Goal: Transaction & Acquisition: Obtain resource

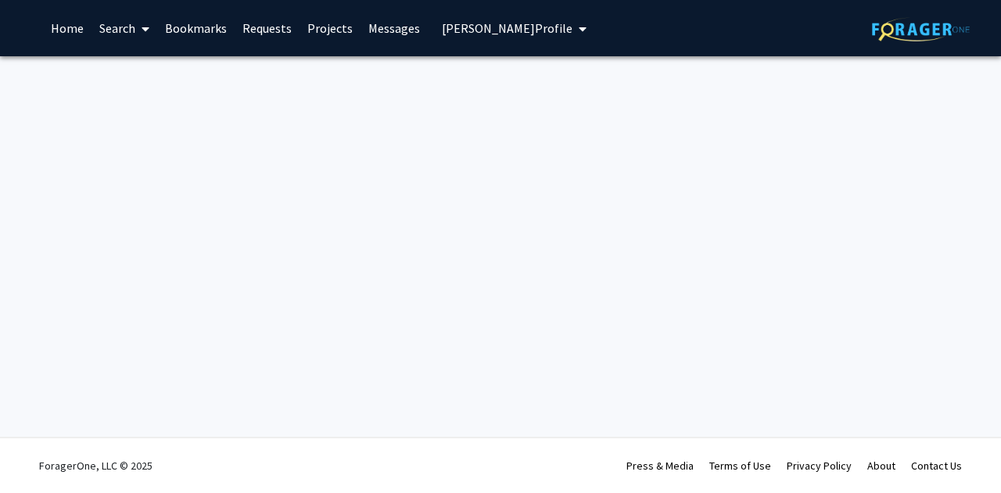
click at [85, 34] on link "Home" at bounding box center [67, 28] width 48 height 55
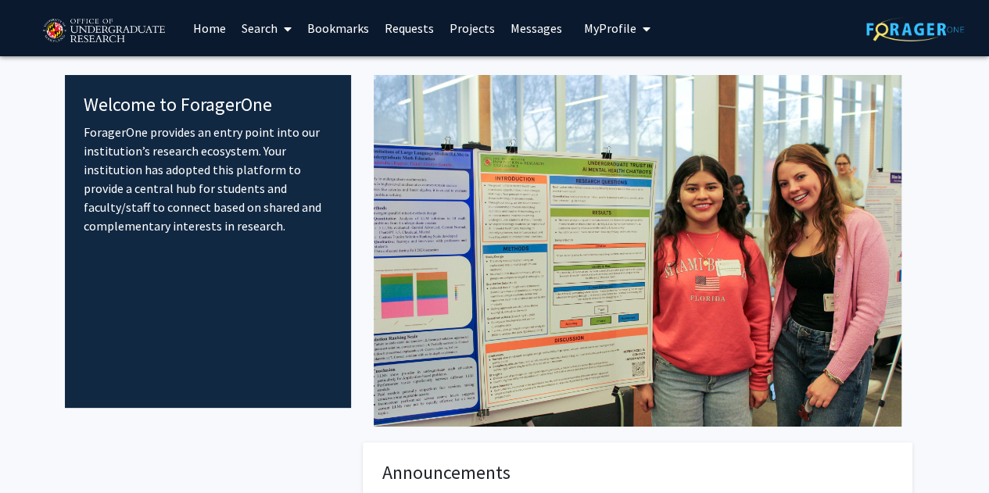
click at [127, 29] on img at bounding box center [104, 31] width 132 height 39
click at [475, 26] on link "Projects" at bounding box center [472, 28] width 61 height 55
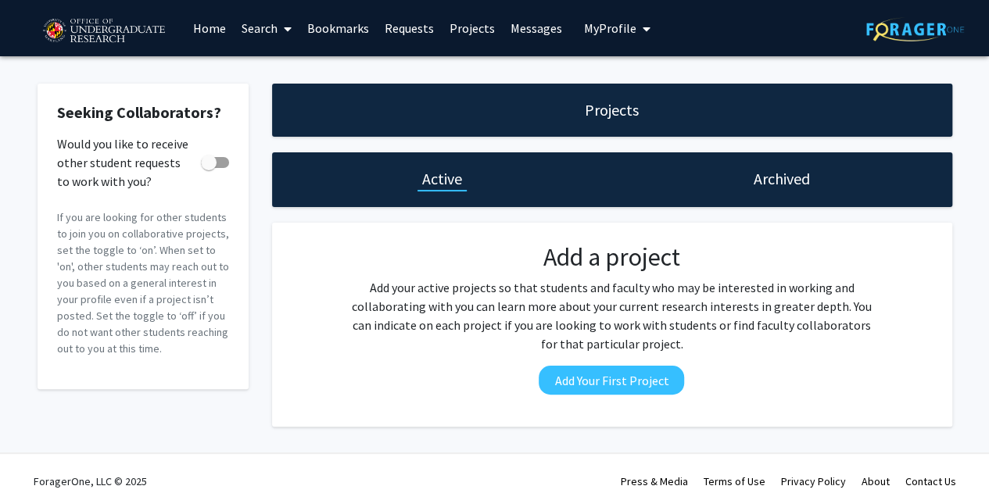
click at [250, 27] on link "Search" at bounding box center [267, 28] width 66 height 55
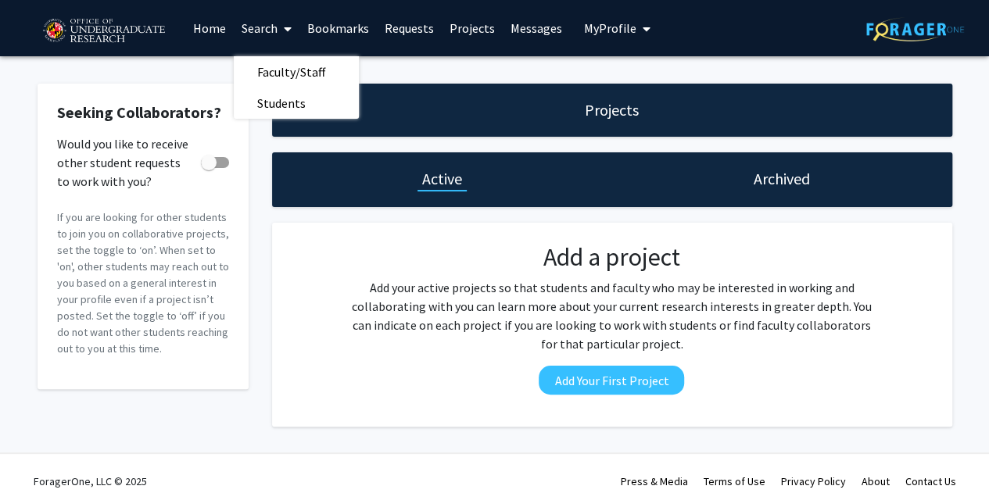
click at [272, 31] on link "Search" at bounding box center [267, 28] width 66 height 55
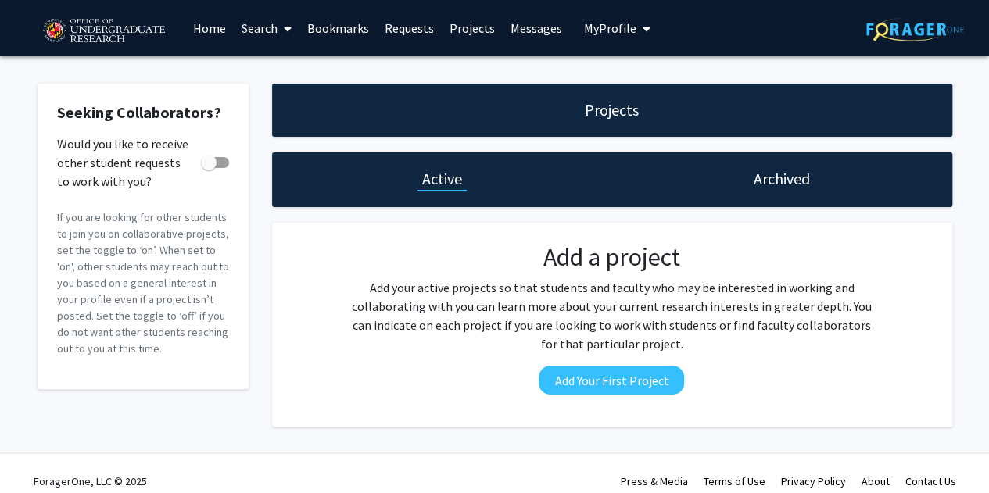
click at [615, 36] on span "My Profile" at bounding box center [610, 28] width 52 height 16
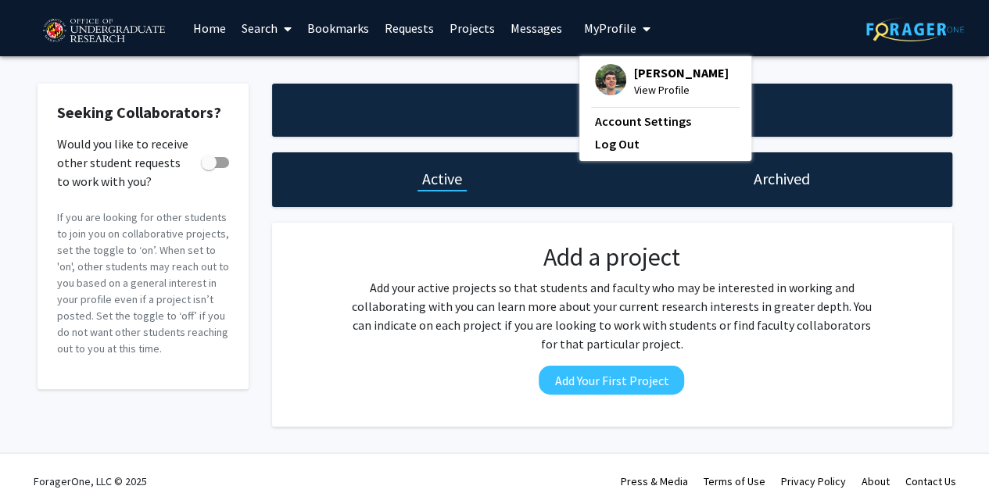
click at [416, 126] on div "Projects" at bounding box center [612, 110] width 680 height 53
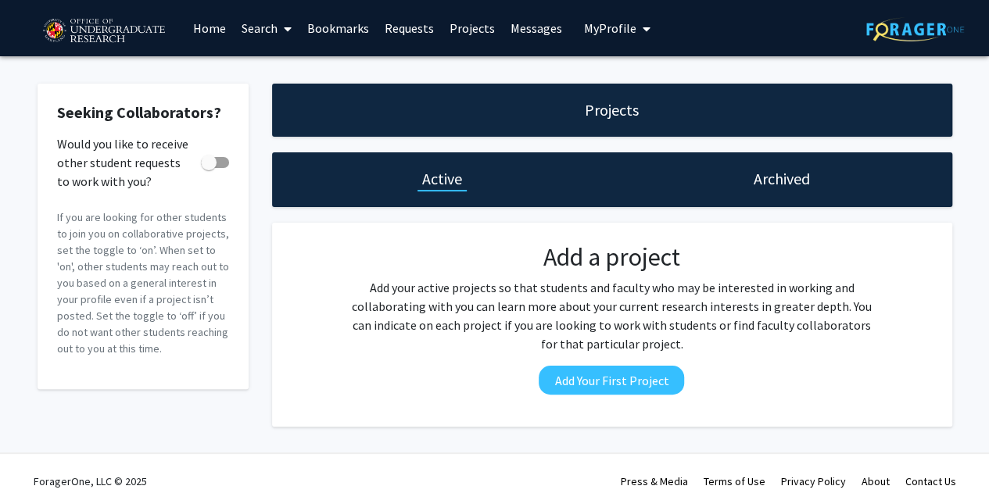
click at [285, 26] on icon at bounding box center [288, 29] width 8 height 13
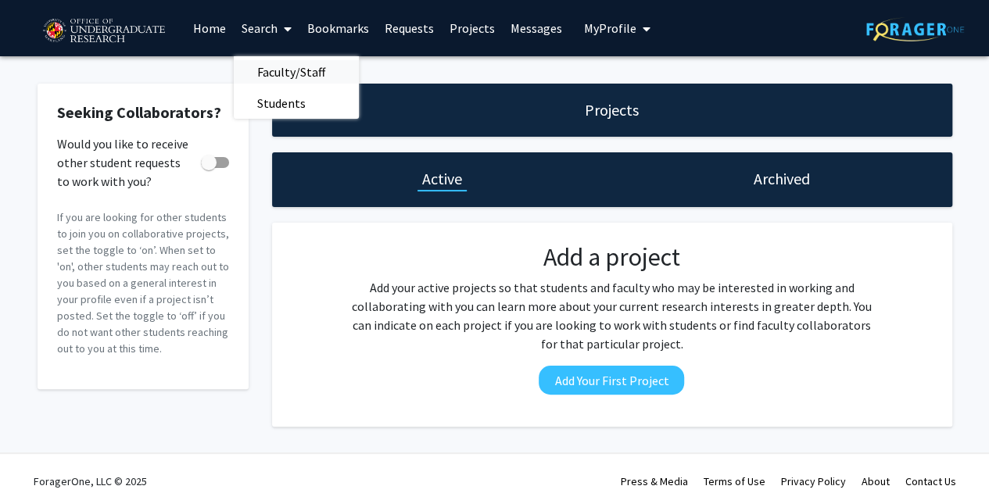
click at [265, 74] on span "Faculty/Staff" at bounding box center [291, 71] width 115 height 31
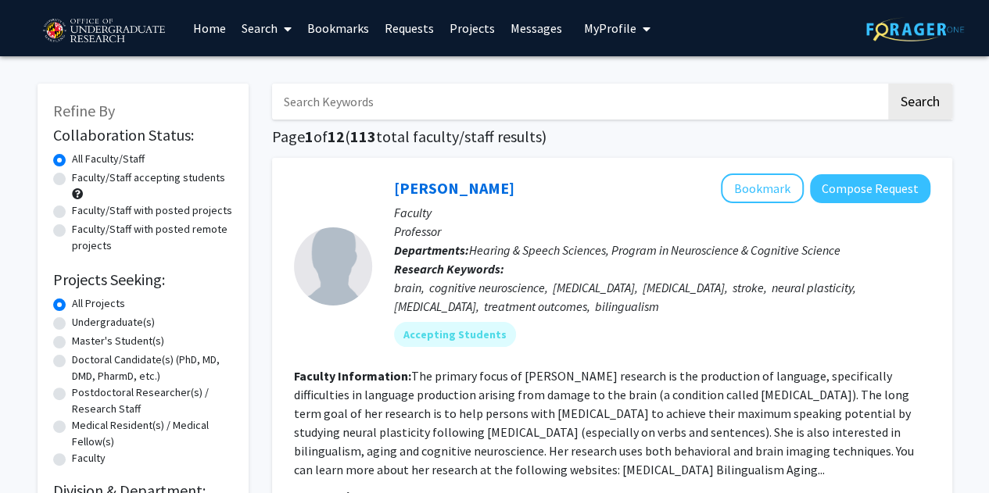
click at [72, 178] on label "Faculty/Staff accepting students" at bounding box center [148, 178] width 153 height 16
click at [72, 178] on input "Faculty/Staff accepting students" at bounding box center [77, 175] width 10 height 10
radio input "true"
click at [72, 321] on label "Undergraduate(s)" at bounding box center [113, 322] width 83 height 16
click at [72, 321] on input "Undergraduate(s)" at bounding box center [77, 319] width 10 height 10
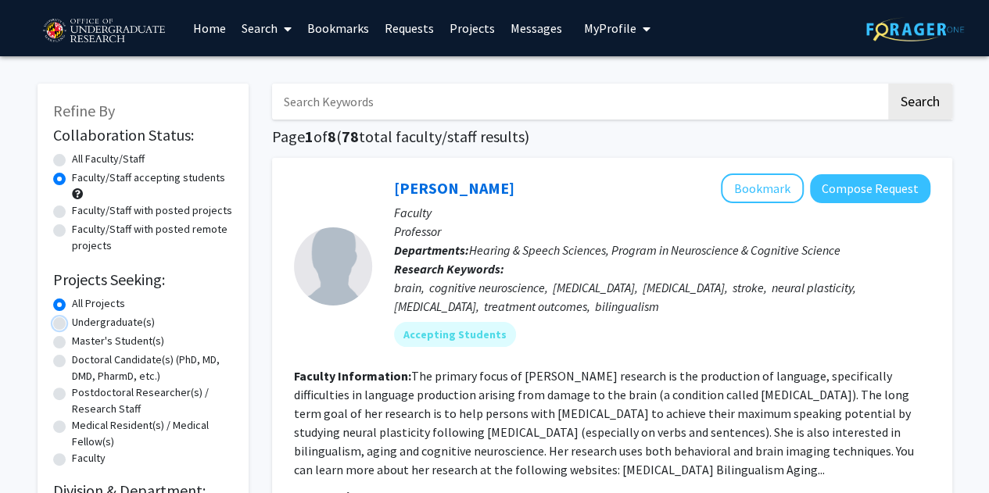
radio input "true"
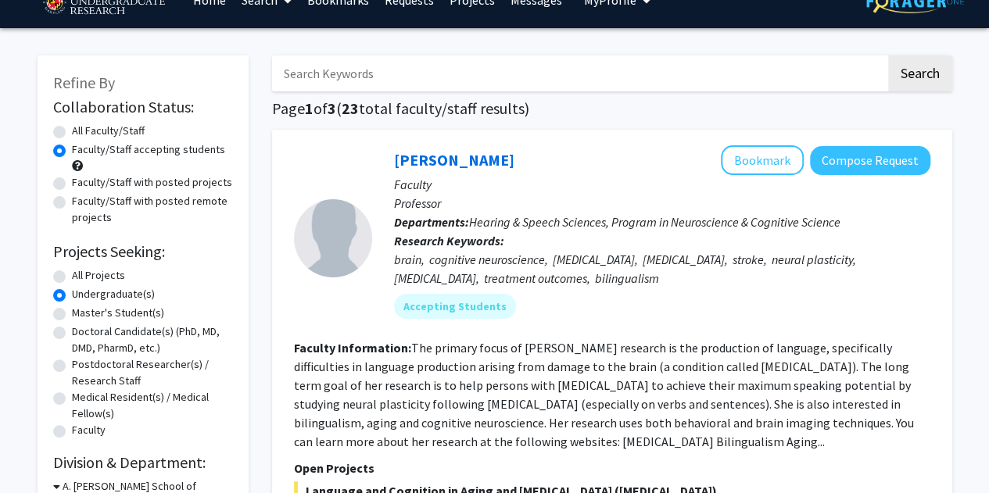
click at [72, 129] on label "All Faculty/Staff" at bounding box center [108, 131] width 73 height 16
click at [72, 129] on input "All Faculty/Staff" at bounding box center [77, 128] width 10 height 10
radio input "true"
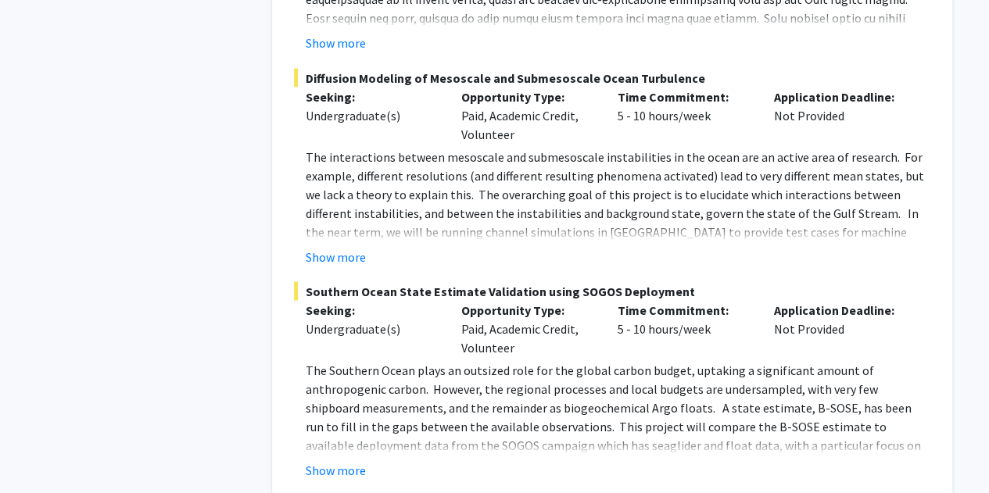
scroll to position [7419, 0]
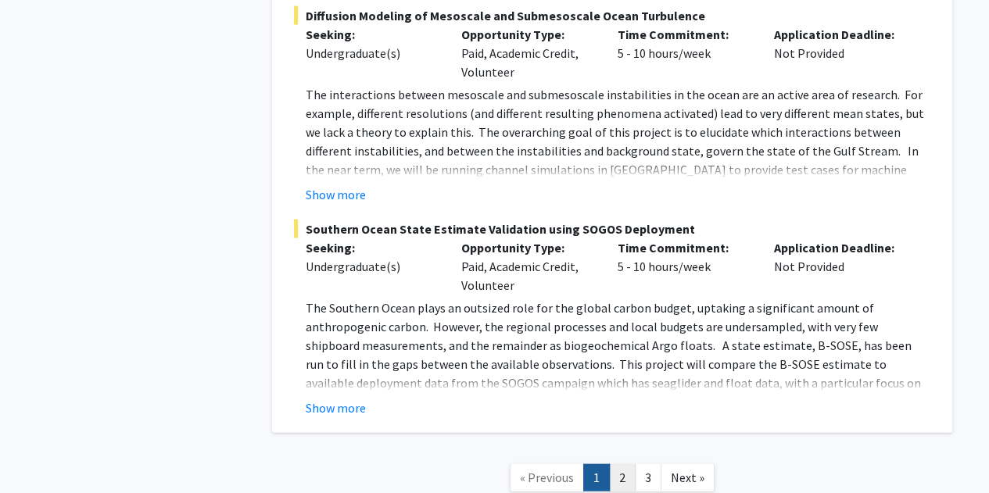
click at [626, 465] on link "2" at bounding box center [622, 478] width 27 height 27
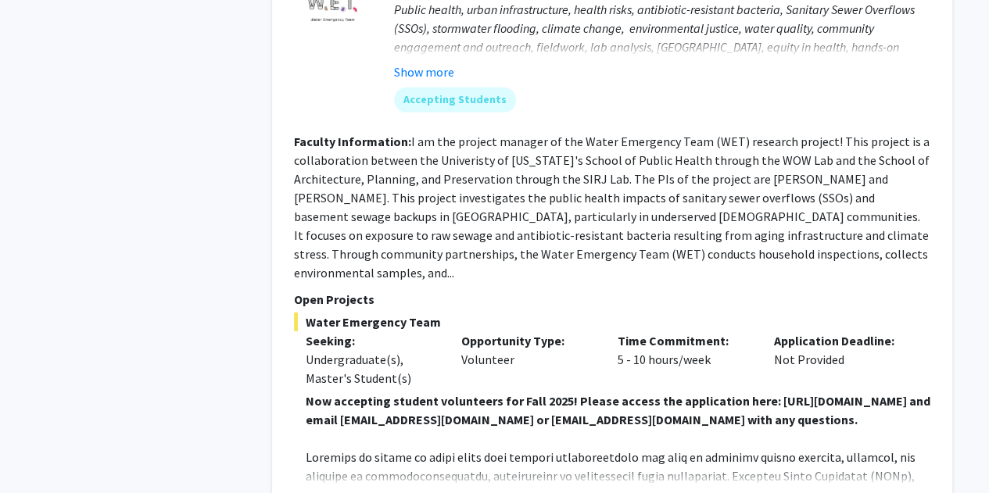
scroll to position [5278, 0]
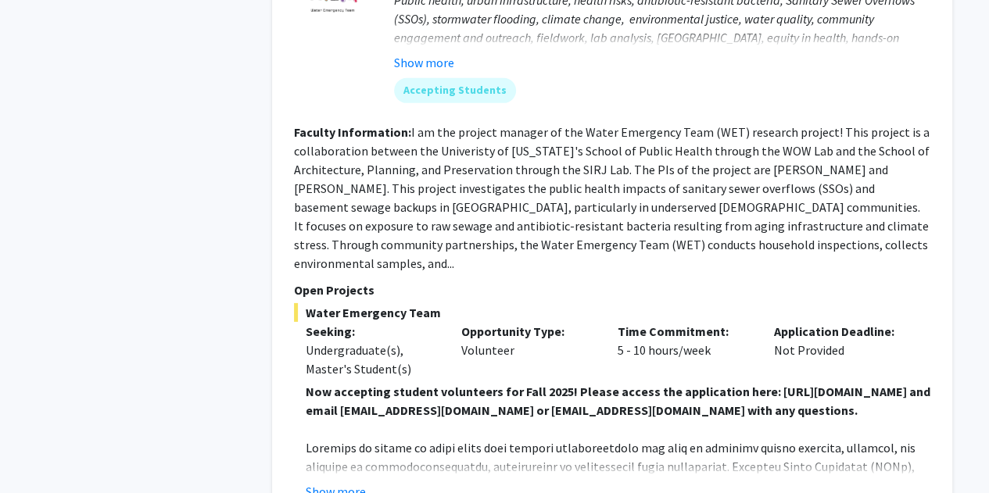
drag, startPoint x: 626, startPoint y: 367, endPoint x: 496, endPoint y: 292, distance: 150.6
click at [496, 322] on div "Opportunity Type: Volunteer" at bounding box center [528, 350] width 156 height 56
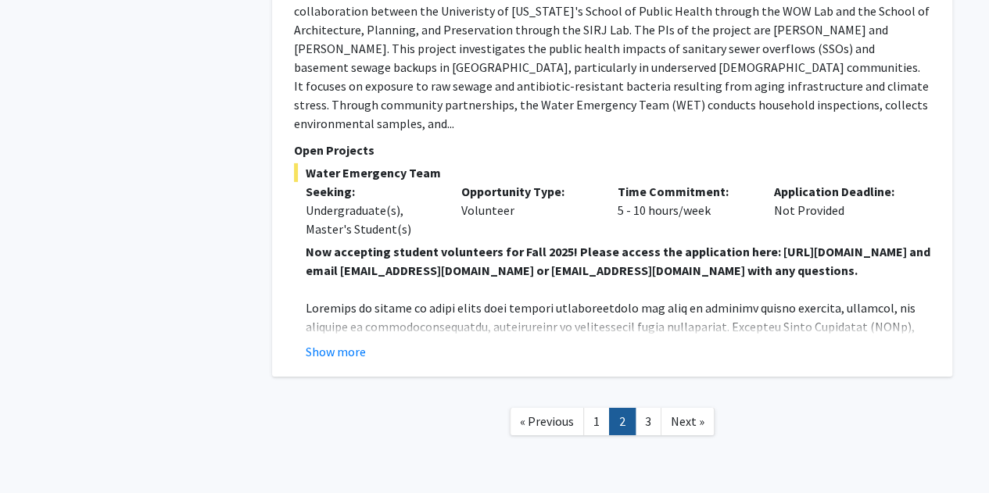
click at [633, 408] on link "2" at bounding box center [622, 421] width 27 height 27
click at [651, 408] on link "3" at bounding box center [648, 421] width 27 height 27
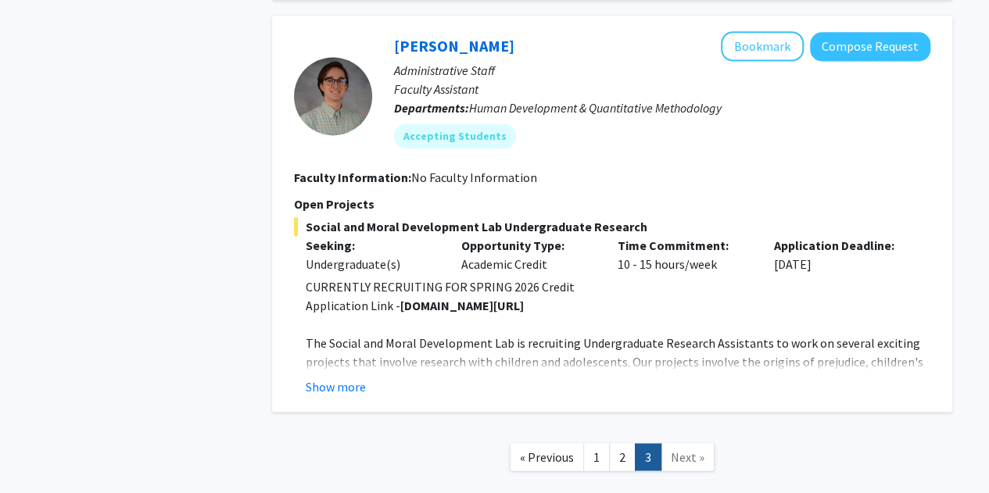
scroll to position [1066, 0]
click at [347, 386] on button "Show more" at bounding box center [336, 388] width 60 height 19
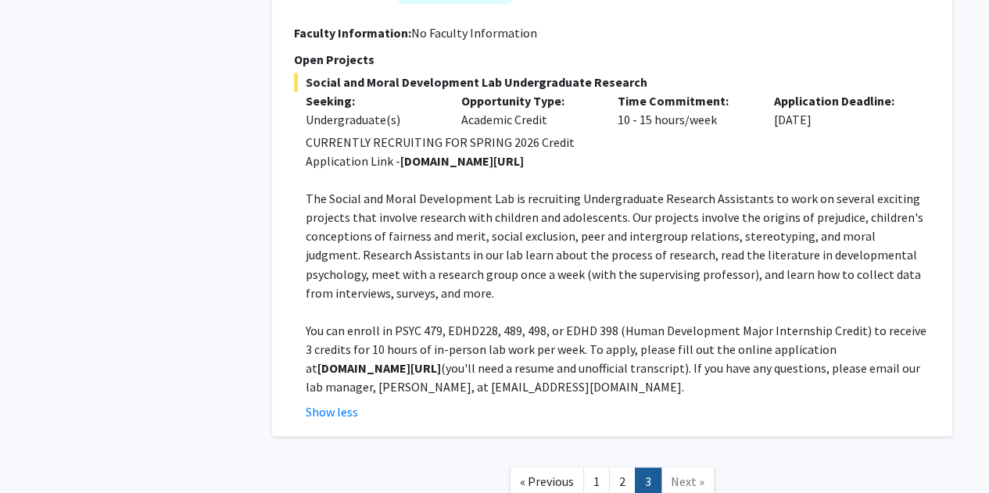
scroll to position [1246, 0]
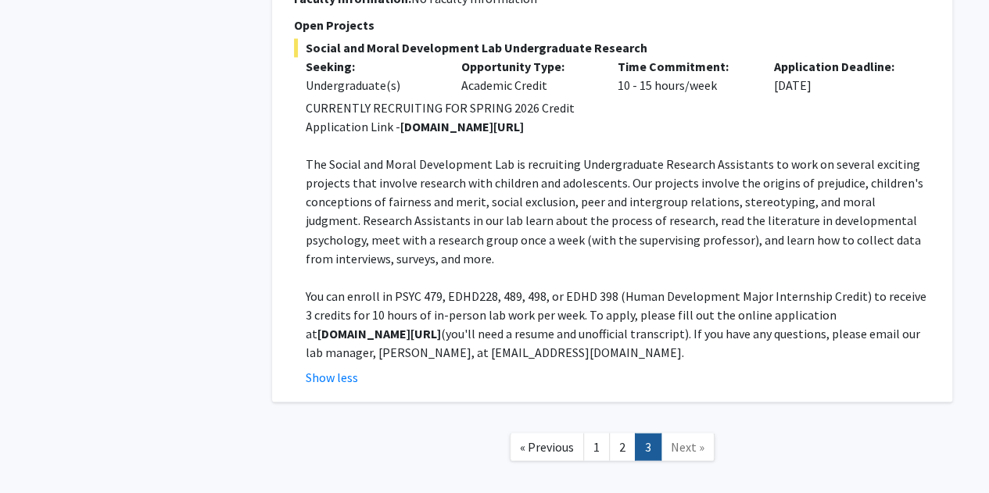
drag, startPoint x: 519, startPoint y: 129, endPoint x: 398, endPoint y: 129, distance: 121.2
click at [398, 129] on p "Application Link - go.umd.edu/killenlab" at bounding box center [618, 126] width 625 height 19
copy strong "go.umd.edu/killenlab"
click at [488, 191] on p "The Social and Moral Development Lab is recruiting Undergraduate Research Assis…" at bounding box center [618, 211] width 625 height 113
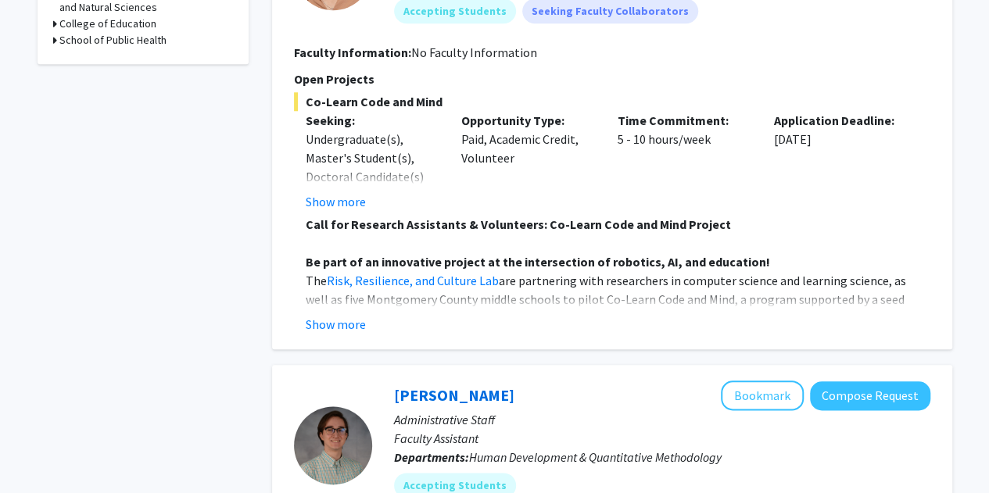
scroll to position [727, 0]
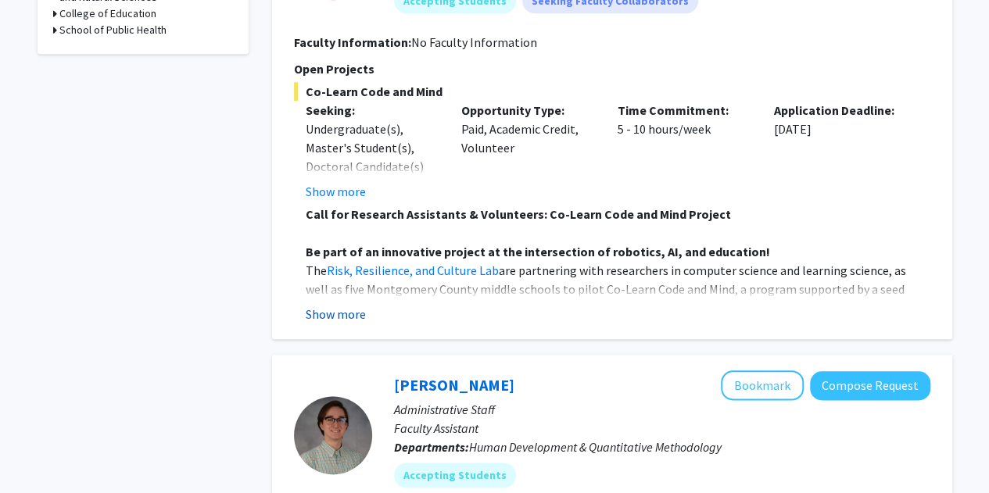
click at [333, 309] on button "Show more" at bounding box center [336, 314] width 60 height 19
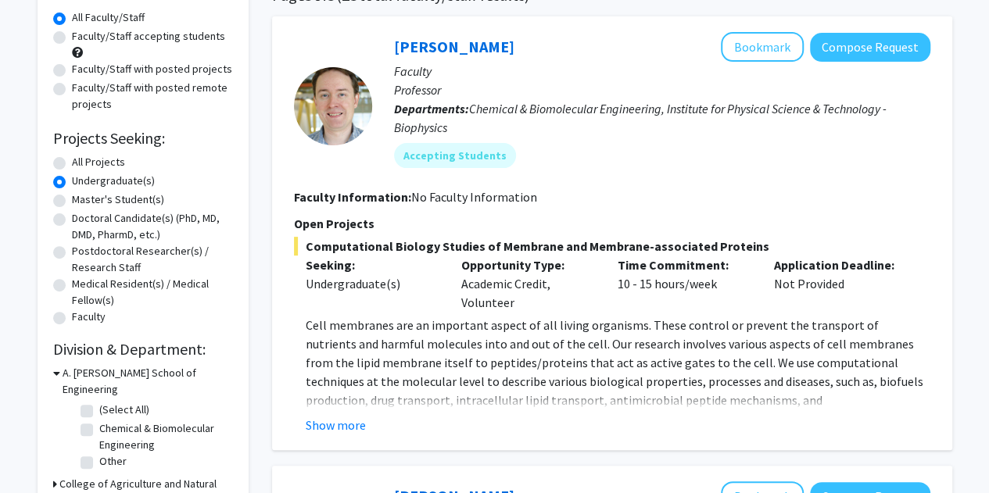
scroll to position [236, 0]
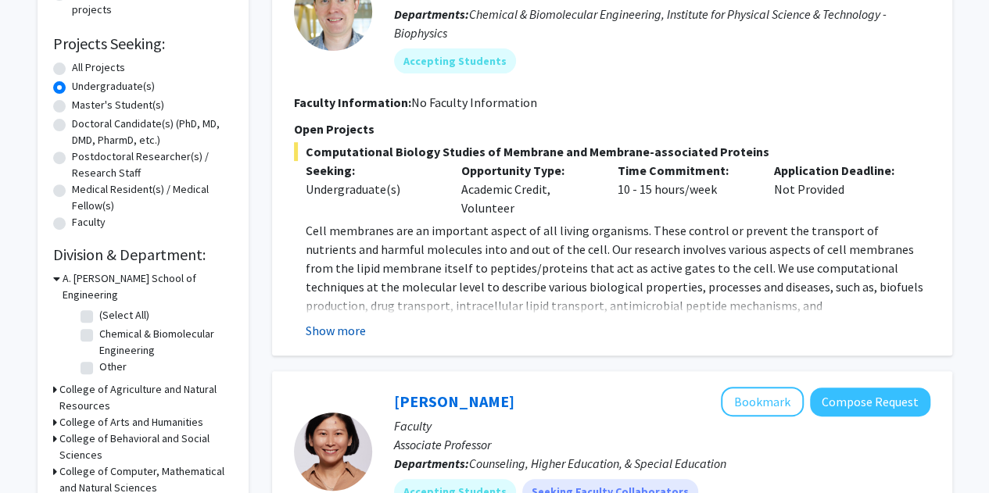
click at [336, 327] on button "Show more" at bounding box center [336, 330] width 60 height 19
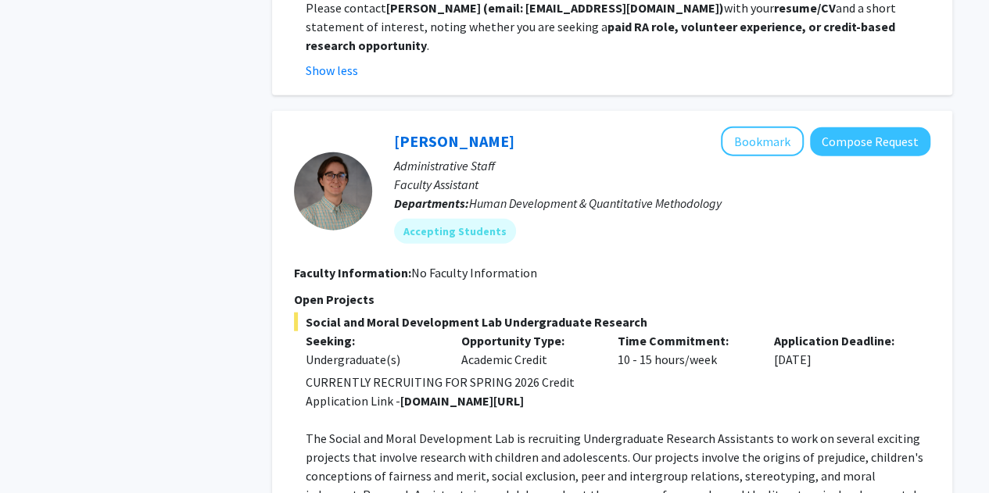
scroll to position [2059, 0]
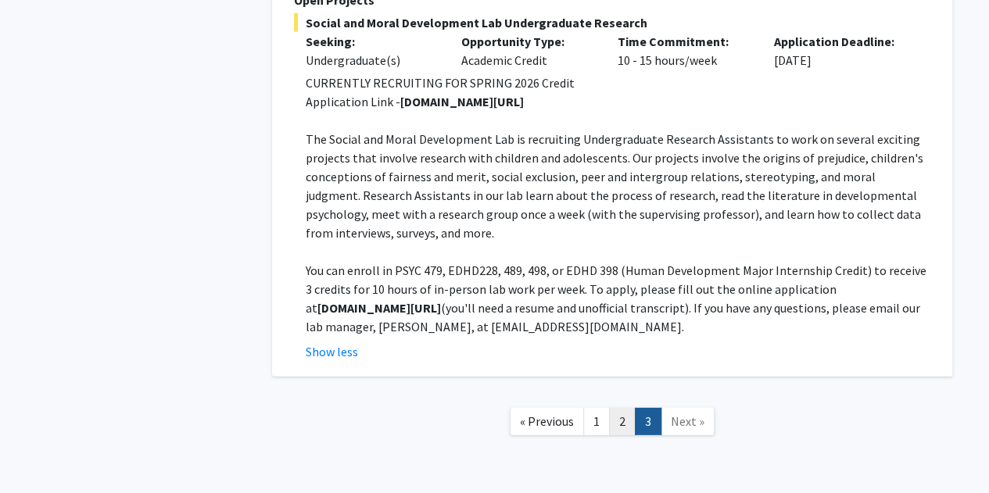
click at [625, 408] on link "2" at bounding box center [622, 421] width 27 height 27
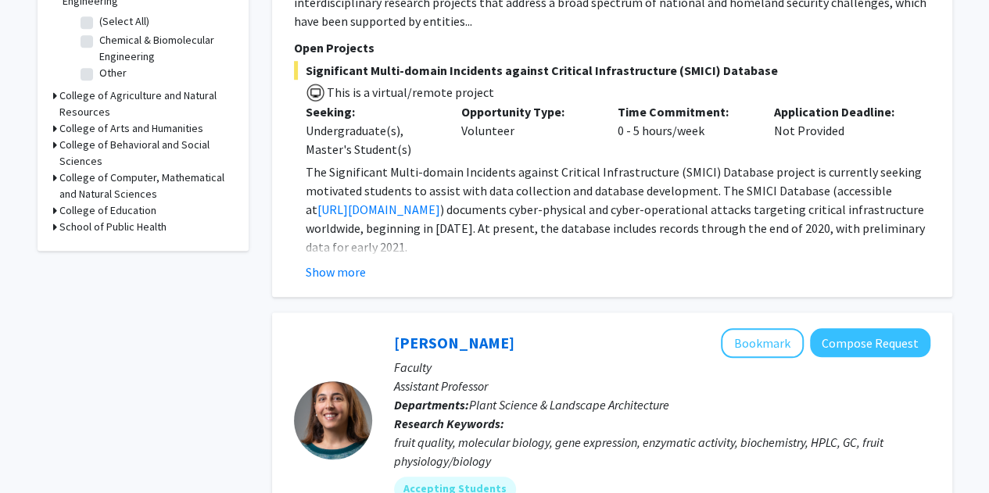
scroll to position [529, 0]
click at [324, 274] on button "Show more" at bounding box center [336, 273] width 60 height 19
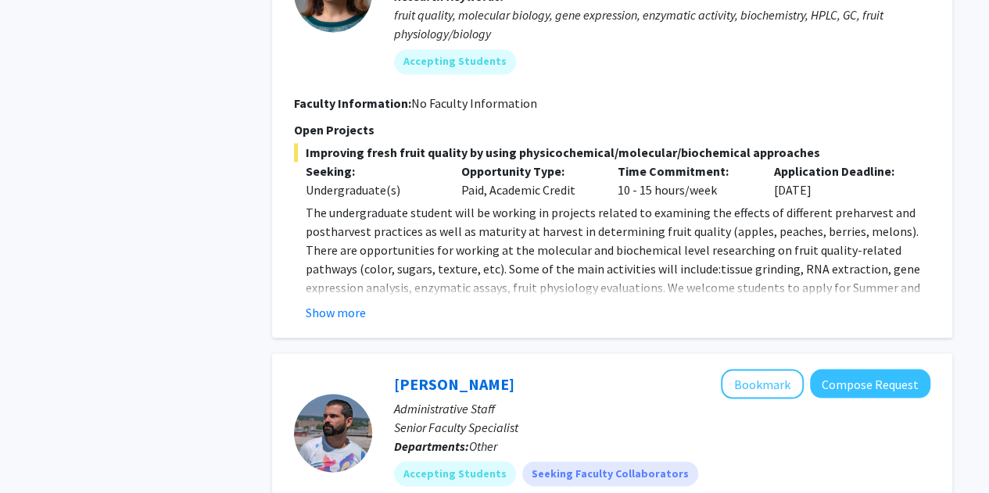
scroll to position [1170, 0]
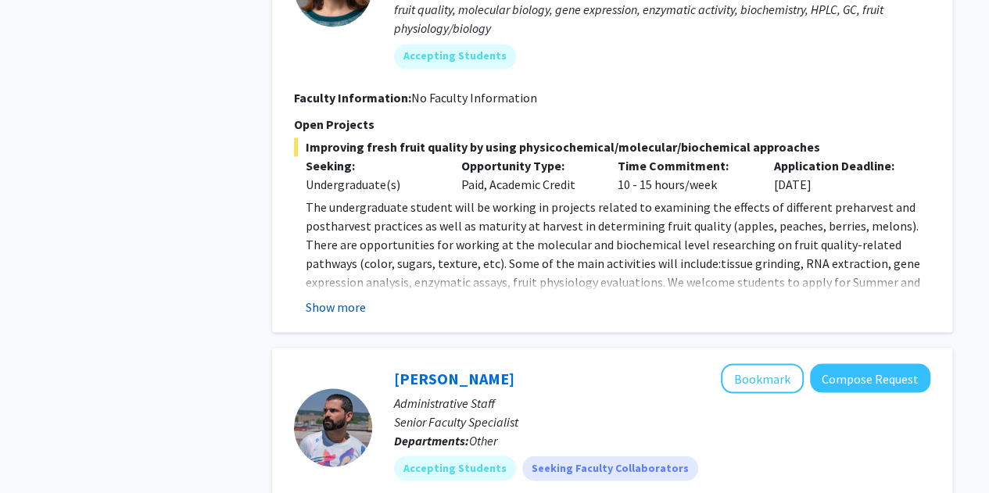
click at [352, 298] on button "Show more" at bounding box center [336, 307] width 60 height 19
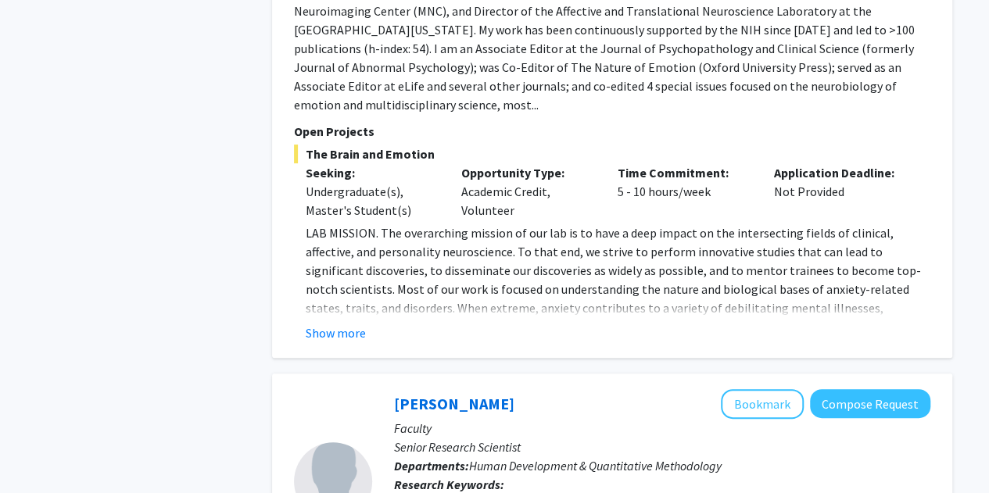
scroll to position [3051, 0]
click at [353, 323] on button "Show more" at bounding box center [336, 332] width 60 height 19
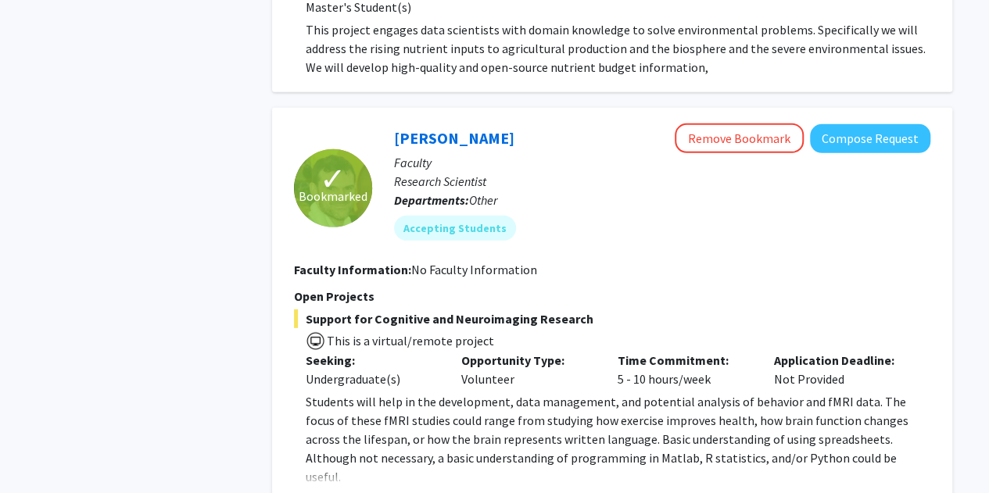
scroll to position [5223, 0]
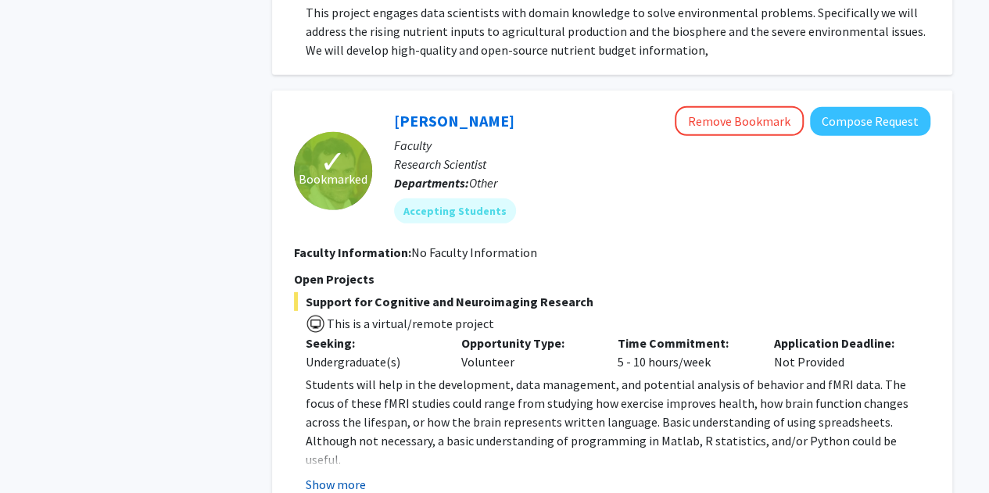
click at [336, 475] on button "Show more" at bounding box center [336, 484] width 60 height 19
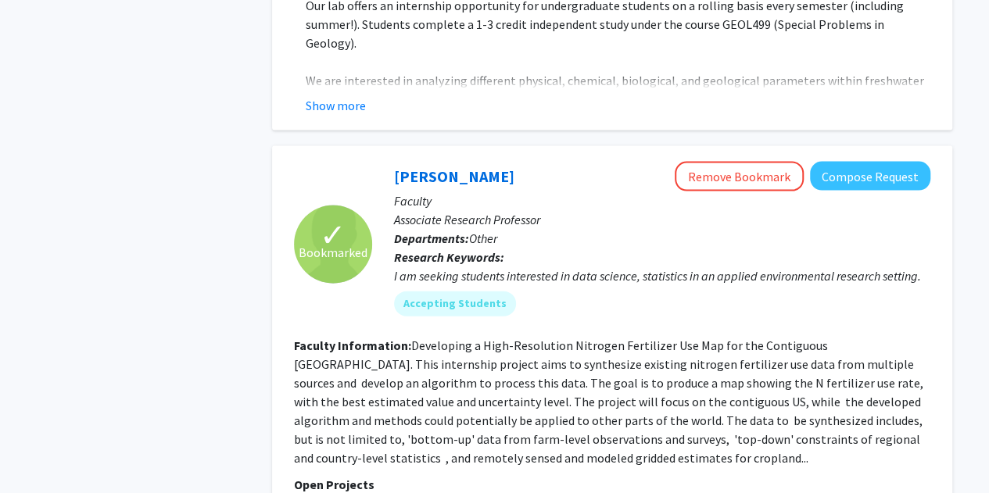
scroll to position [4608, 0]
click at [434, 167] on link "Dong Liang" at bounding box center [454, 177] width 120 height 20
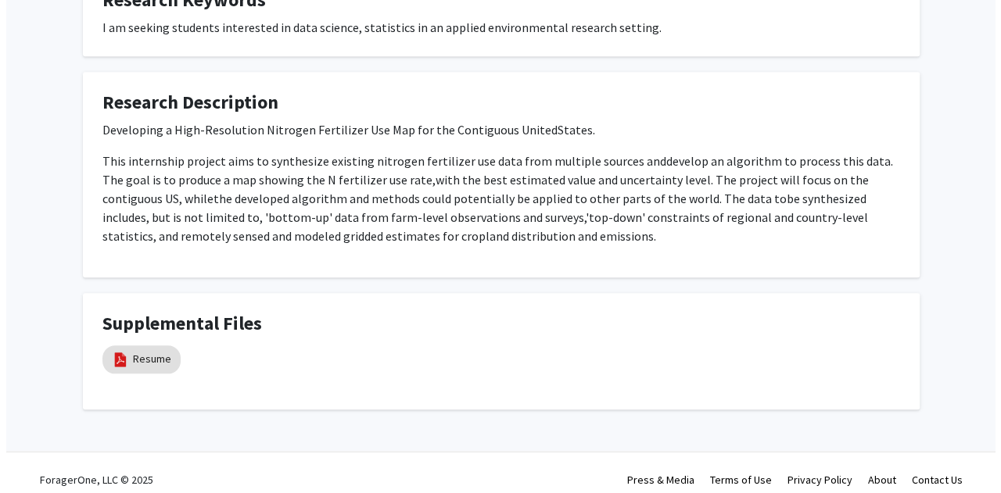
scroll to position [690, 0]
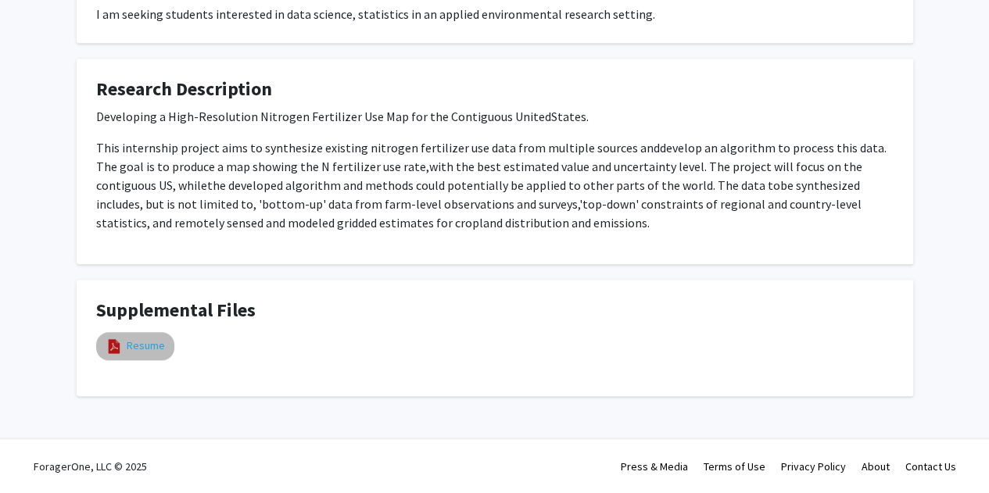
click at [140, 349] on link "Resume" at bounding box center [146, 346] width 38 height 16
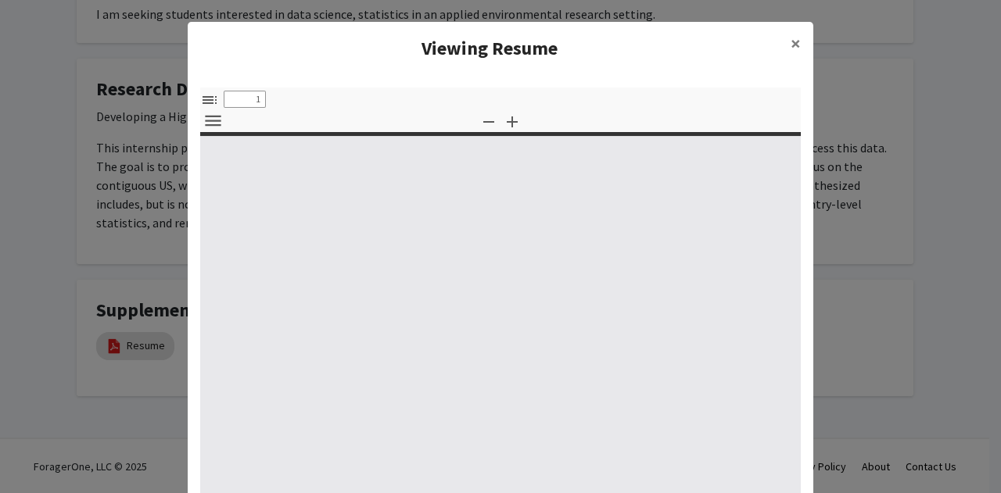
select select "custom"
type input "0"
select select "custom"
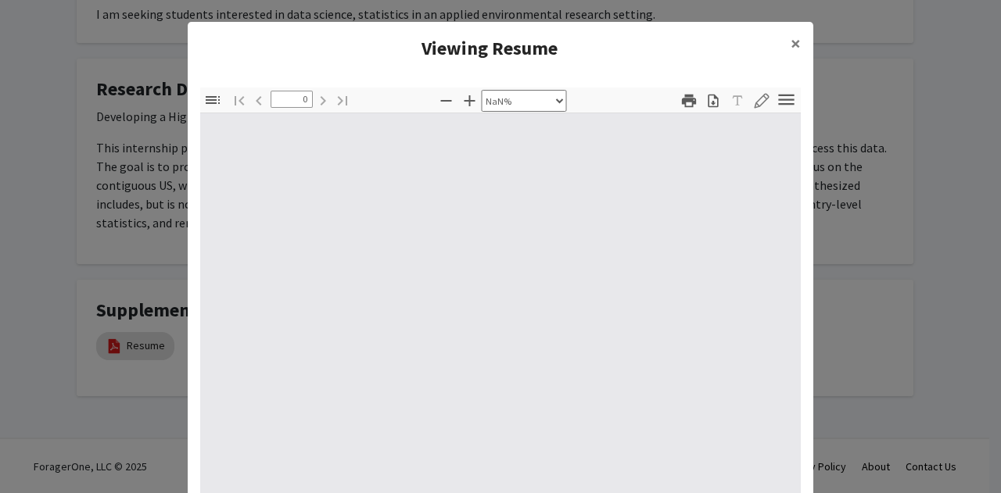
scroll to position [71, 0]
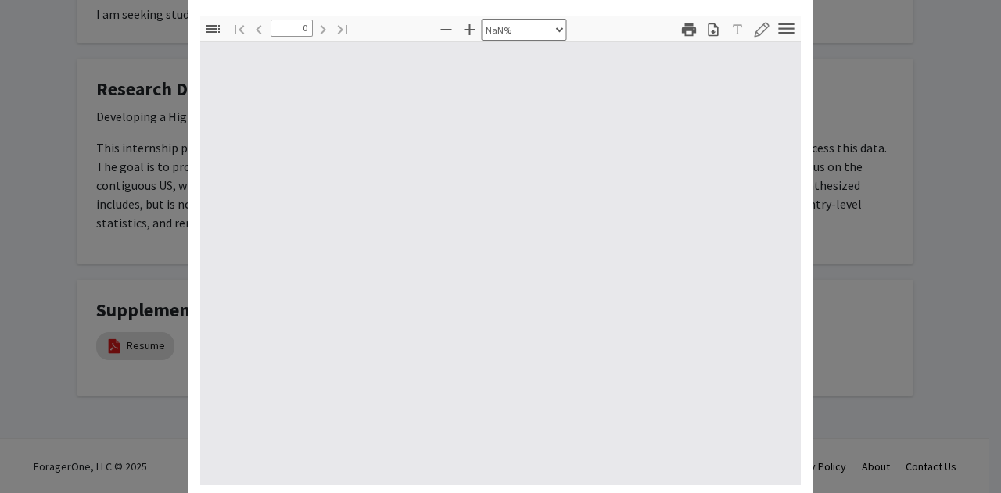
type input "1"
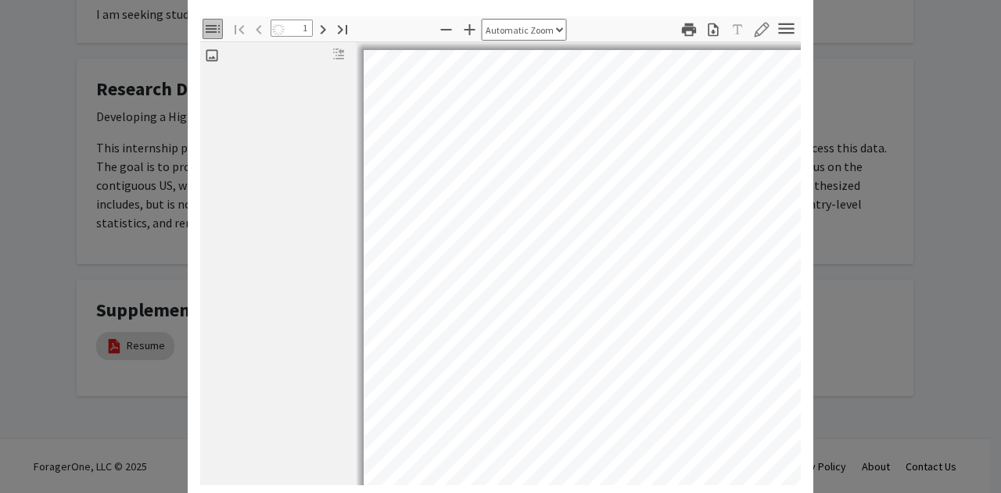
select select "auto"
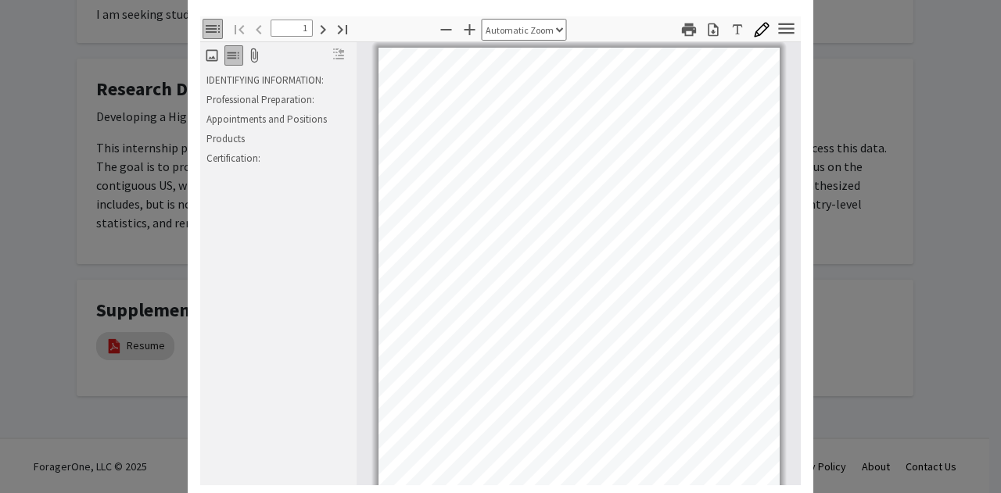
scroll to position [23, 0]
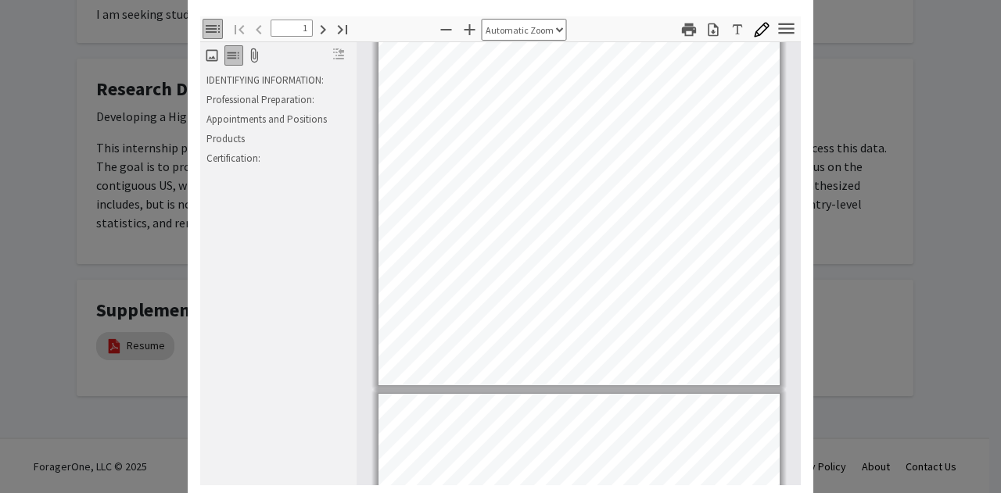
type input "2"
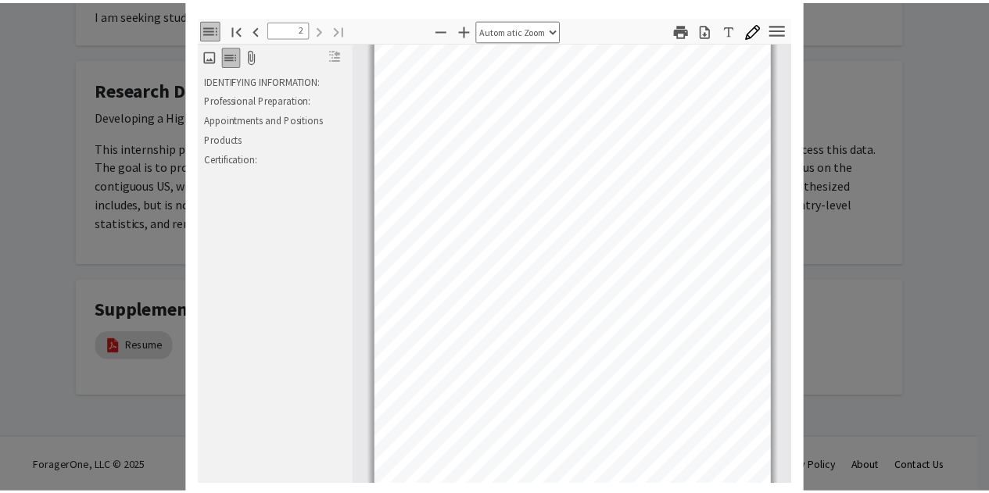
scroll to position [595, 0]
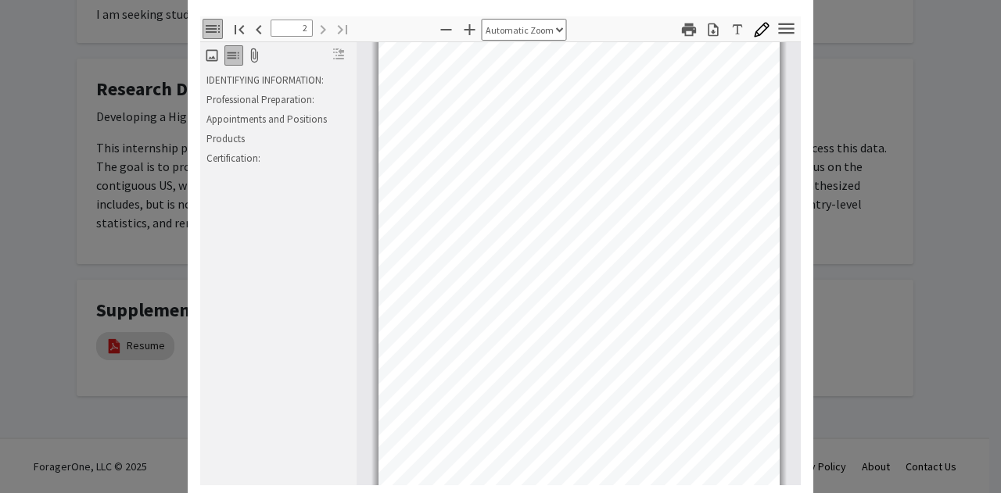
click at [870, 161] on modal-container "Viewing Resume × Thumbnails Document Outline Attachments Layers Current Outline…" at bounding box center [500, 246] width 1001 height 493
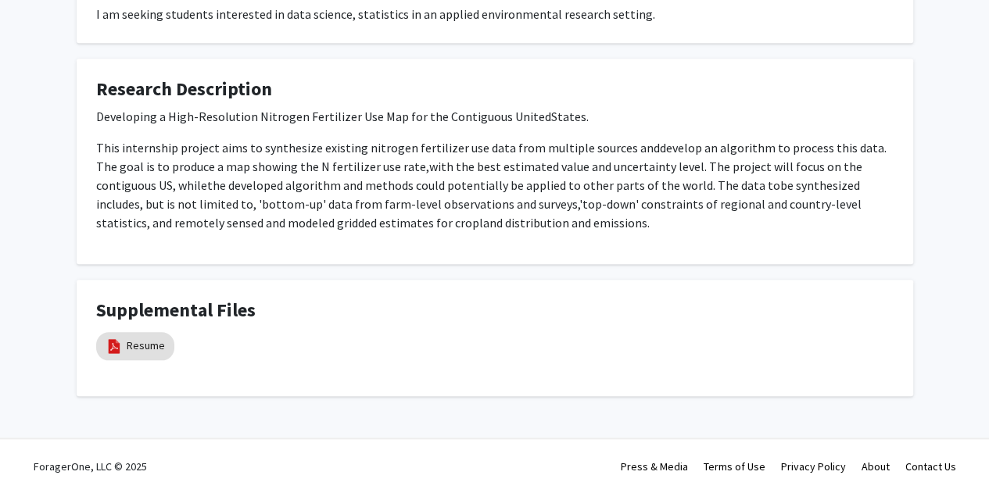
scroll to position [0, 0]
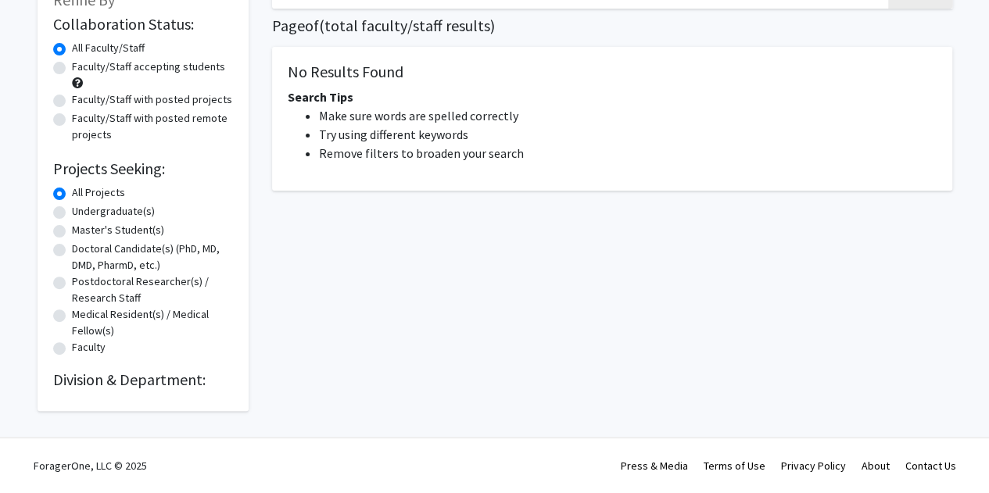
scroll to position [1, 0]
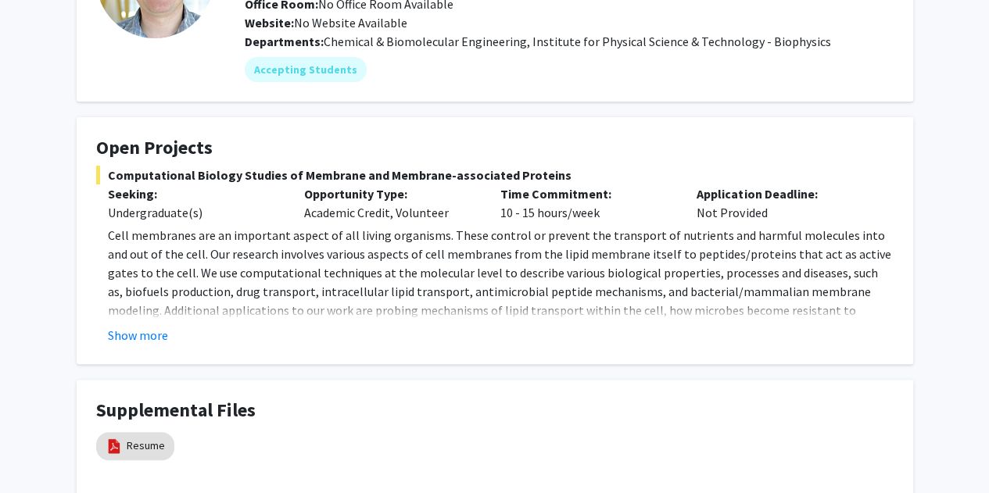
scroll to position [267, 0]
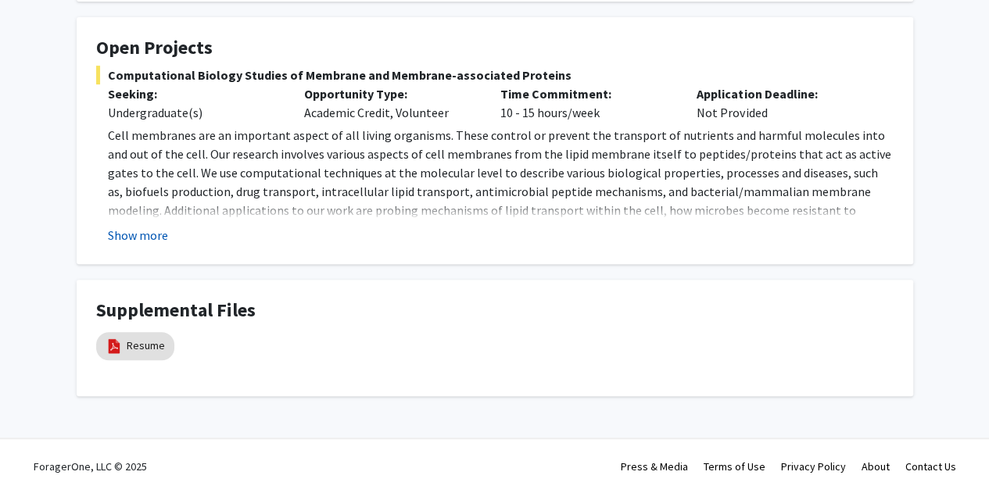
click at [156, 230] on button "Show more" at bounding box center [138, 235] width 60 height 19
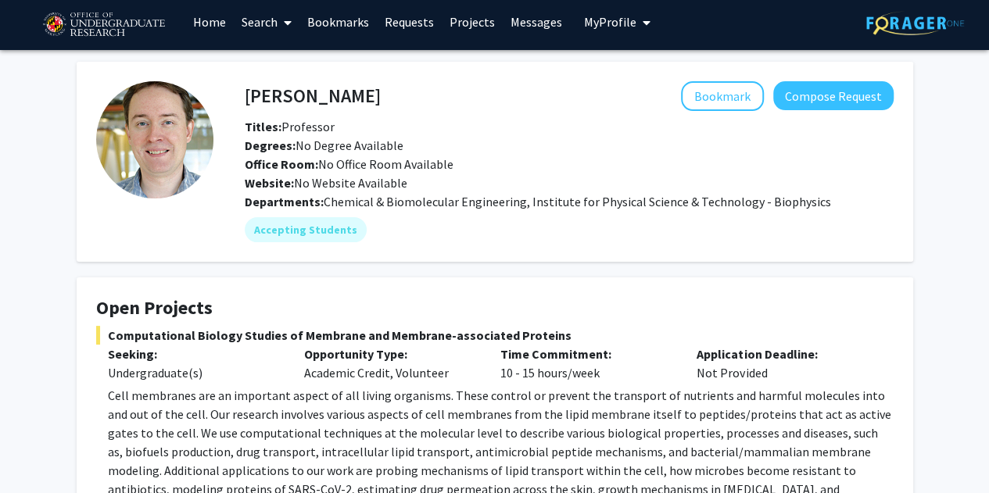
scroll to position [5, 0]
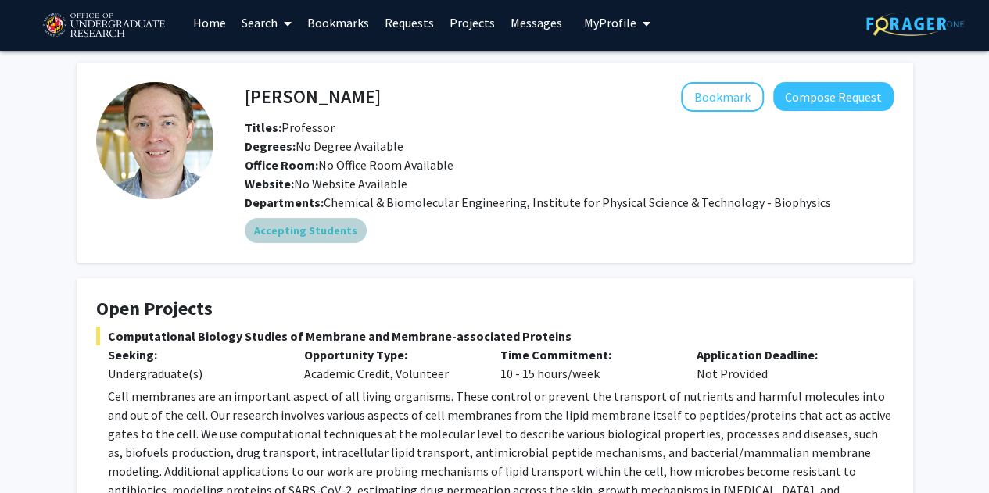
click at [263, 229] on mat-chip "Accepting Students" at bounding box center [306, 230] width 122 height 25
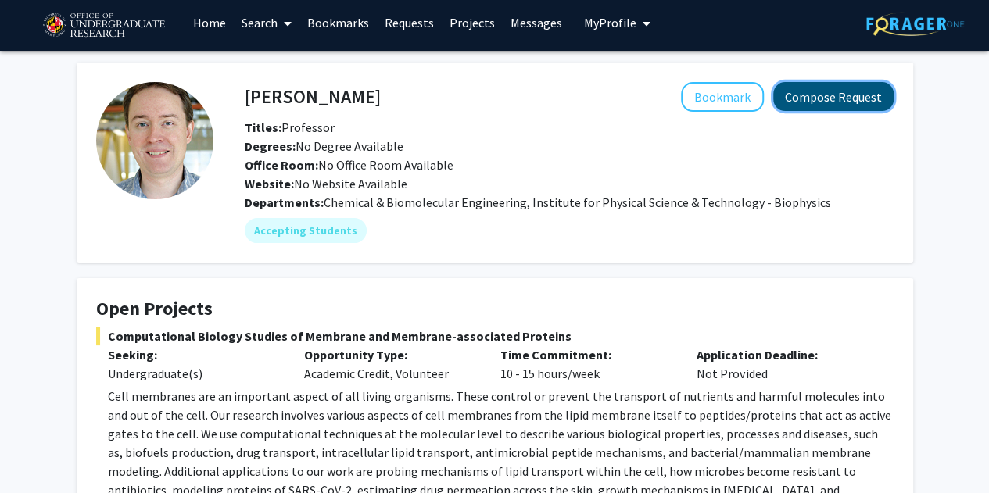
click at [829, 103] on button "Compose Request" at bounding box center [833, 96] width 120 height 29
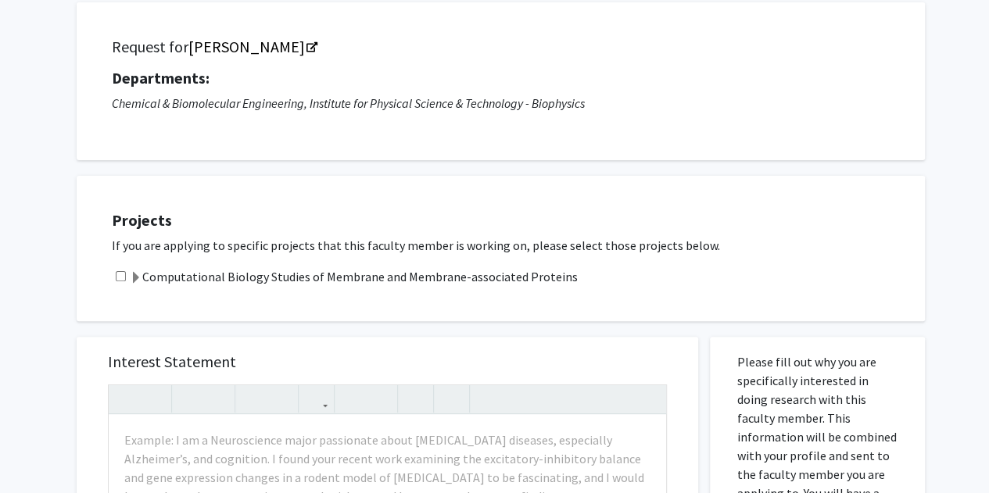
scroll to position [111, 0]
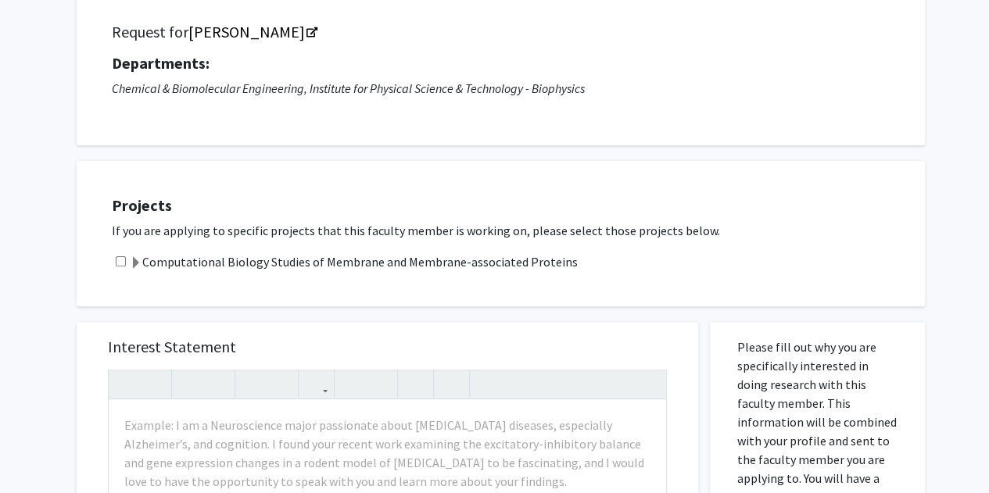
click at [413, 264] on label "Computational Biology Studies of Membrane and Membrane-associated Proteins" at bounding box center [354, 262] width 448 height 19
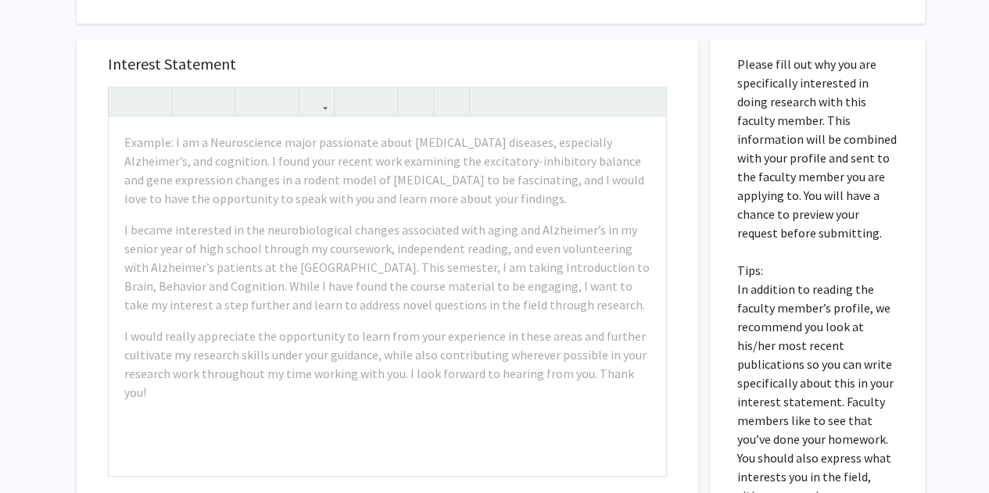
scroll to position [545, 0]
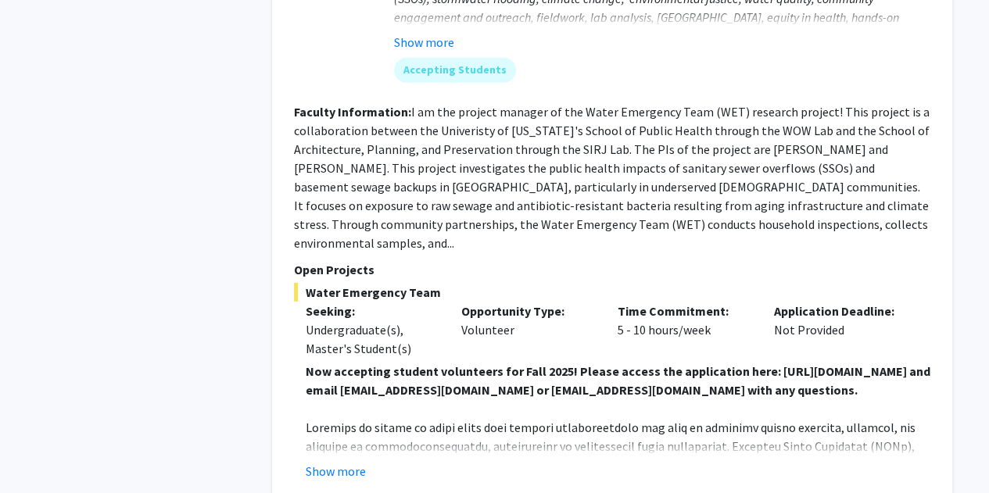
scroll to position [5418, 0]
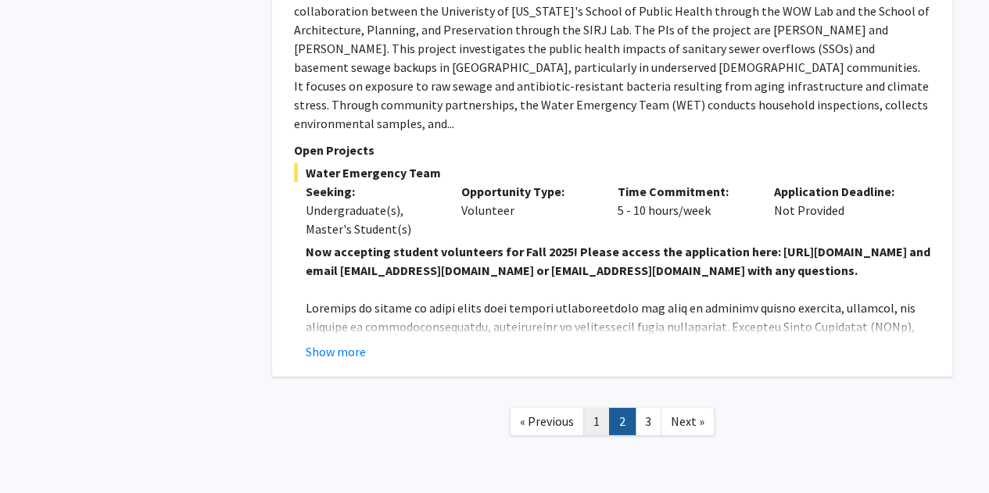
click at [596, 408] on link "1" at bounding box center [596, 421] width 27 height 27
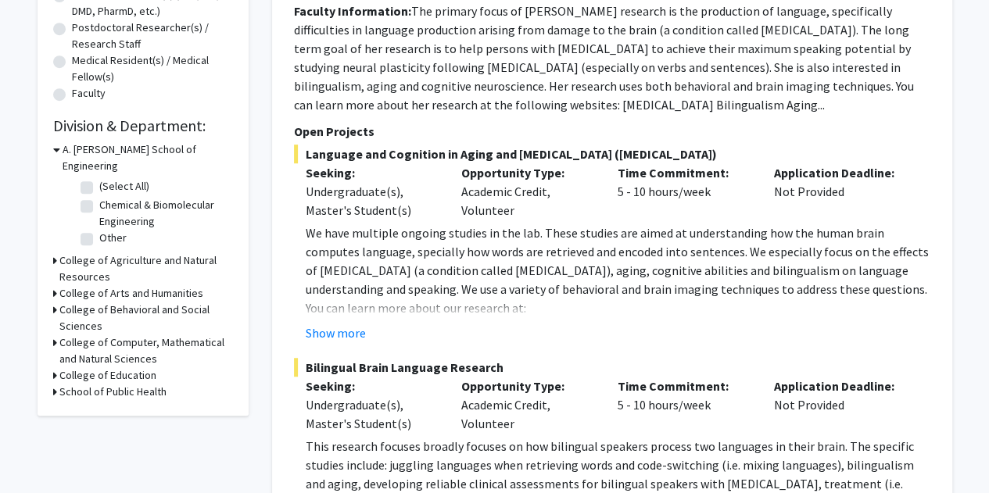
scroll to position [471, 0]
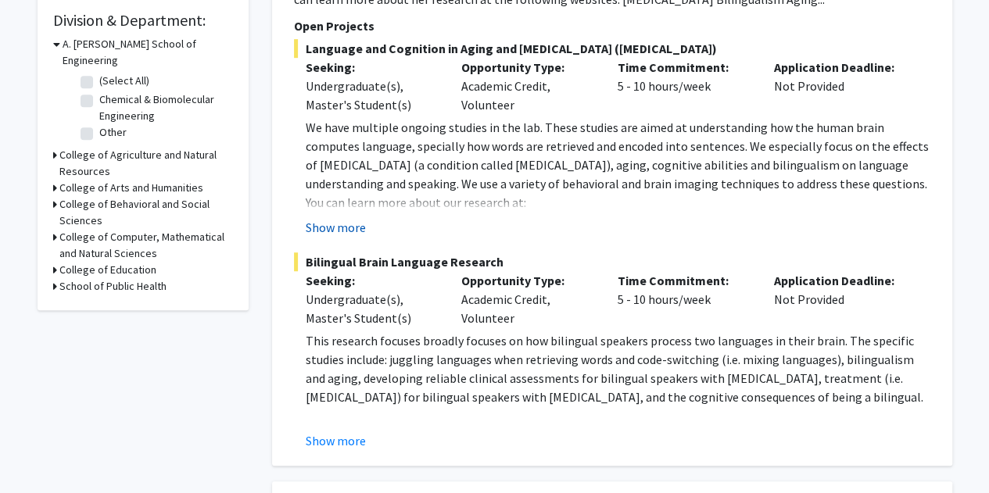
click at [345, 233] on button "Show more" at bounding box center [336, 227] width 60 height 19
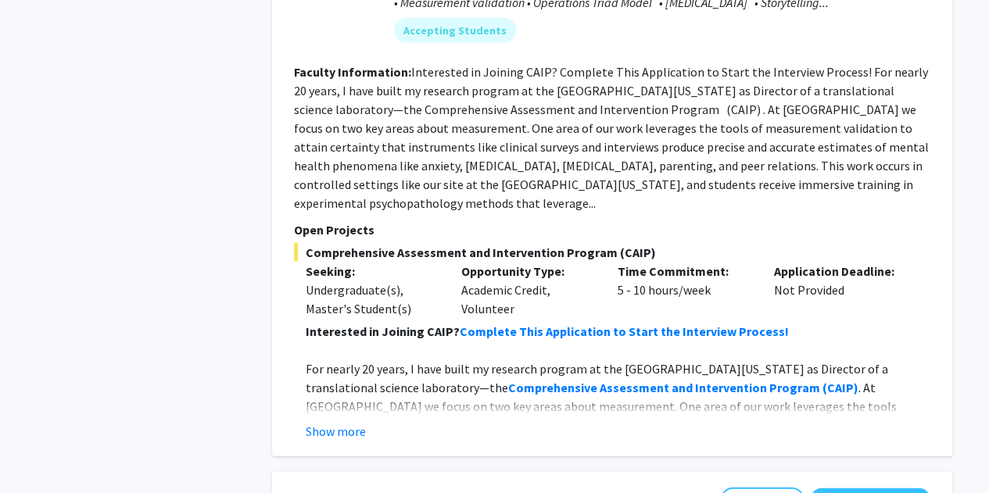
scroll to position [1708, 0]
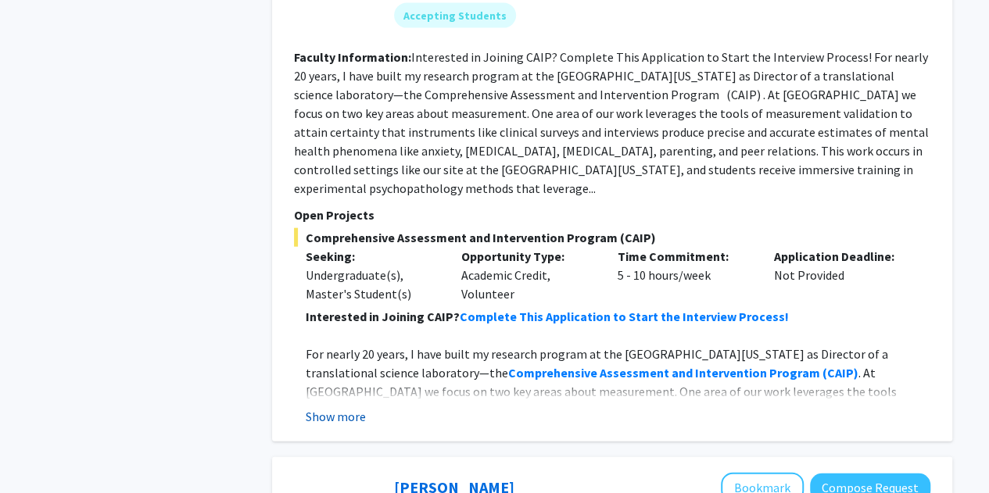
click at [339, 407] on button "Show more" at bounding box center [336, 416] width 60 height 19
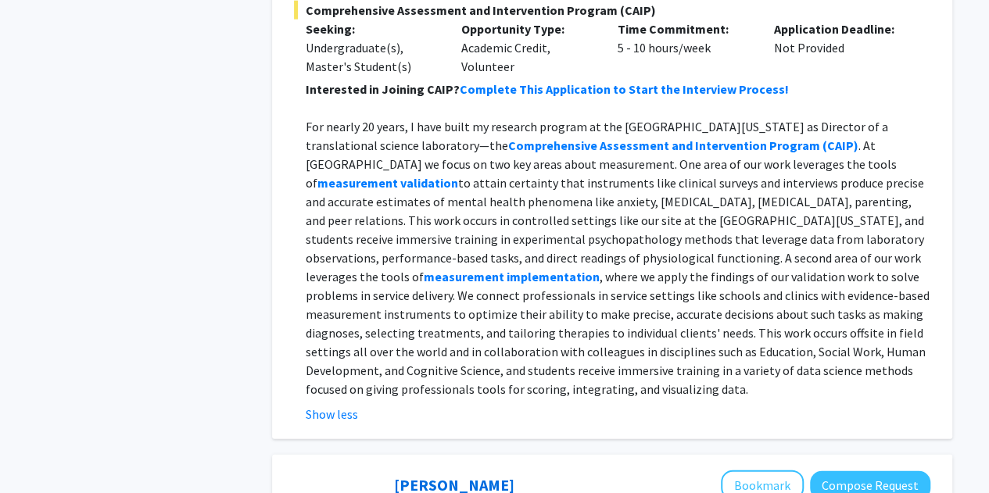
scroll to position [1936, 0]
click at [594, 207] on p "For nearly 20 years, I have built my research program at the University of Mary…" at bounding box center [618, 258] width 625 height 282
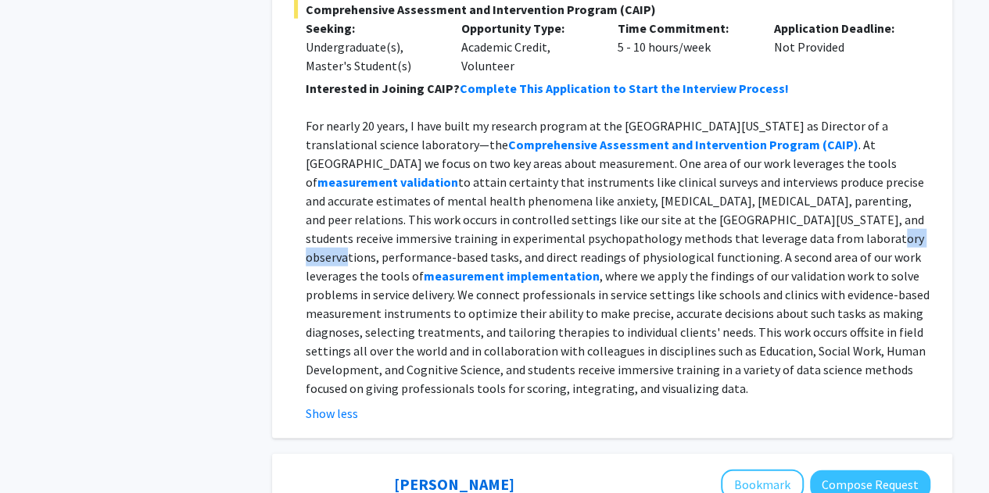
click at [594, 207] on p "For nearly 20 years, I have built my research program at the University of Mary…" at bounding box center [618, 258] width 625 height 282
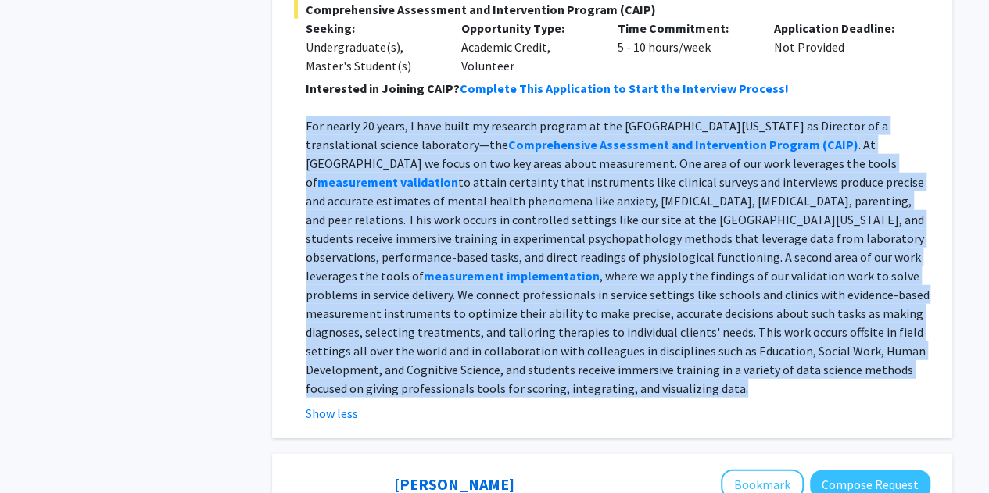
click at [594, 207] on p "For nearly 20 years, I have built my research program at the University of Mary…" at bounding box center [618, 258] width 625 height 282
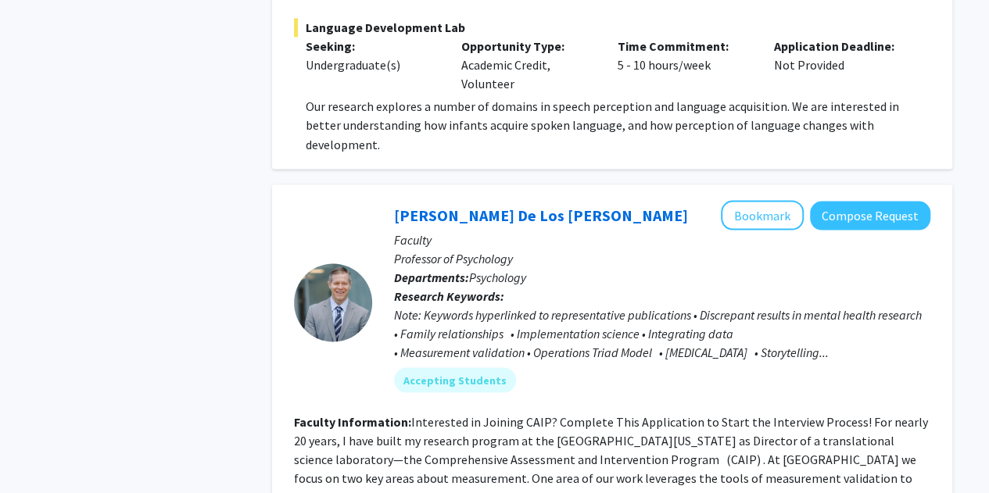
scroll to position [1340, 0]
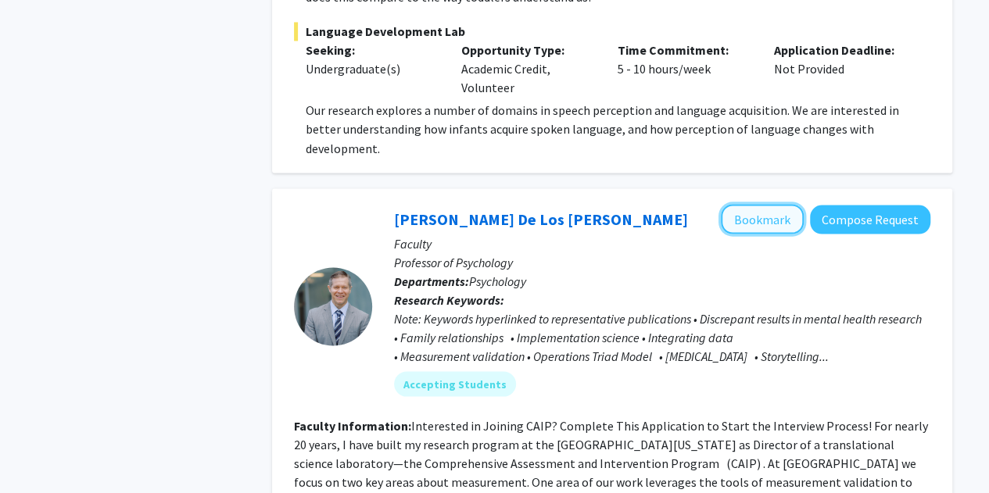
click at [746, 204] on button "Bookmark" at bounding box center [762, 219] width 83 height 30
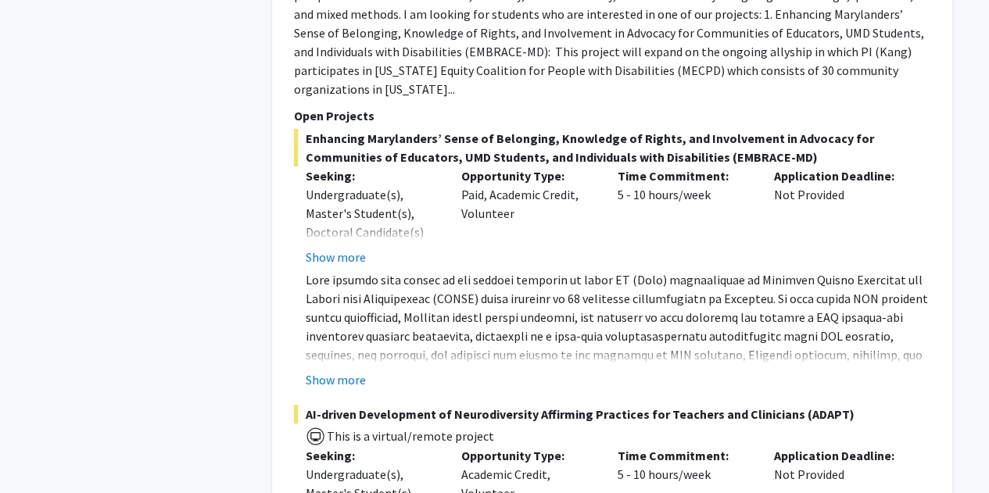
scroll to position [2729, 0]
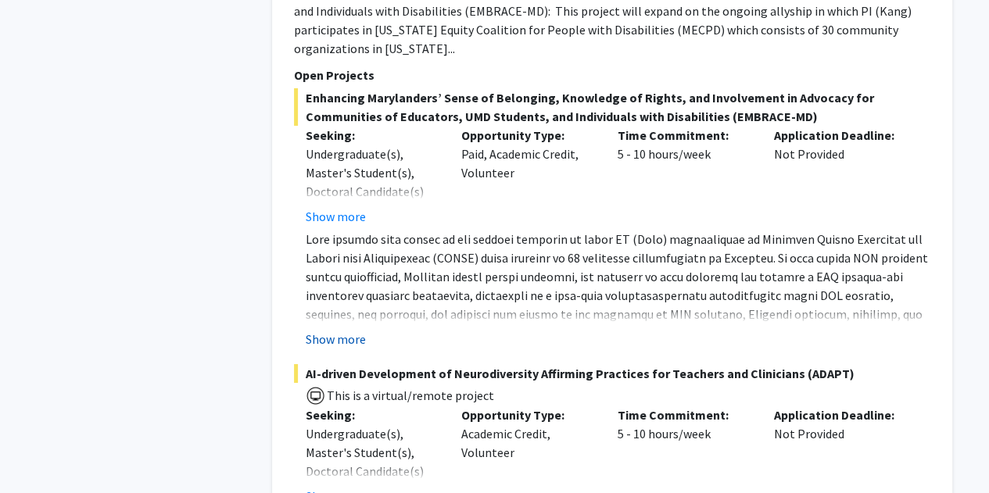
click at [309, 330] on button "Show more" at bounding box center [336, 339] width 60 height 19
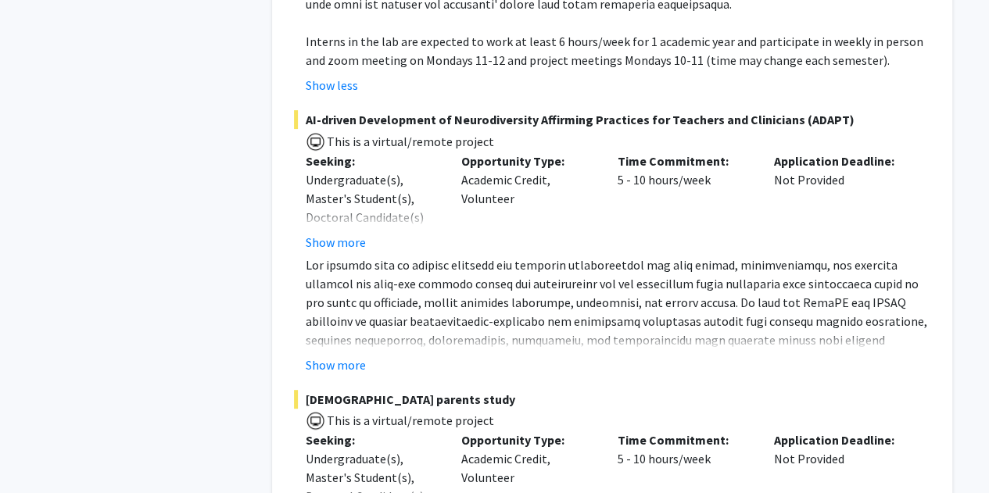
scroll to position [3190, 0]
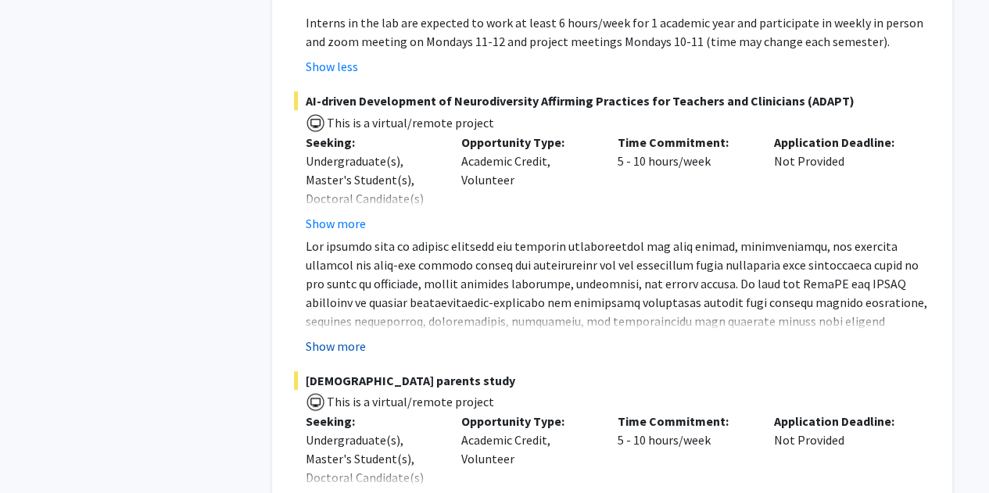
click at [361, 337] on button "Show more" at bounding box center [336, 346] width 60 height 19
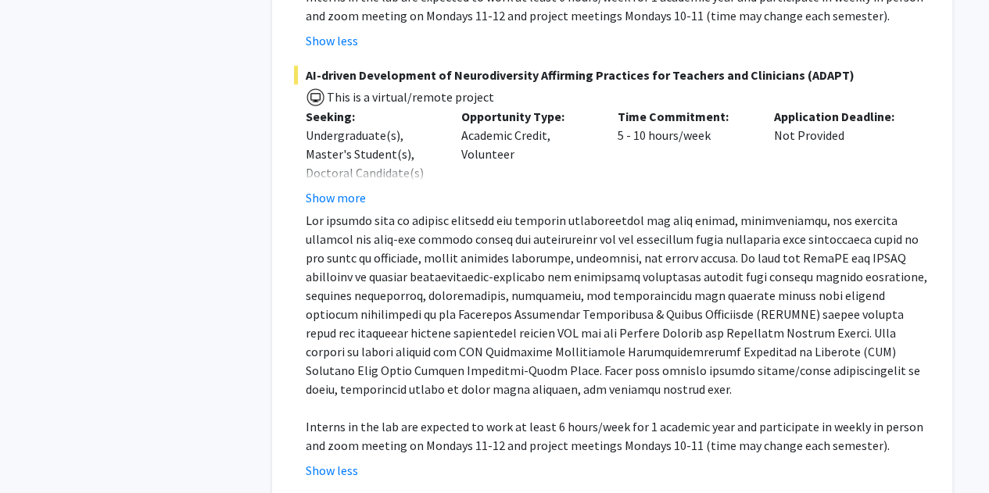
scroll to position [3583, 0]
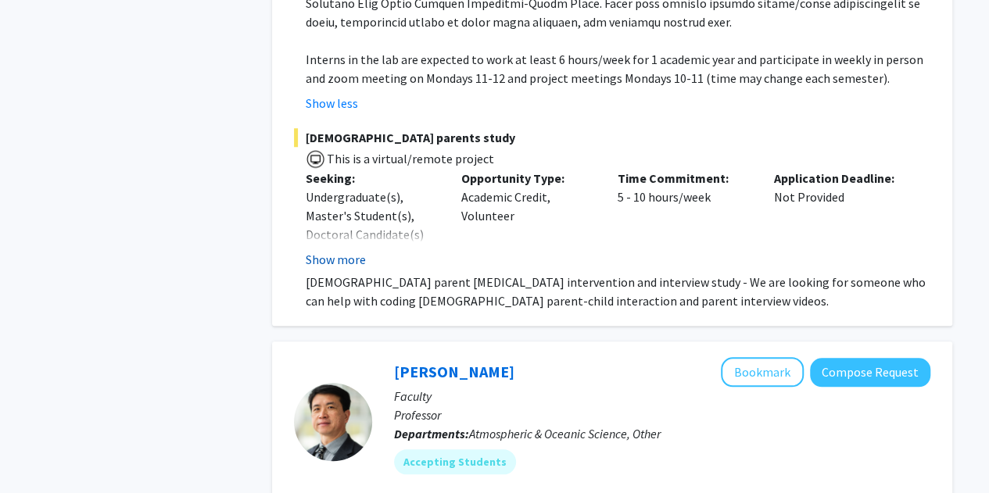
click at [355, 250] on button "Show more" at bounding box center [336, 259] width 60 height 19
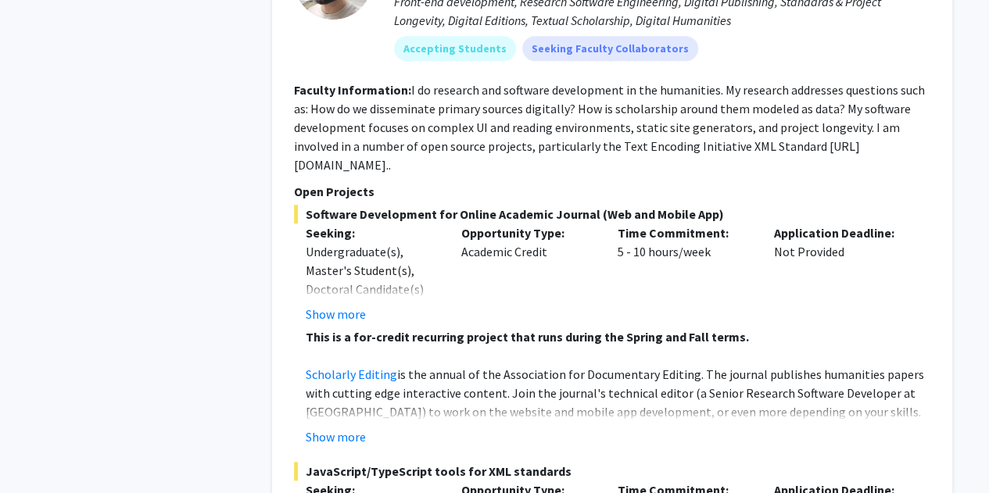
scroll to position [6314, 0]
click at [357, 427] on button "Show more" at bounding box center [336, 436] width 60 height 19
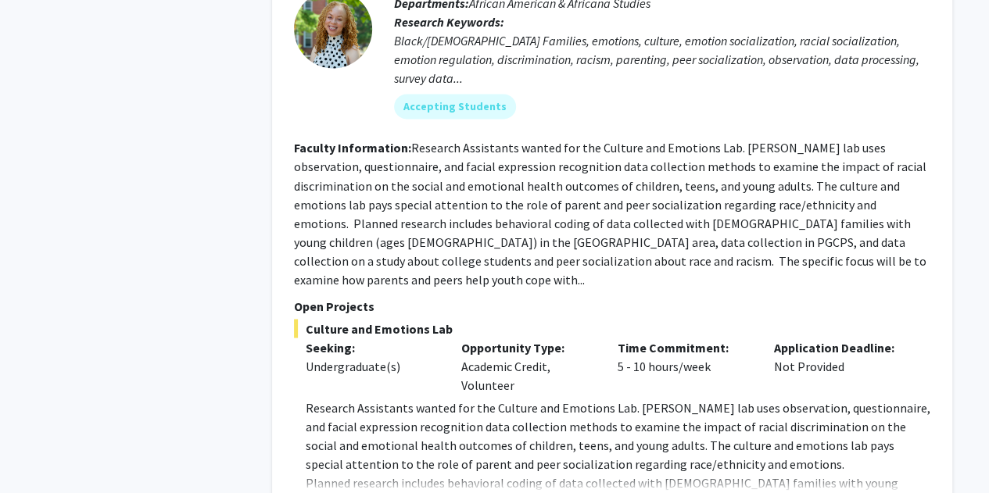
scroll to position [7431, 0]
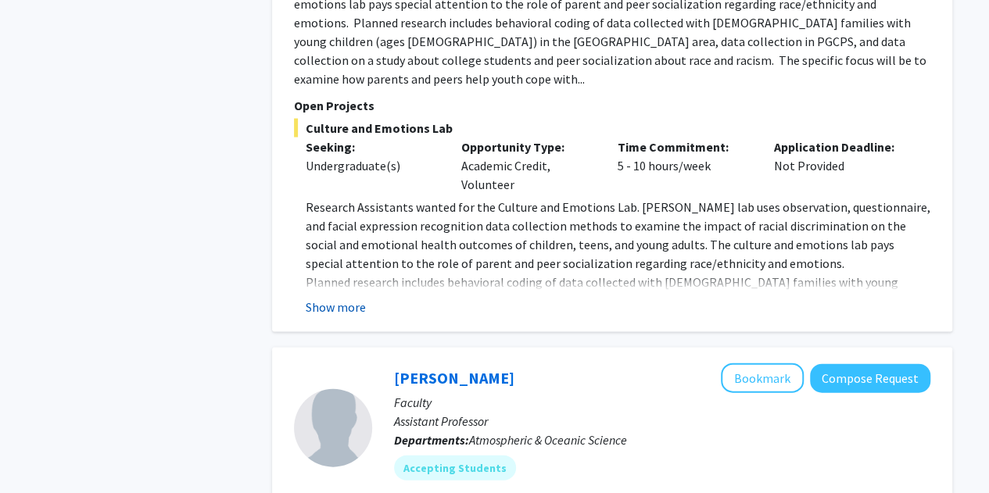
click at [329, 298] on button "Show more" at bounding box center [336, 307] width 60 height 19
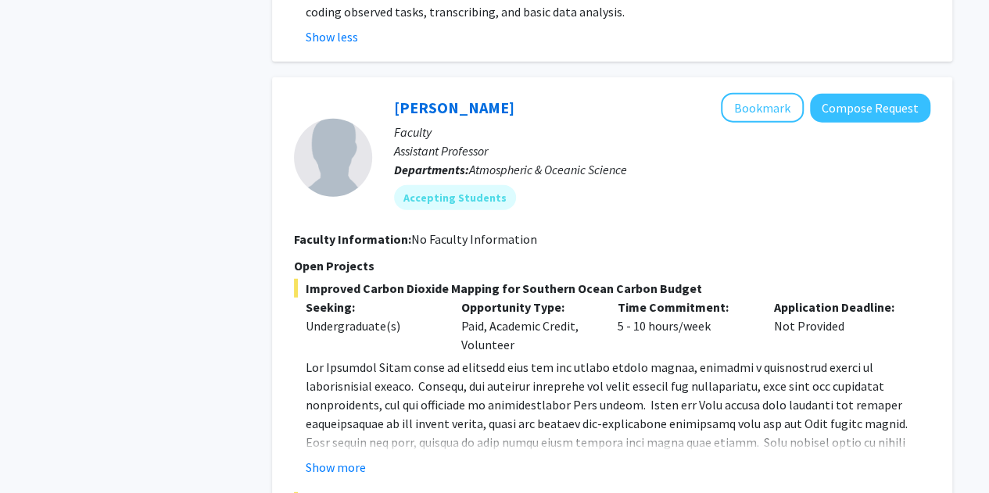
scroll to position [7820, 0]
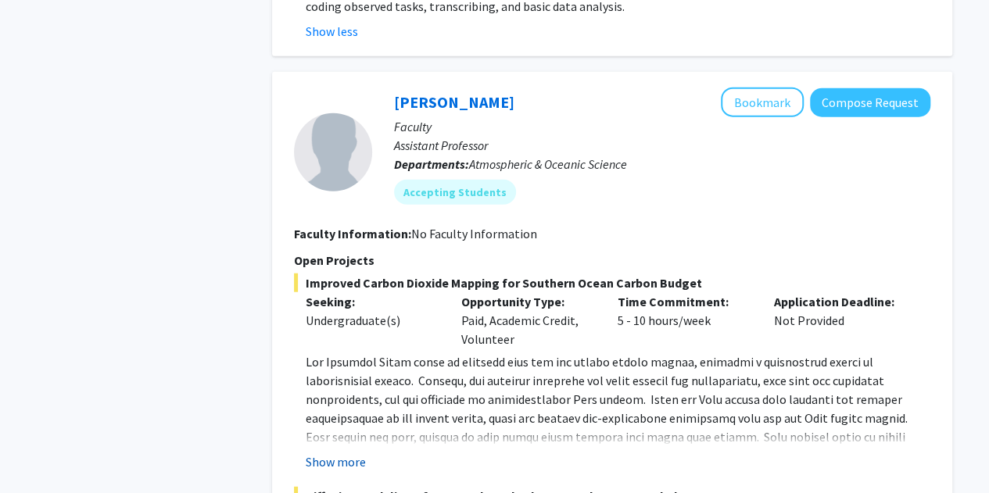
click at [350, 453] on button "Show more" at bounding box center [336, 462] width 60 height 19
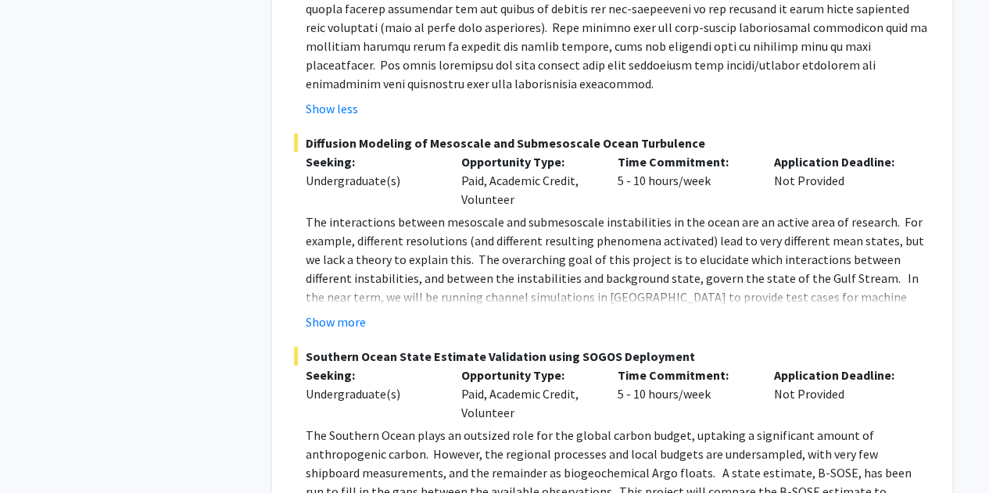
scroll to position [8338, 0]
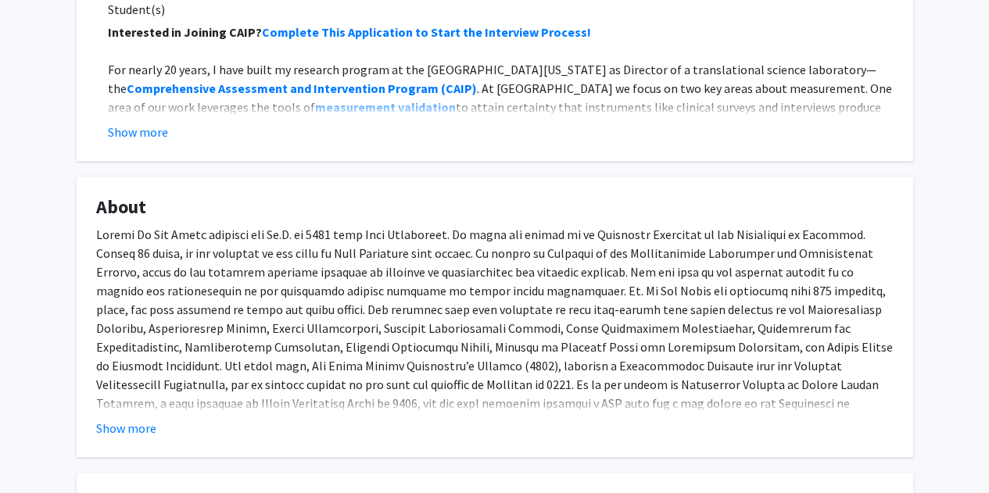
scroll to position [389, 0]
click at [149, 138] on button "Show more" at bounding box center [138, 131] width 60 height 19
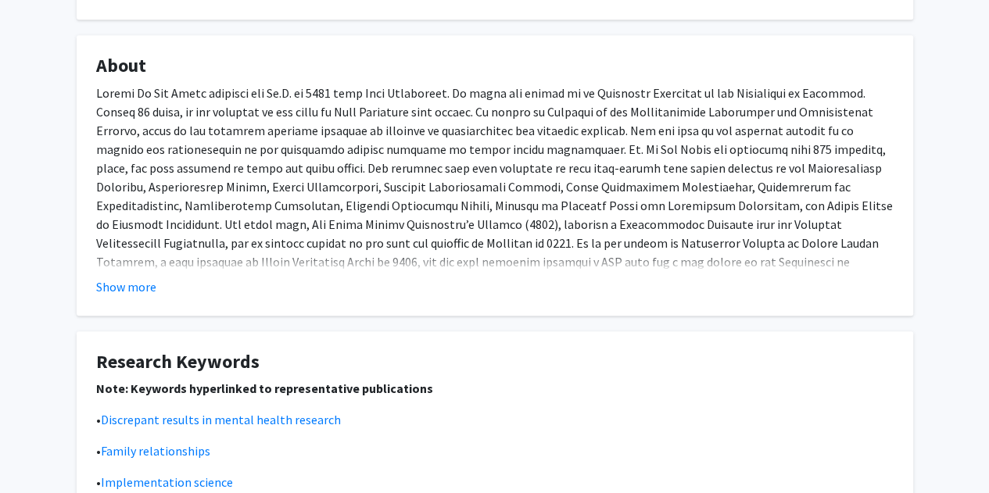
scroll to position [700, 0]
click at [163, 287] on div "Show more" at bounding box center [495, 286] width 798 height 19
click at [121, 284] on button "Show more" at bounding box center [126, 286] width 60 height 19
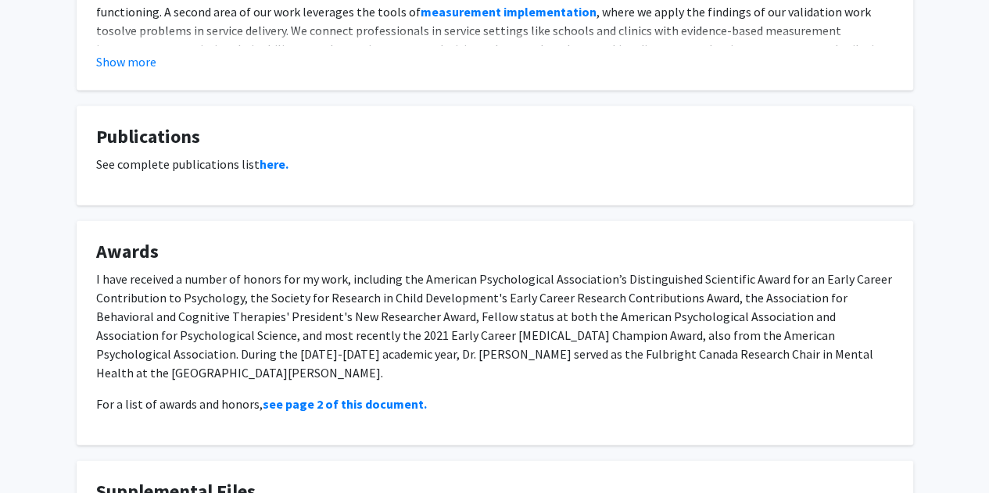
scroll to position [1842, 0]
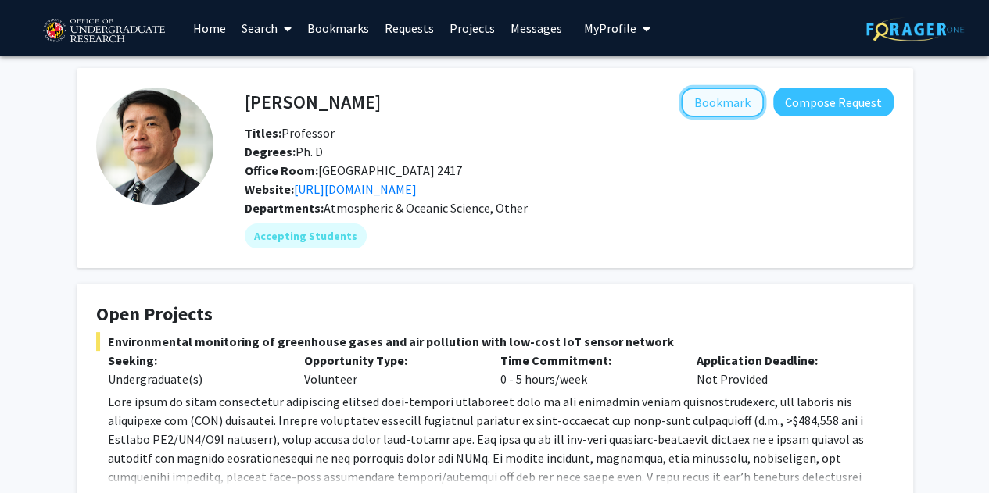
click at [715, 101] on button "Bookmark" at bounding box center [722, 103] width 83 height 30
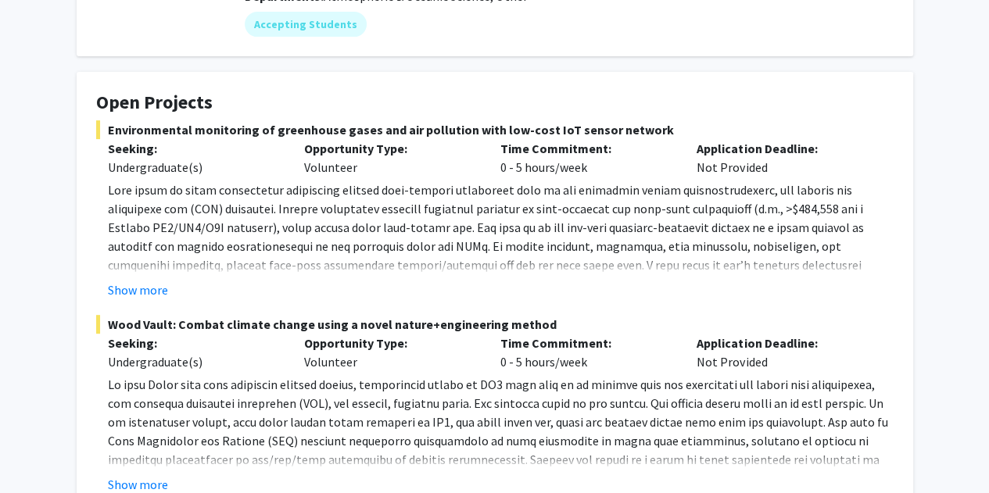
scroll to position [285, 0]
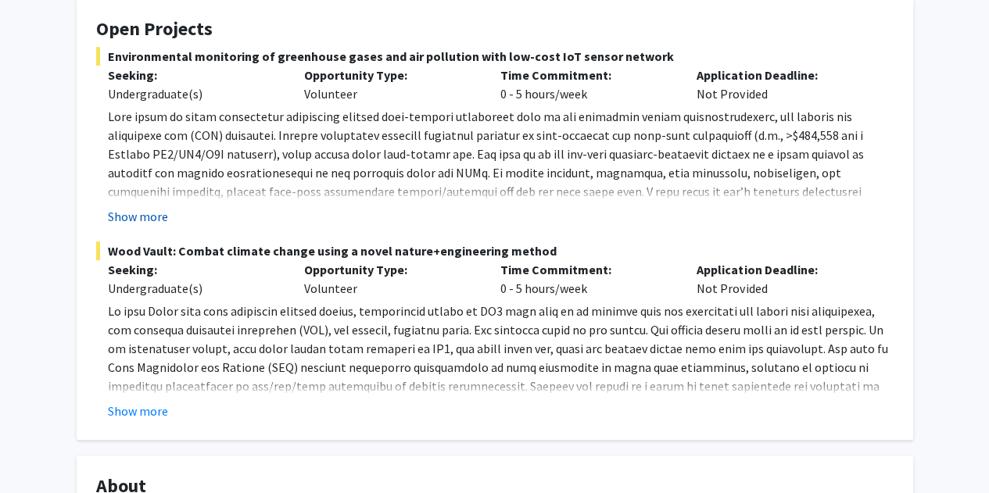
click at [141, 214] on button "Show more" at bounding box center [138, 216] width 60 height 19
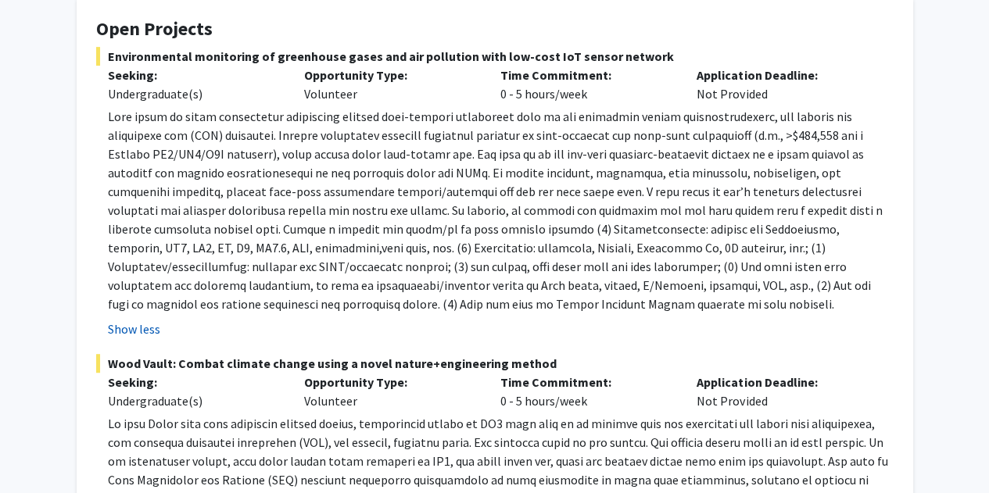
scroll to position [384, 0]
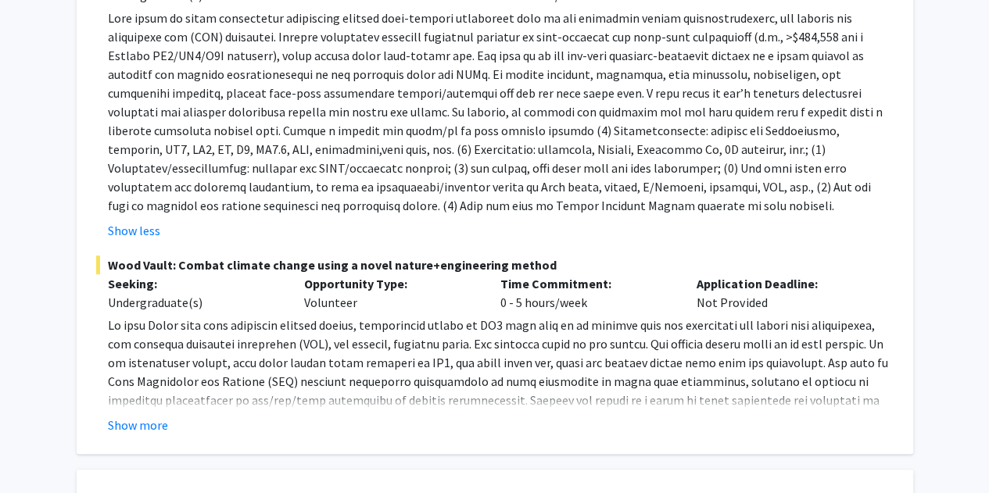
click at [139, 435] on fg-card "Open Projects Environmental monitoring of greenhouse gases and air pollution wi…" at bounding box center [495, 177] width 837 height 554
click at [150, 422] on button "Show more" at bounding box center [138, 425] width 60 height 19
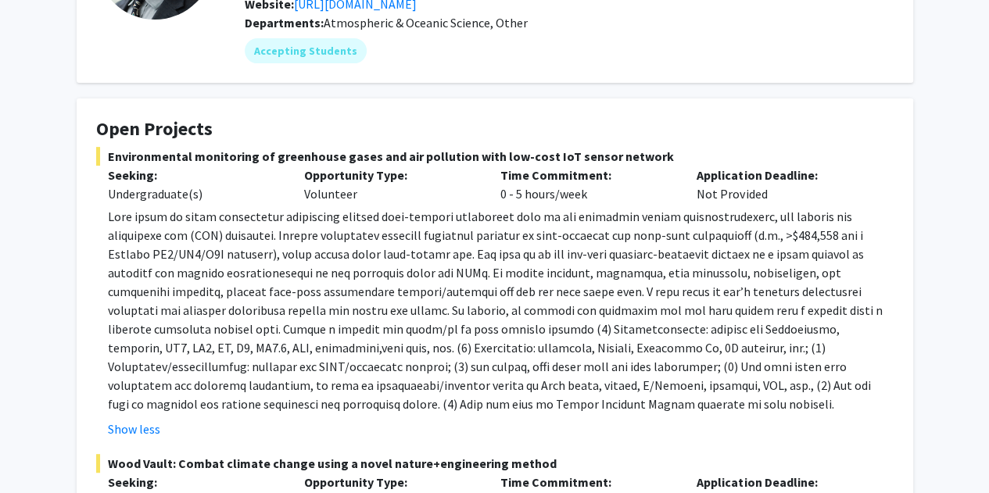
scroll to position [0, 0]
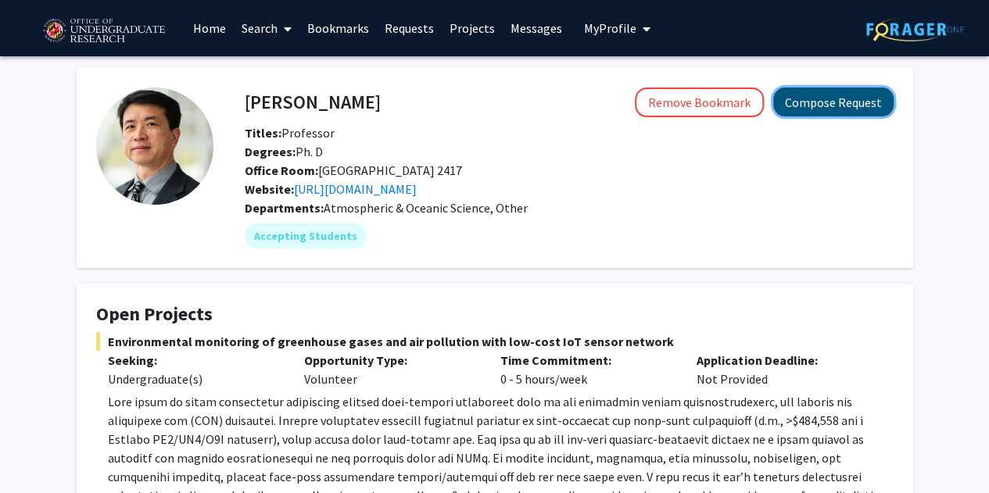
click at [815, 104] on button "Compose Request" at bounding box center [833, 102] width 120 height 29
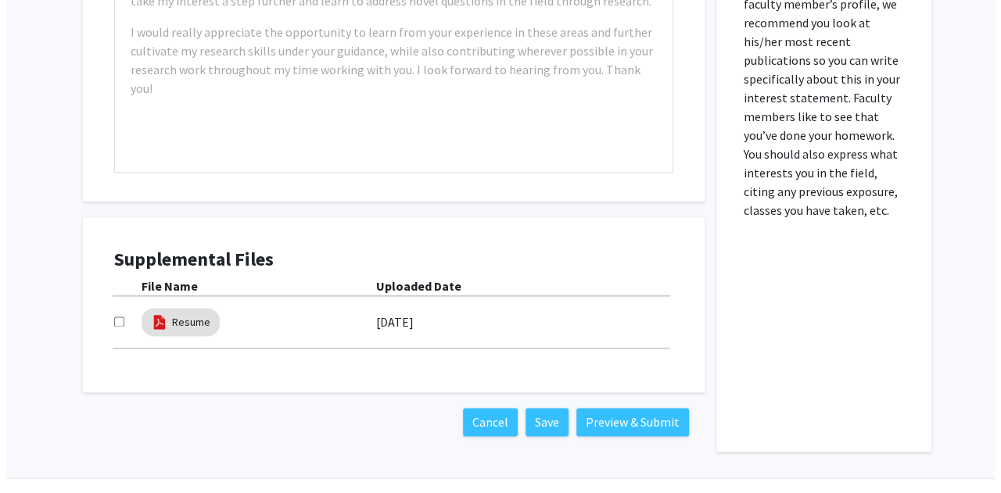
scroll to position [895, 0]
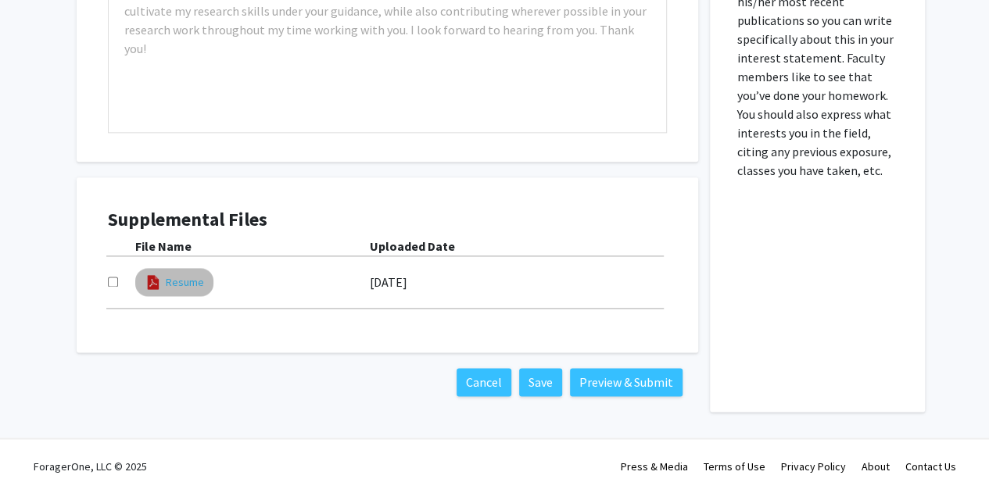
click at [172, 288] on link "Resume" at bounding box center [185, 283] width 38 height 16
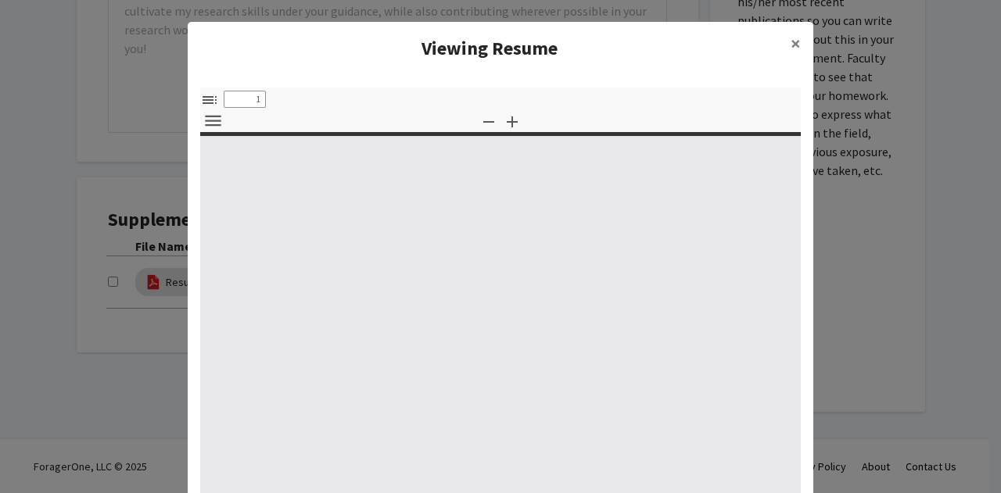
select select "custom"
type input "0"
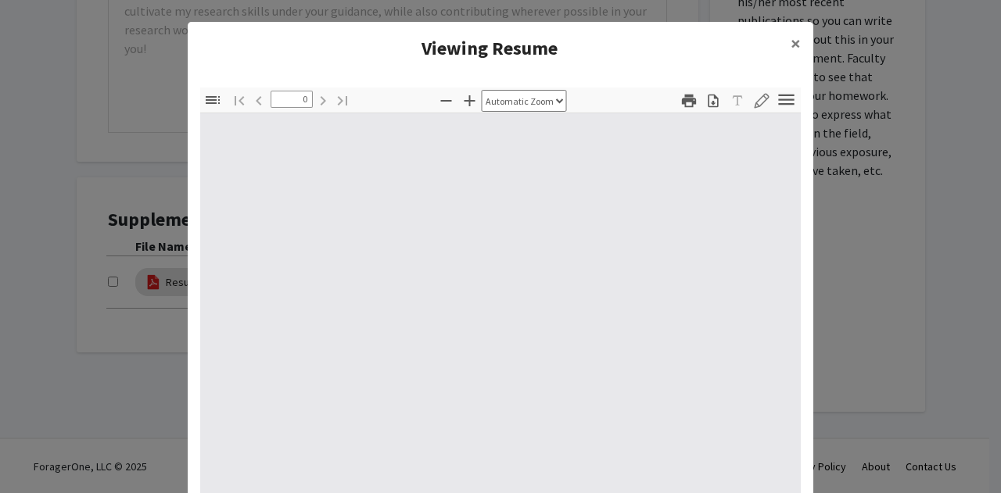
select select "custom"
type input "1"
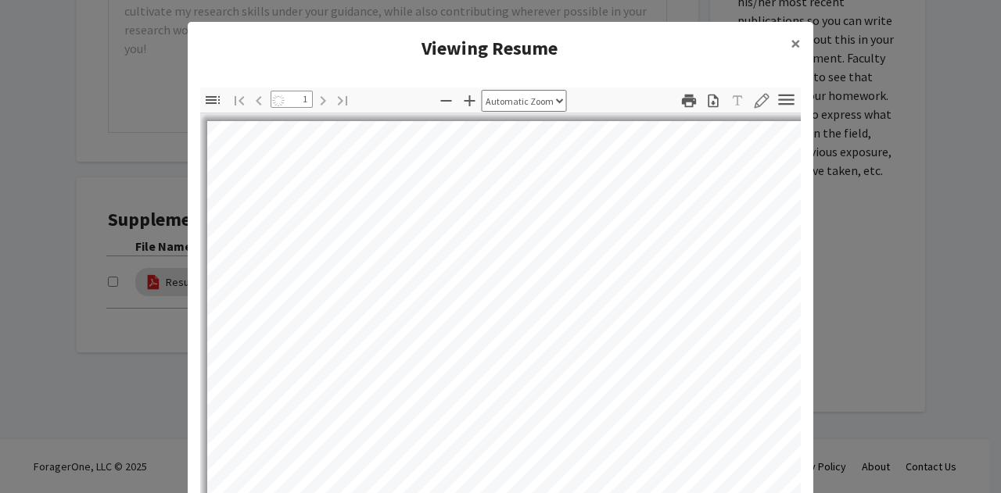
select select "auto"
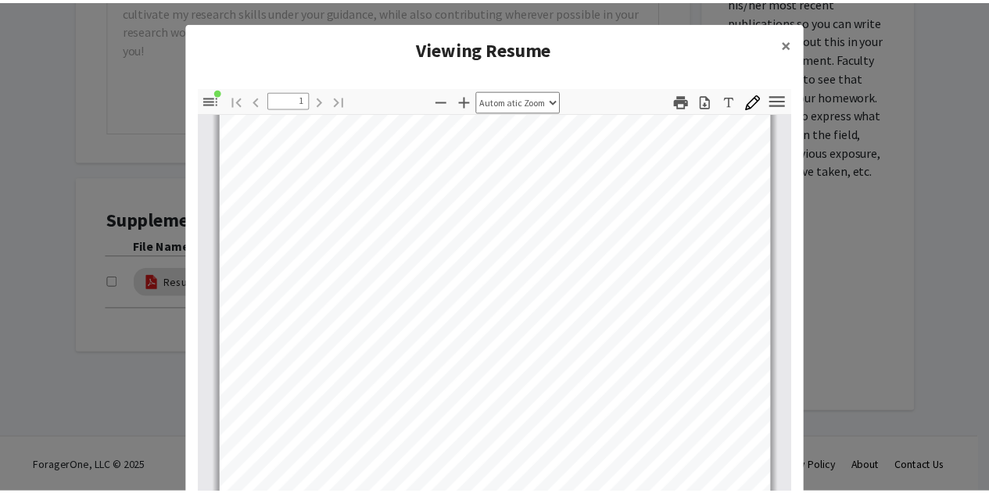
scroll to position [292, 0]
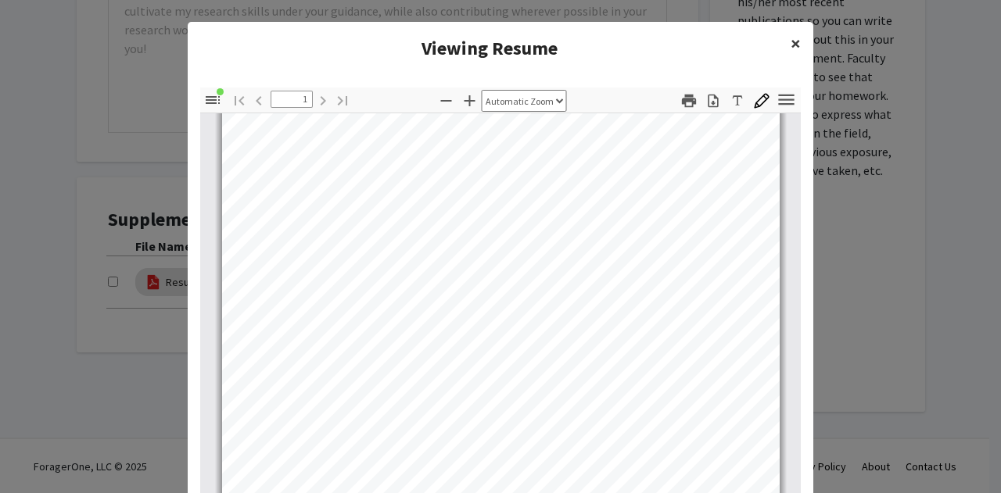
click at [791, 43] on span "×" at bounding box center [796, 43] width 10 height 24
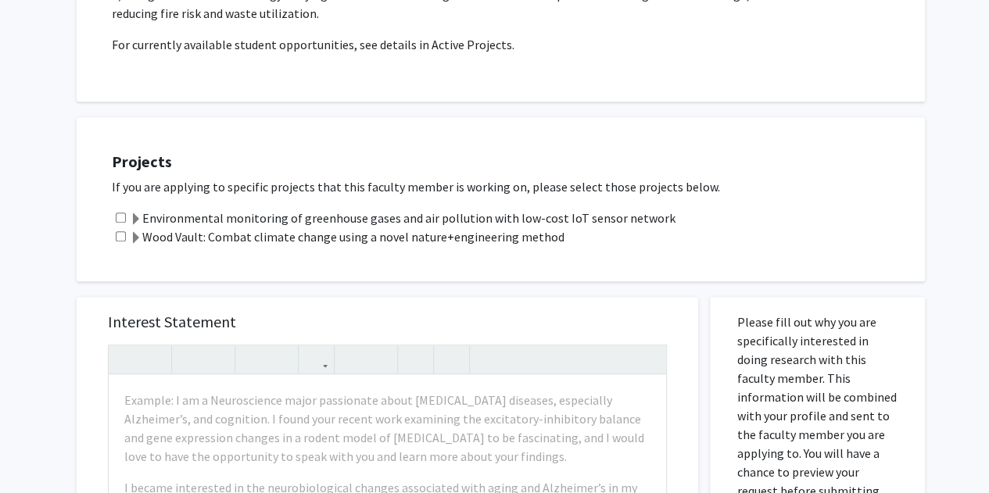
scroll to position [0, 0]
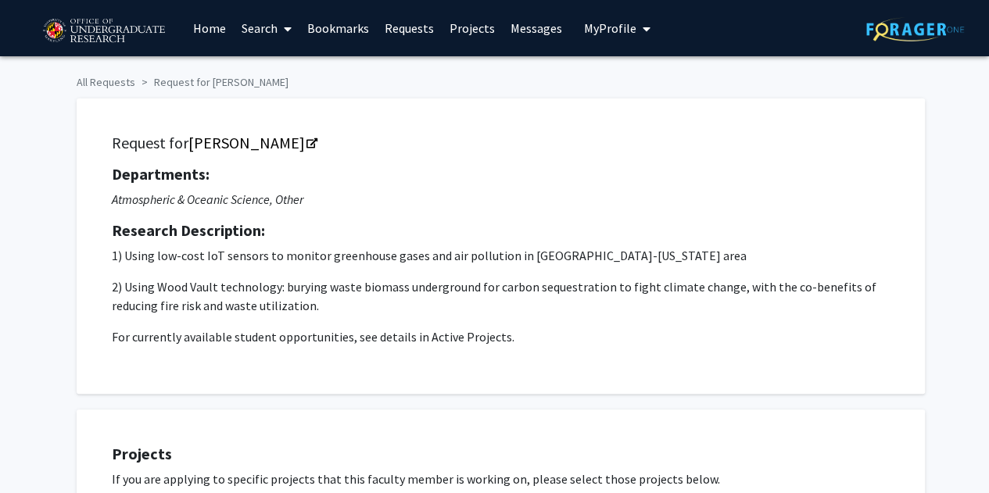
click at [604, 26] on span "My Profile" at bounding box center [610, 28] width 52 height 16
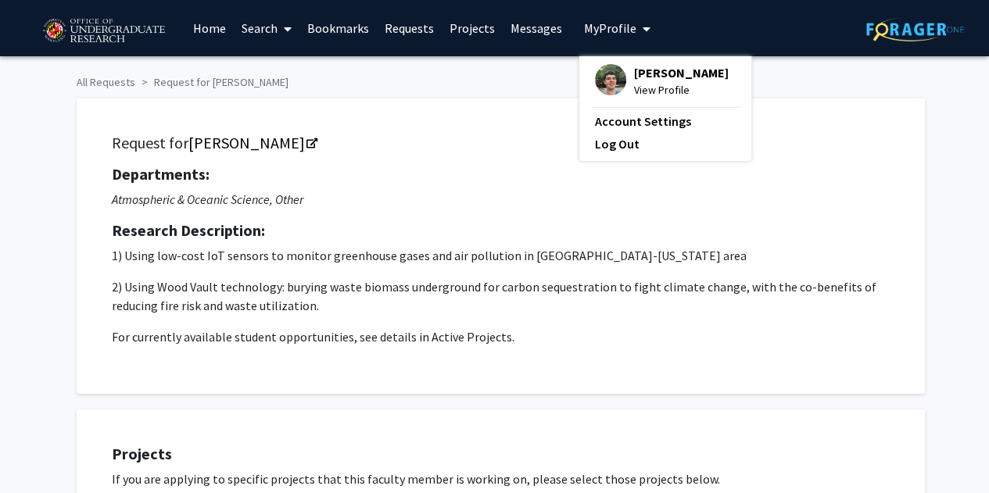
click at [648, 82] on span "View Profile" at bounding box center [681, 89] width 95 height 17
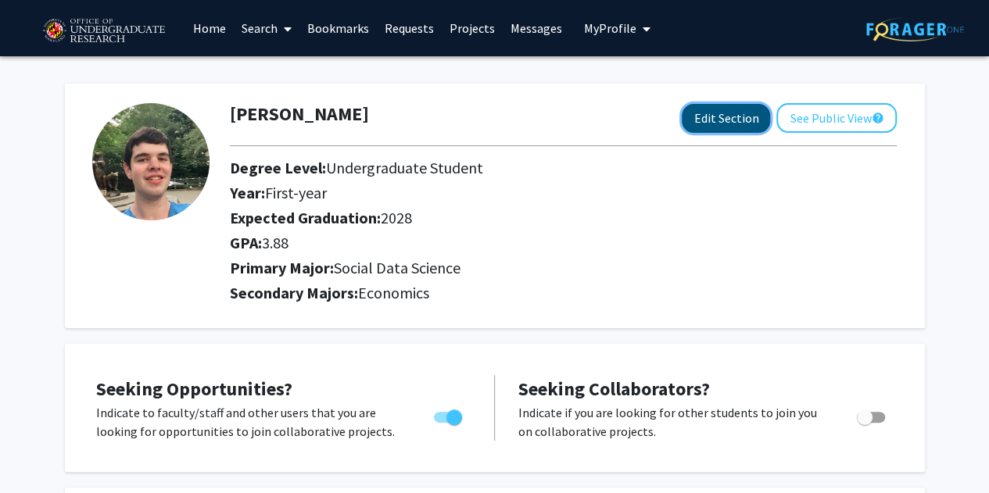
click at [748, 121] on button "Edit Section" at bounding box center [726, 118] width 88 height 29
select select "first-year"
select select "2028"
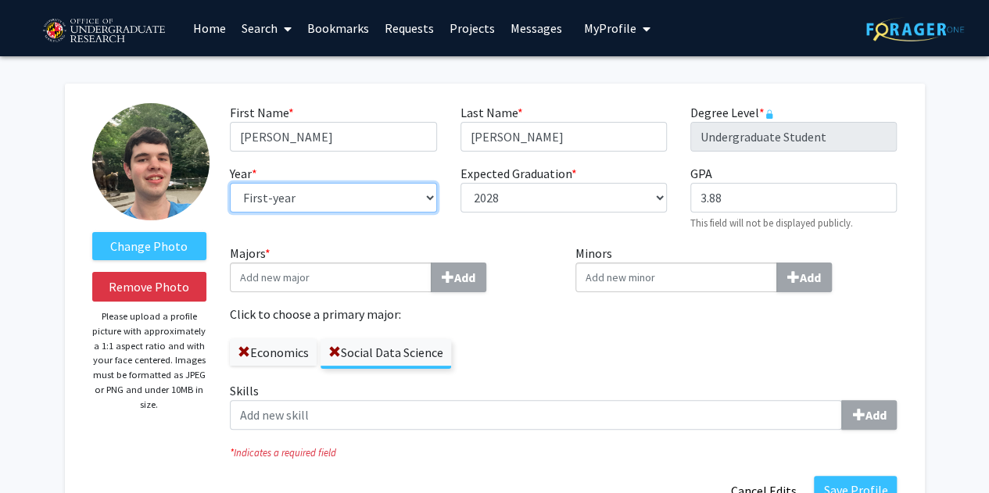
click at [411, 192] on select "--- First-year Sophomore Junior Senior Postbaccalaureate Certificate" at bounding box center [333, 198] width 206 height 30
select select "sophomore"
click at [230, 183] on select "--- First-year Sophomore Junior Senior Postbaccalaureate Certificate" at bounding box center [333, 198] width 206 height 30
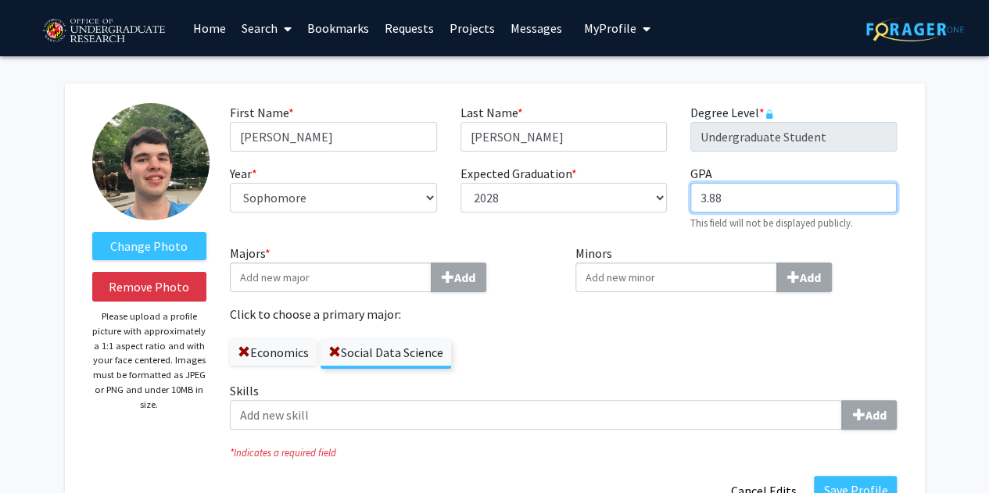
drag, startPoint x: 760, startPoint y: 192, endPoint x: 712, endPoint y: 198, distance: 48.9
click at [712, 198] on input "3.88" at bounding box center [794, 198] width 206 height 30
type input "3.94"
click at [655, 265] on input "Minors Add" at bounding box center [677, 278] width 202 height 30
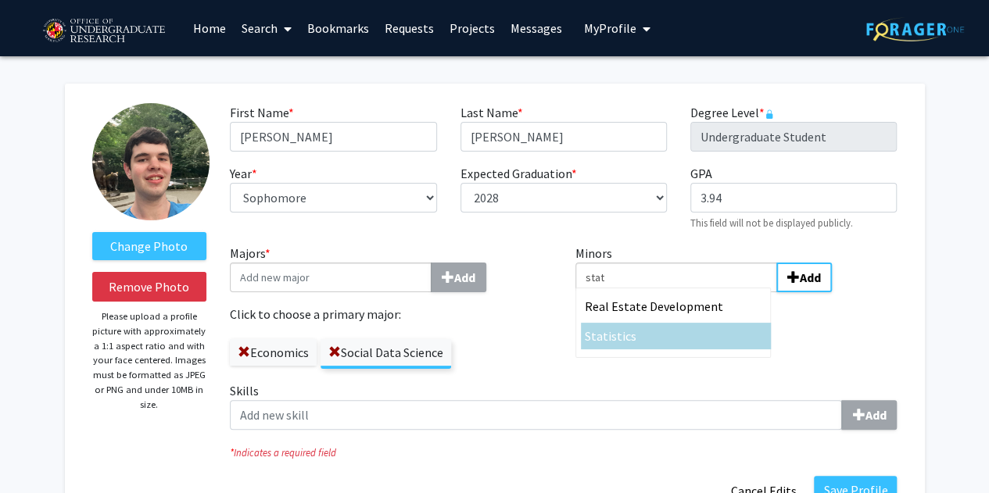
type input "stat"
click at [636, 329] on div "Stat istics" at bounding box center [676, 336] width 182 height 19
click at [636, 292] on input "stat" at bounding box center [677, 278] width 202 height 30
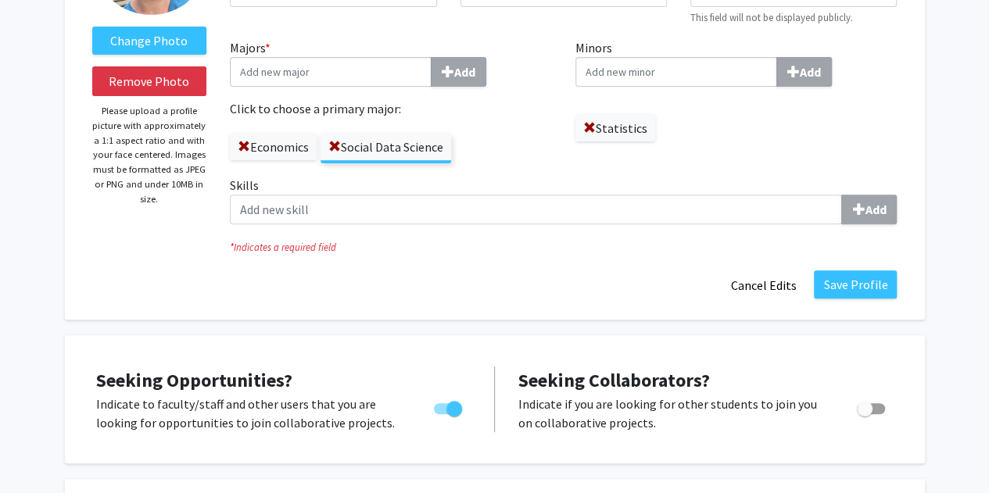
scroll to position [206, 0]
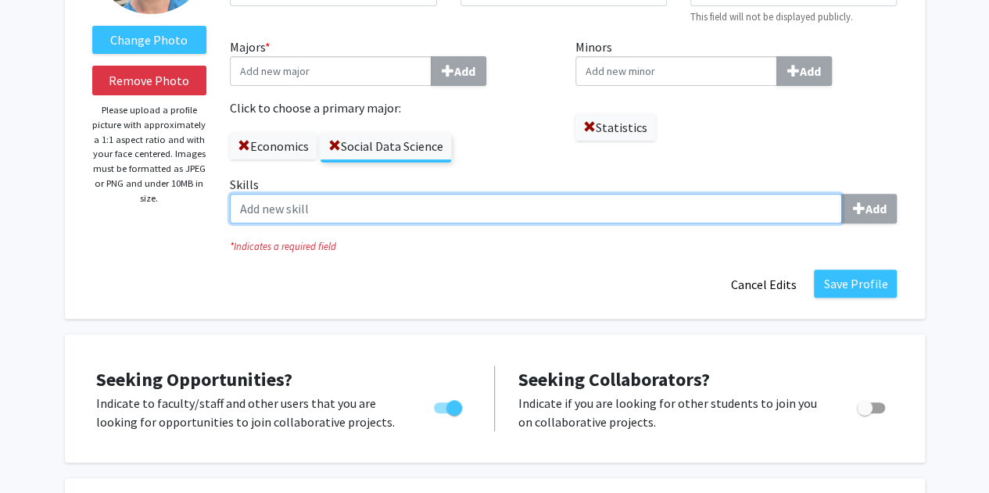
click at [389, 214] on input "Skills Add" at bounding box center [536, 209] width 612 height 30
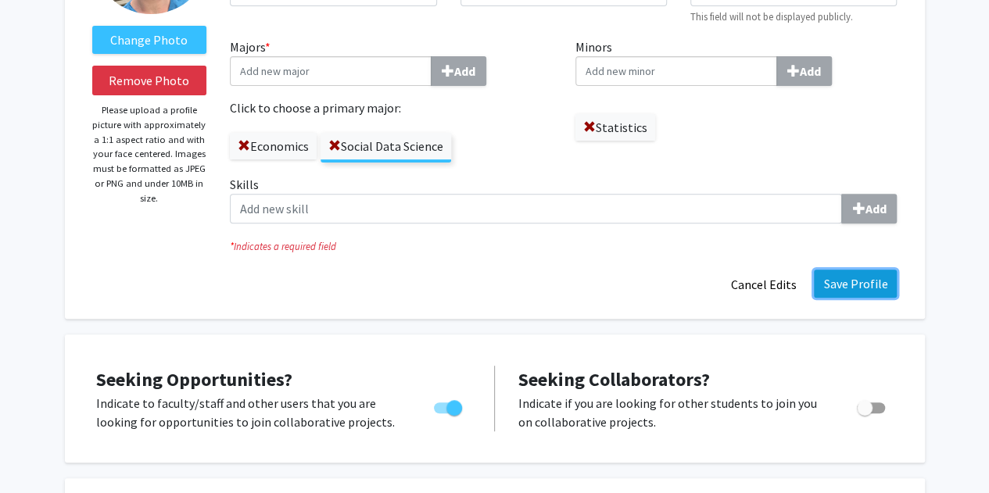
click at [843, 295] on button "Save Profile" at bounding box center [855, 284] width 83 height 28
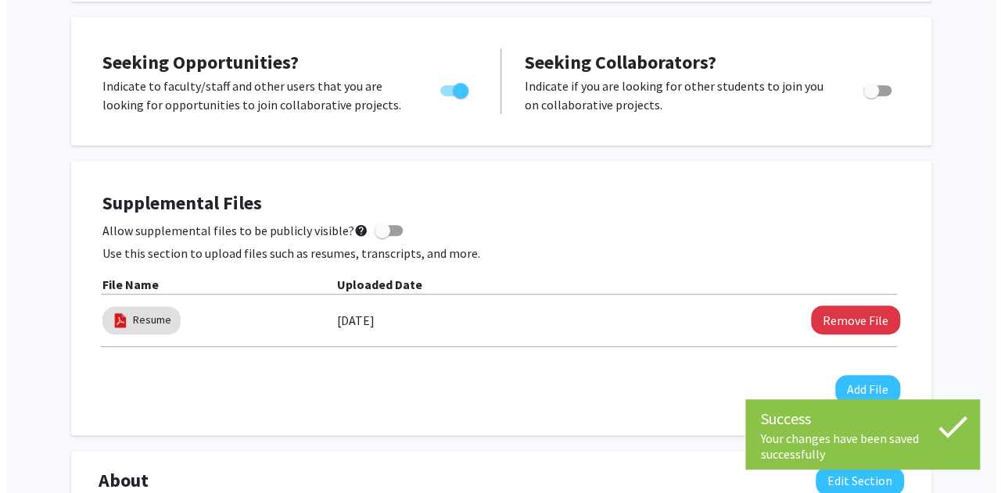
scroll to position [379, 0]
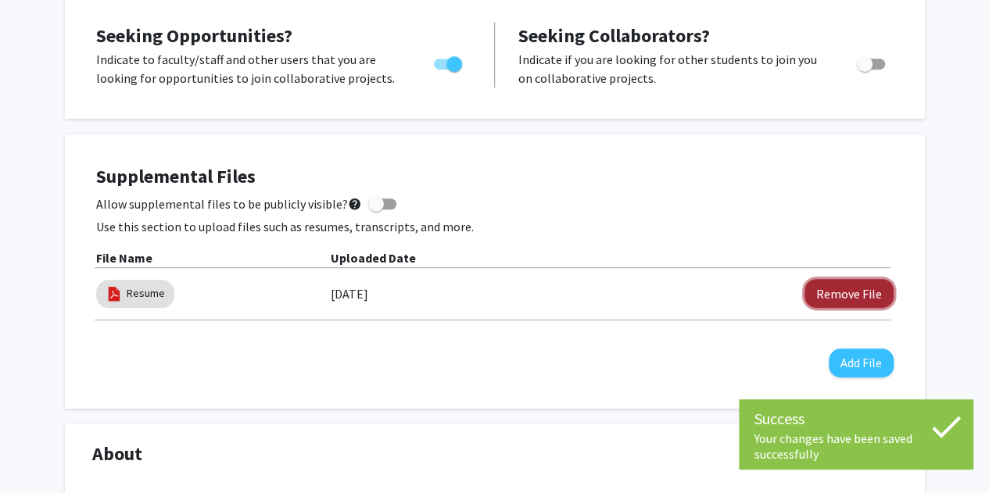
click at [835, 287] on button "Remove File" at bounding box center [849, 293] width 89 height 29
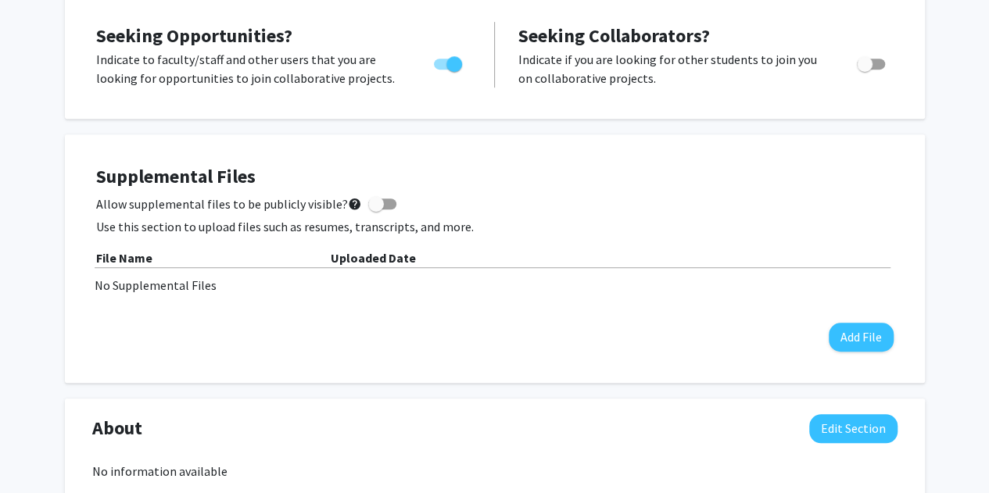
click at [378, 208] on span at bounding box center [382, 204] width 28 height 11
click at [376, 210] on input "Allow supplemental files to be publicly visible? help" at bounding box center [375, 210] width 1 height 1
checkbox input "true"
click at [865, 331] on button "Add File" at bounding box center [861, 337] width 65 height 29
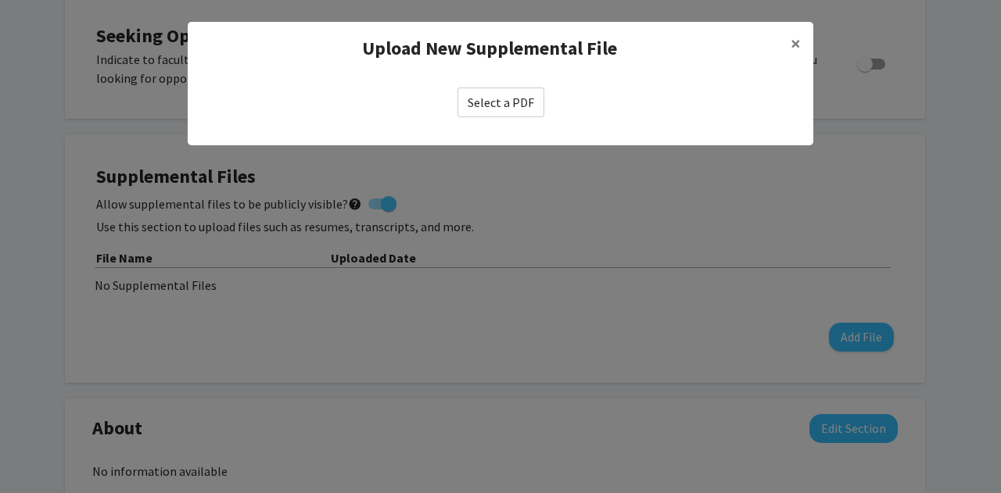
click at [493, 114] on label "Select a PDF" at bounding box center [501, 103] width 87 height 30
click at [0, 0] on input "Select a PDF" at bounding box center [0, 0] width 0 height 0
select select "custom"
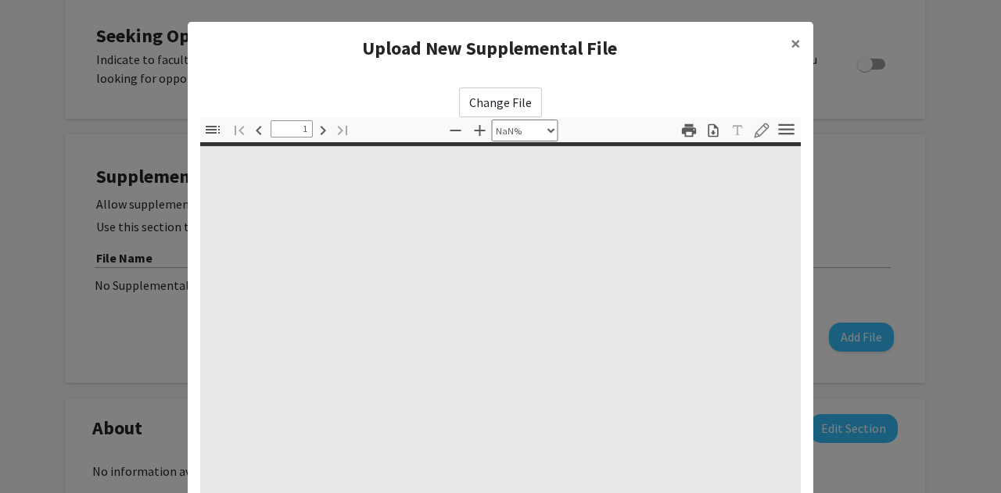
type input "0"
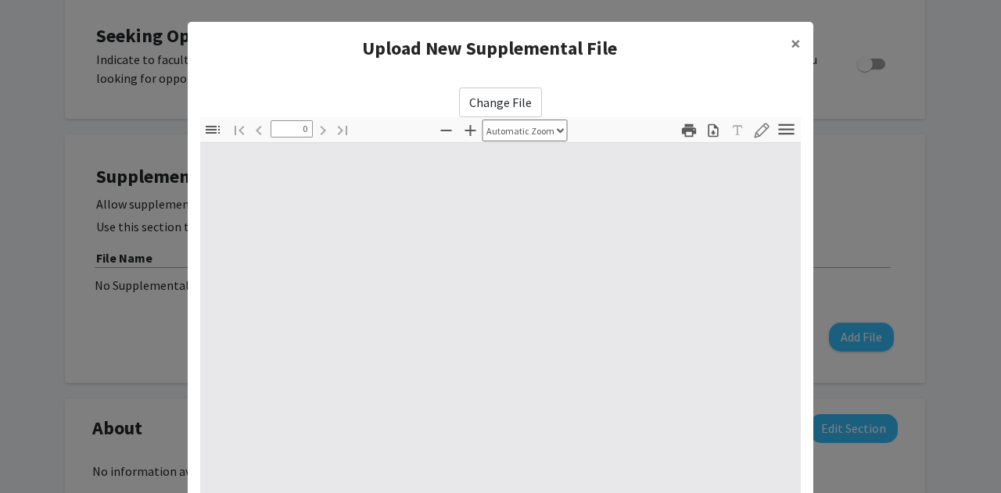
select select "custom"
type input "1"
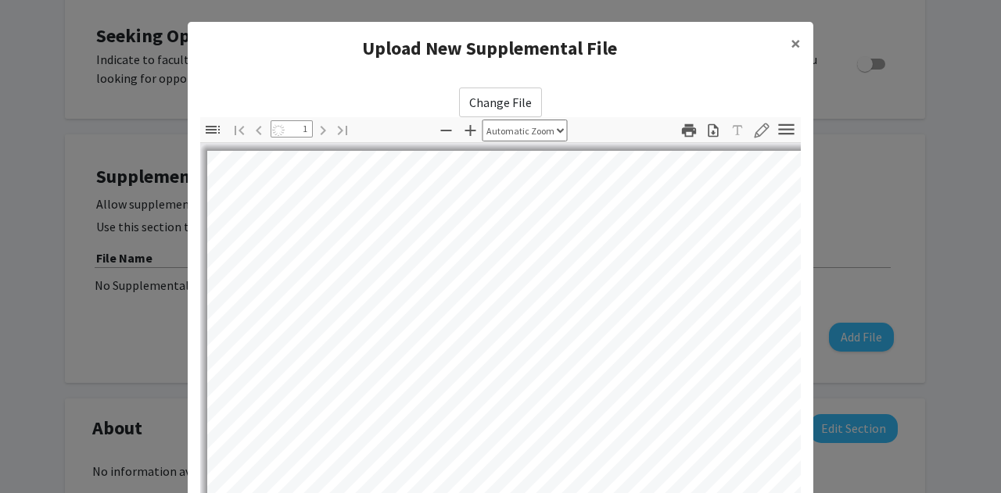
select select "auto"
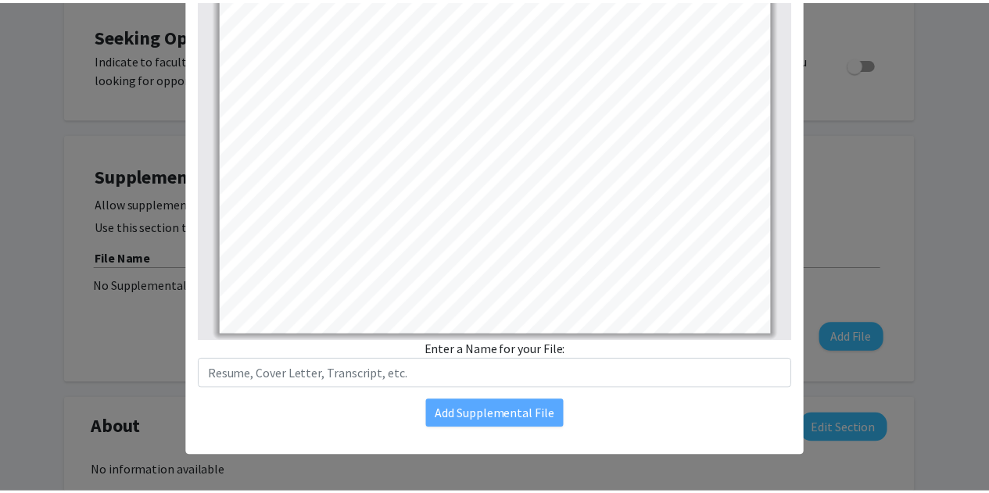
scroll to position [277, 0]
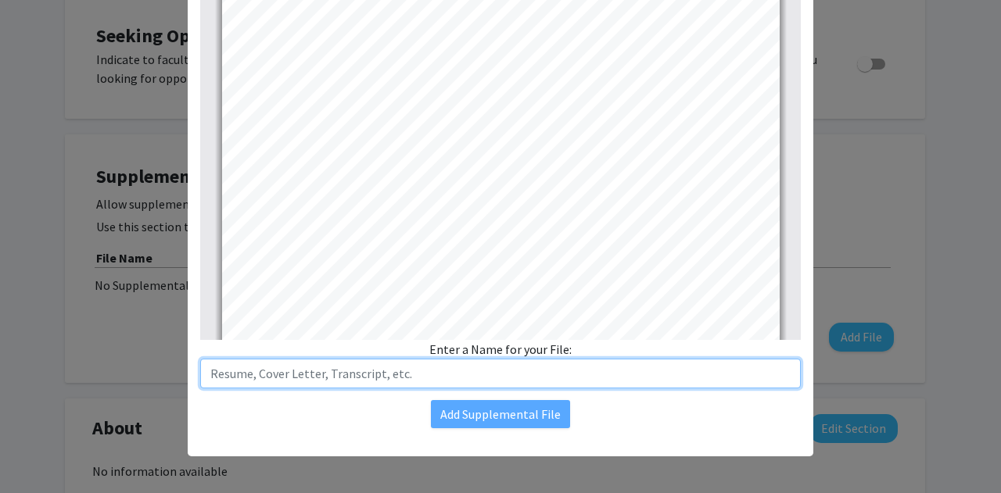
click at [436, 368] on input "text" at bounding box center [500, 374] width 601 height 30
type input "R"
type input "Resume"
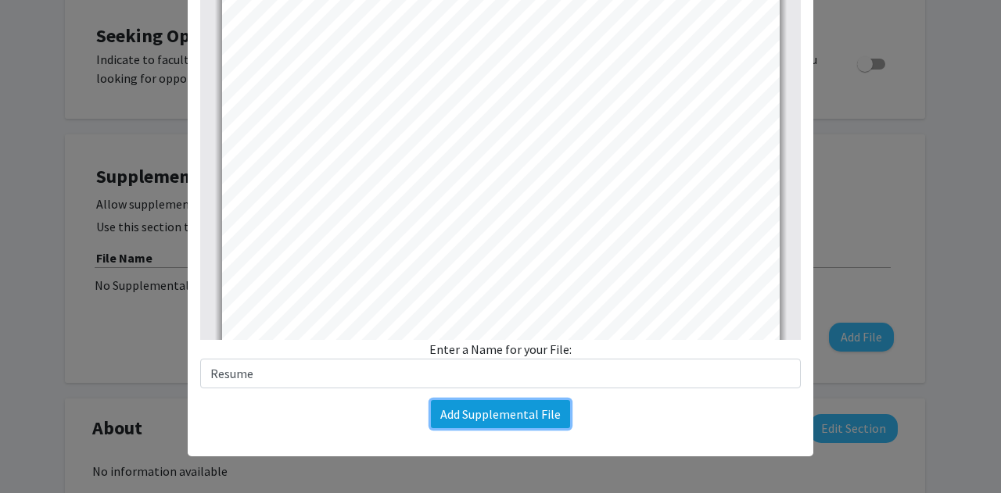
click at [480, 414] on button "Add Supplemental File" at bounding box center [500, 414] width 139 height 28
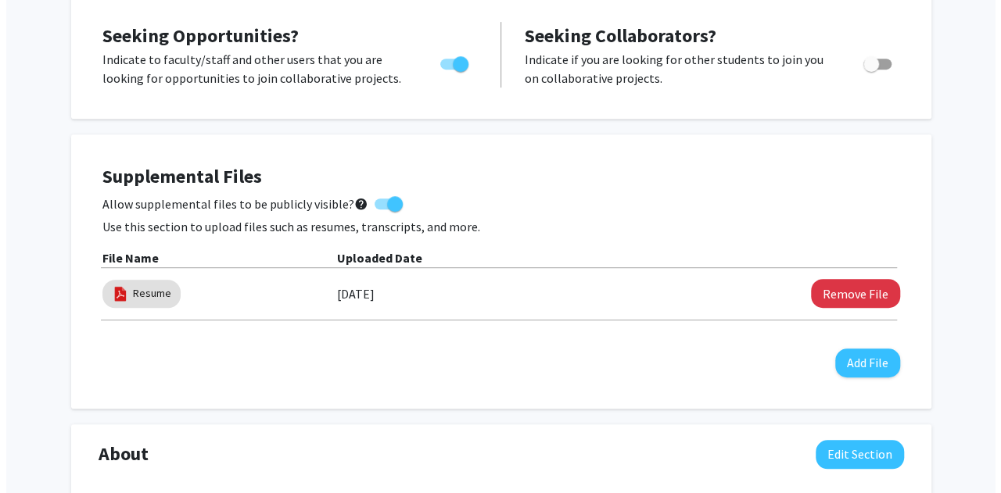
scroll to position [424, 0]
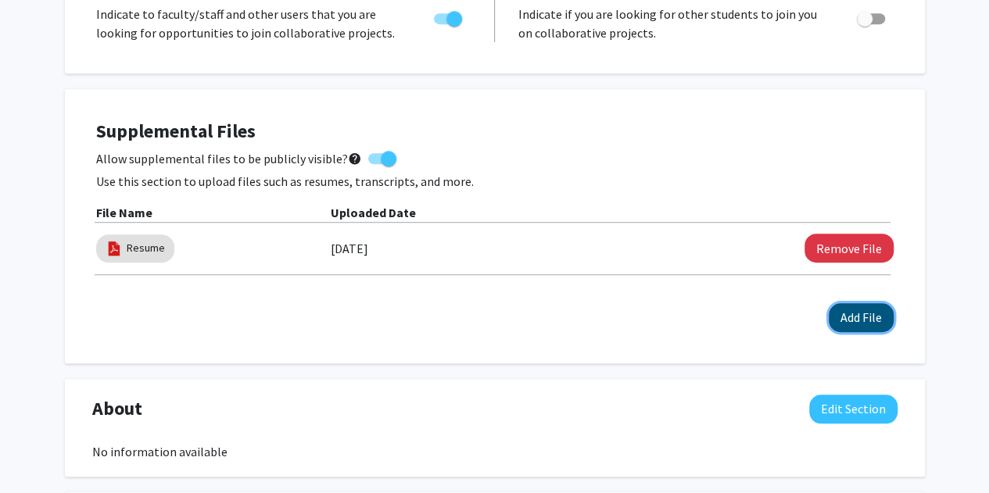
click at [845, 314] on button "Add File" at bounding box center [861, 317] width 65 height 29
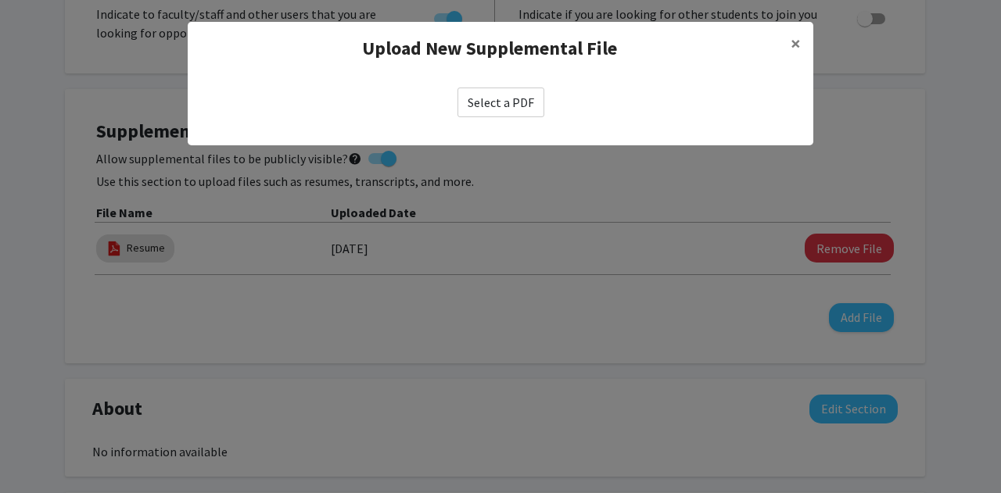
click at [511, 101] on label "Select a PDF" at bounding box center [501, 103] width 87 height 30
click at [0, 0] on input "Select a PDF" at bounding box center [0, 0] width 0 height 0
select select "custom"
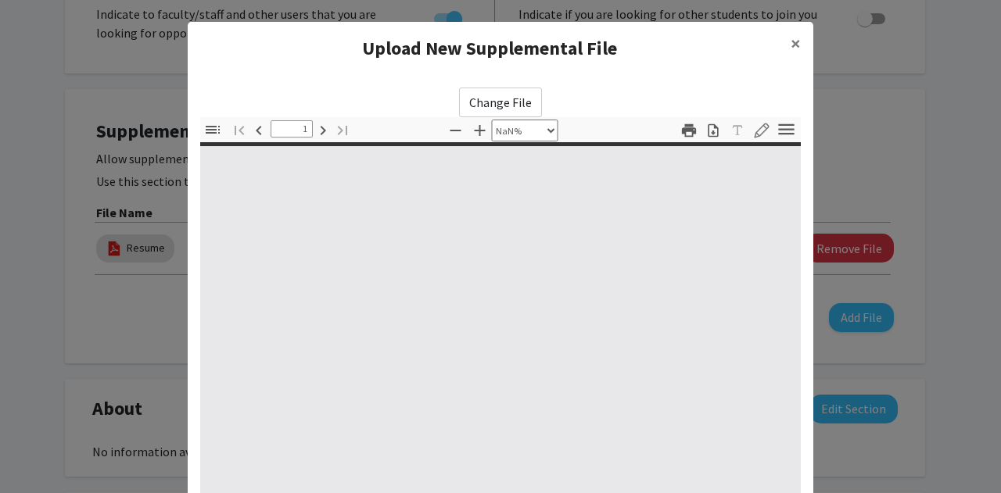
type input "0"
select select "custom"
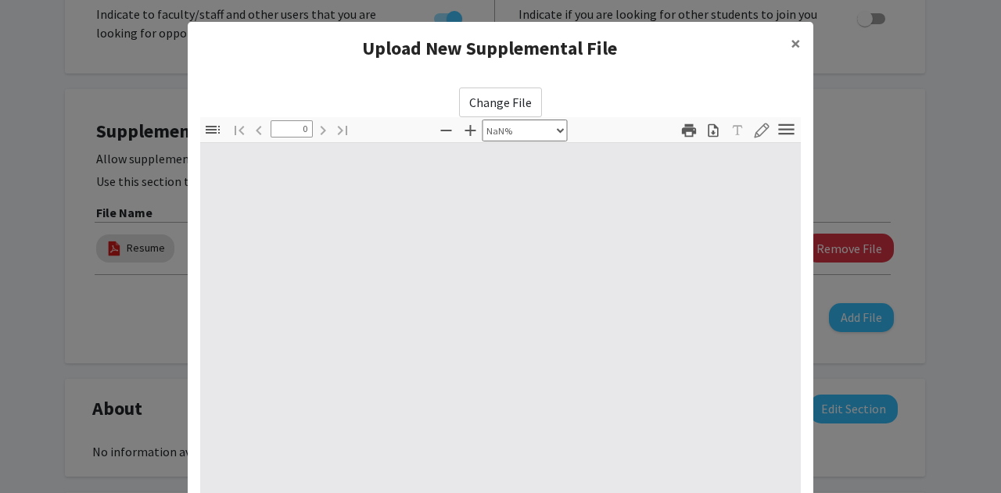
type input "1"
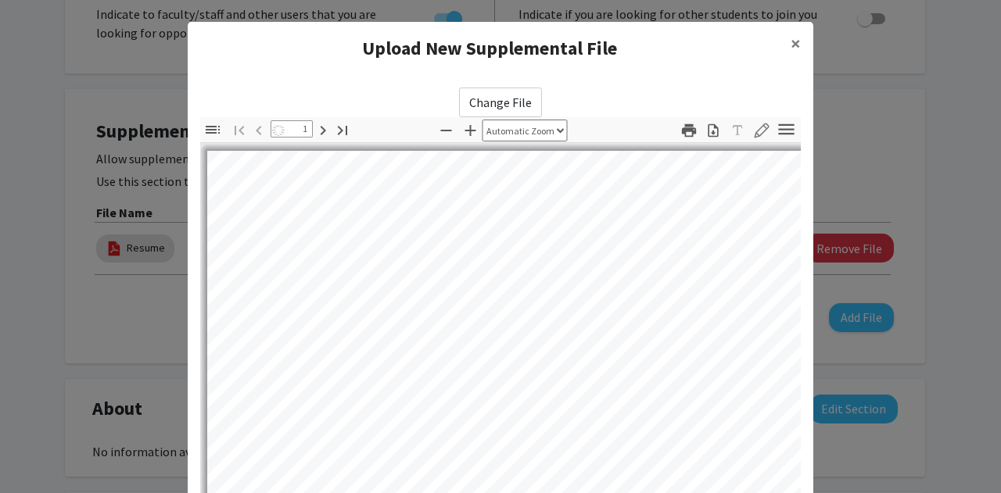
select select "auto"
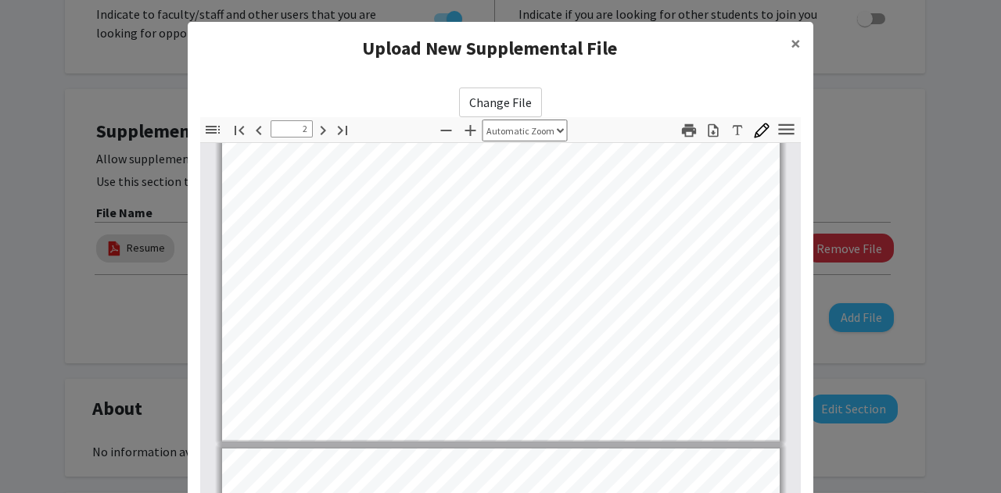
type input "3"
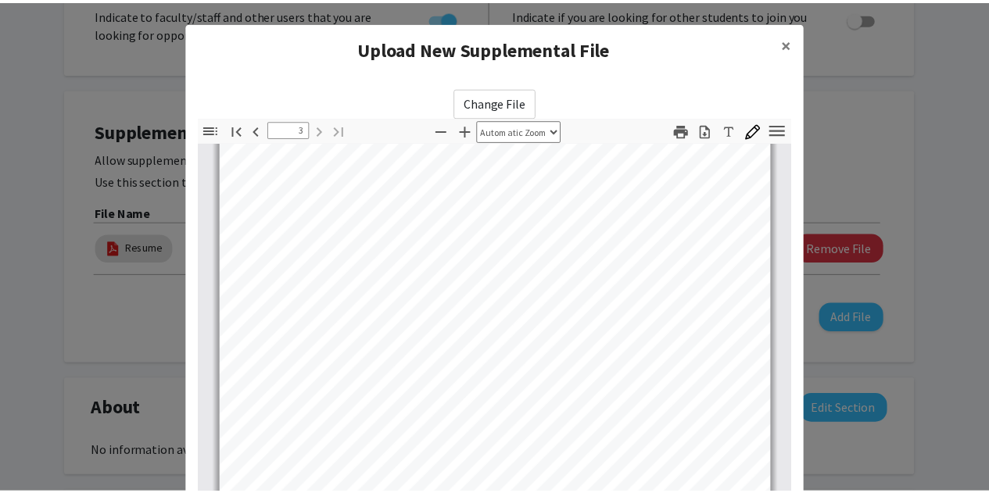
scroll to position [246, 0]
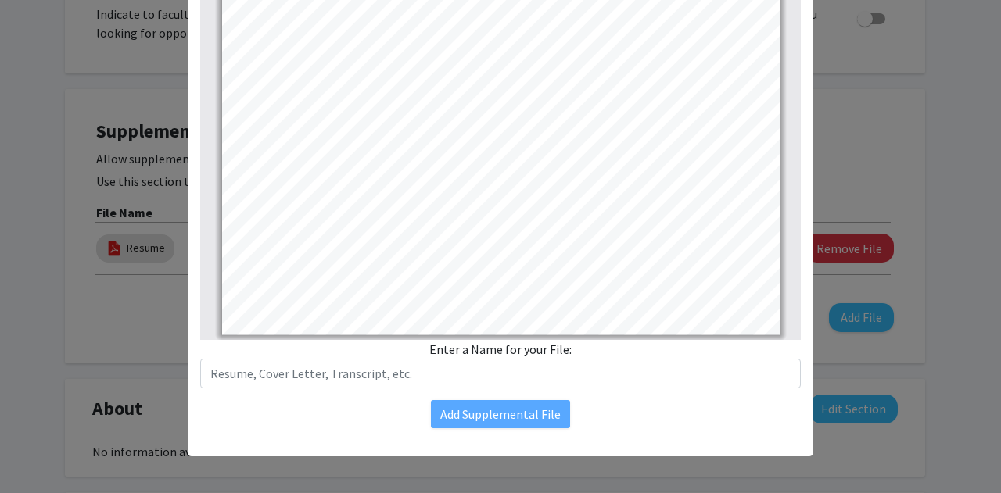
click at [365, 393] on div "Change File Thumbnails Document Outline Attachments Layers Current Outline Item…" at bounding box center [501, 135] width 626 height 612
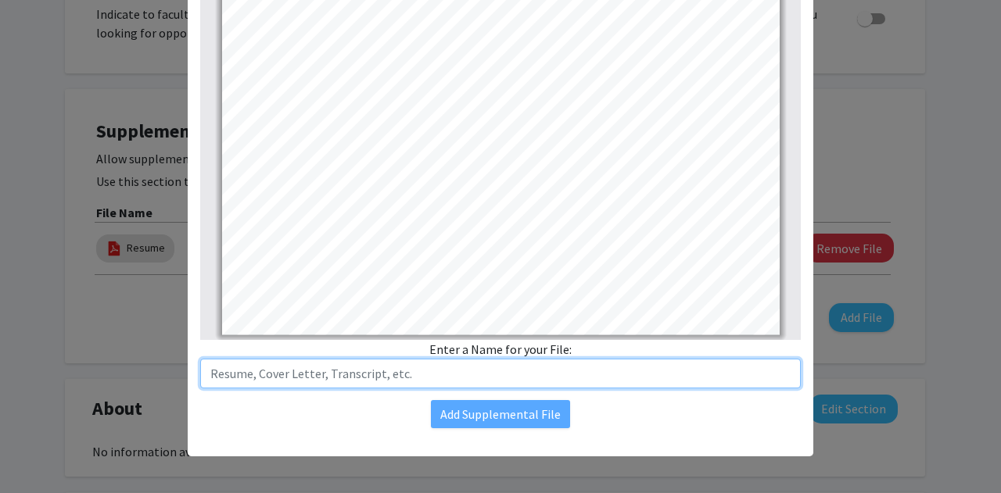
click at [347, 379] on input "text" at bounding box center [500, 374] width 601 height 30
type input "Transcript"
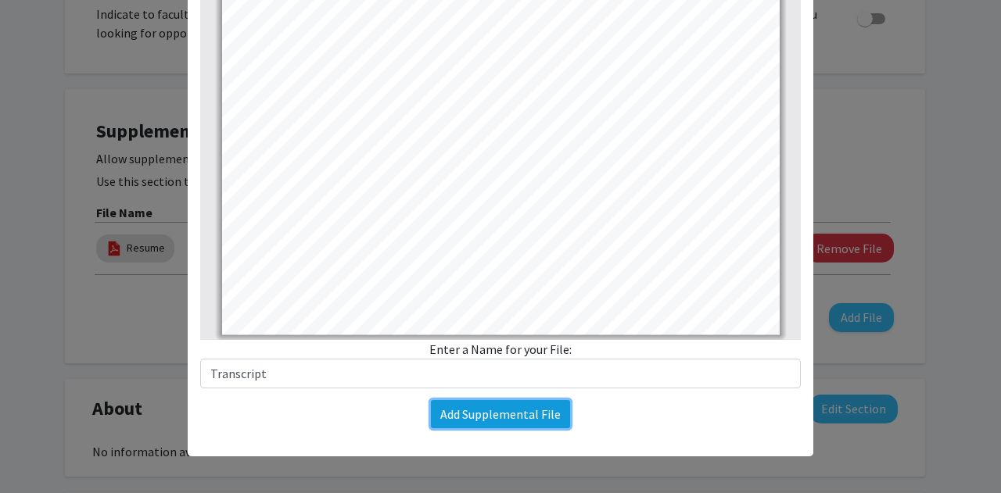
click at [468, 409] on button "Add Supplemental File" at bounding box center [500, 414] width 139 height 28
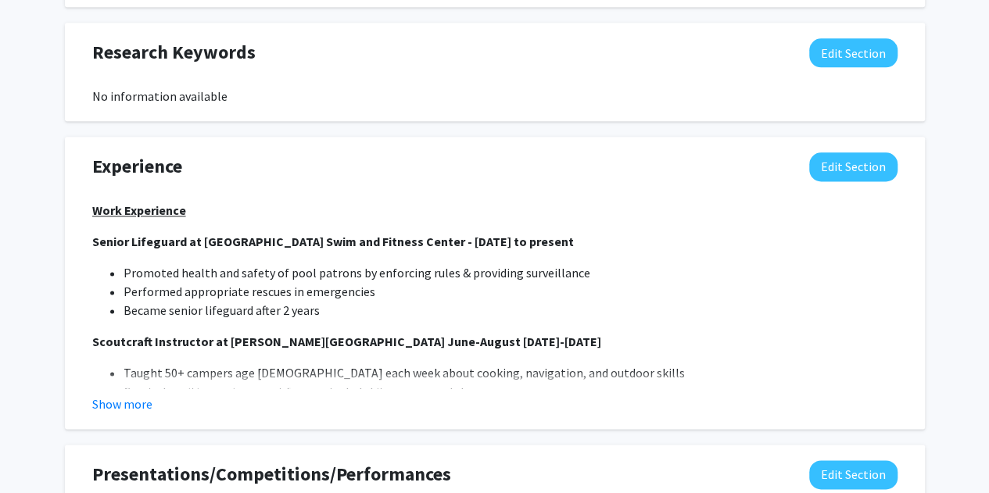
scroll to position [945, 0]
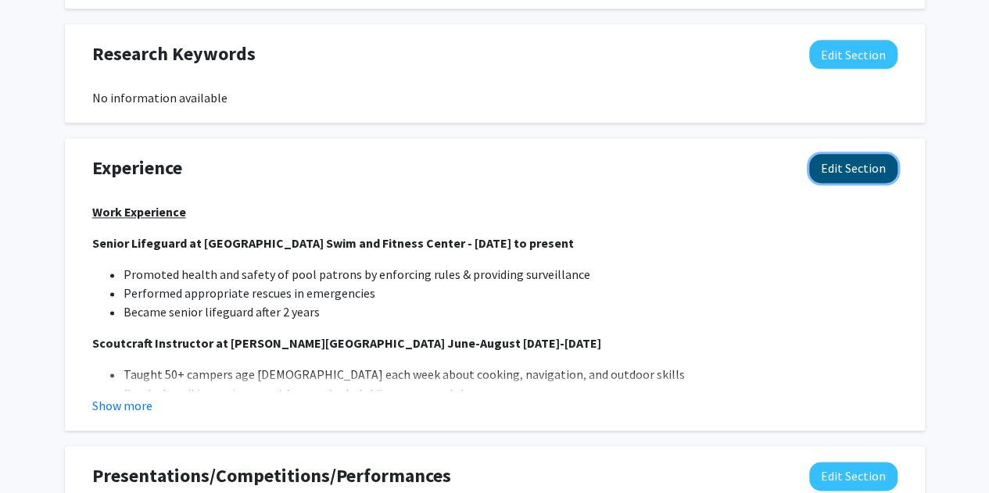
click at [871, 166] on button "Edit Section" at bounding box center [853, 168] width 88 height 29
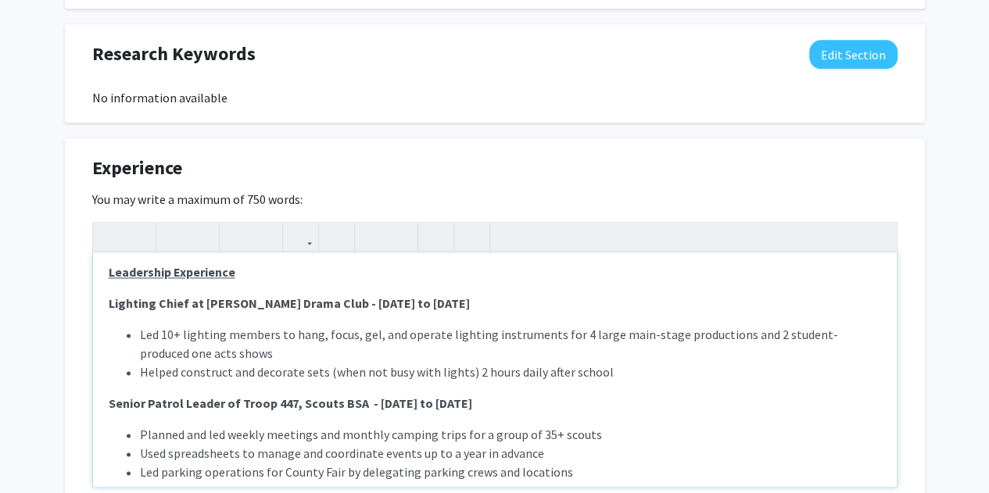
scroll to position [222, 0]
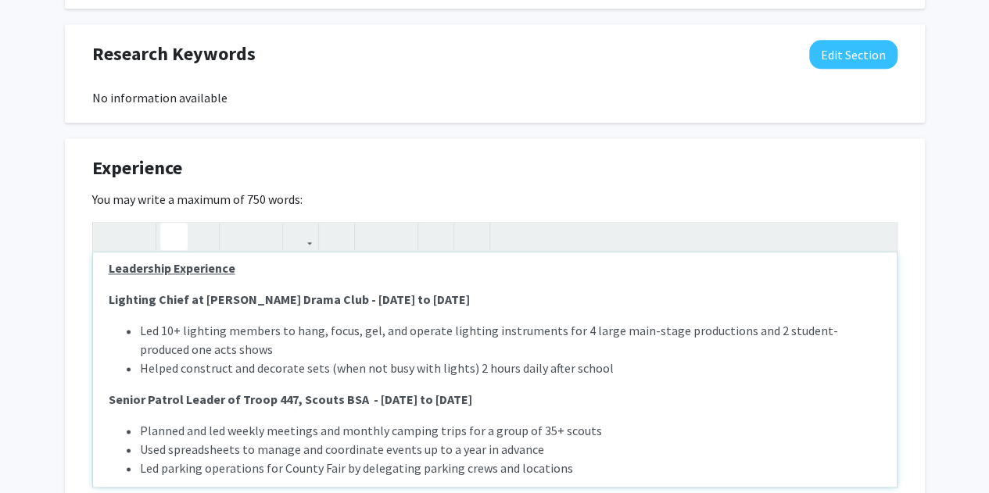
drag, startPoint x: 403, startPoint y: 377, endPoint x: 351, endPoint y: 371, distance: 52.0
click at [351, 371] on li "Helped construct and decorate sets (when not busy with lights) 2 hours daily af…" at bounding box center [510, 368] width 741 height 19
click at [391, 359] on li "Helped construct and decorate sets (when not busy with lights) 2 hours daily af…" at bounding box center [510, 368] width 741 height 19
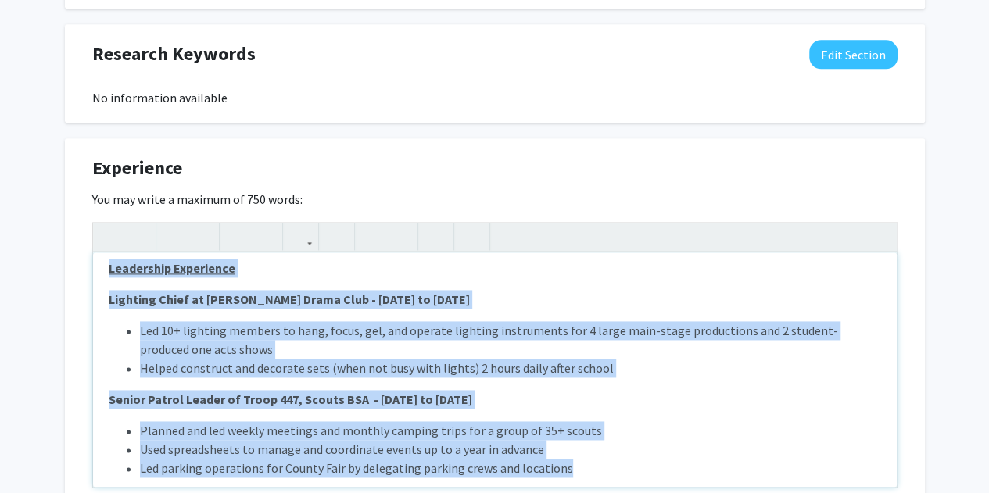
paste div "Note to users with screen readers: Please deactivate our accessibility plugin f…"
type textarea "<p><strong><u></u></strong></p><p><strong><u>Rockville Swim and Fitness Center …"
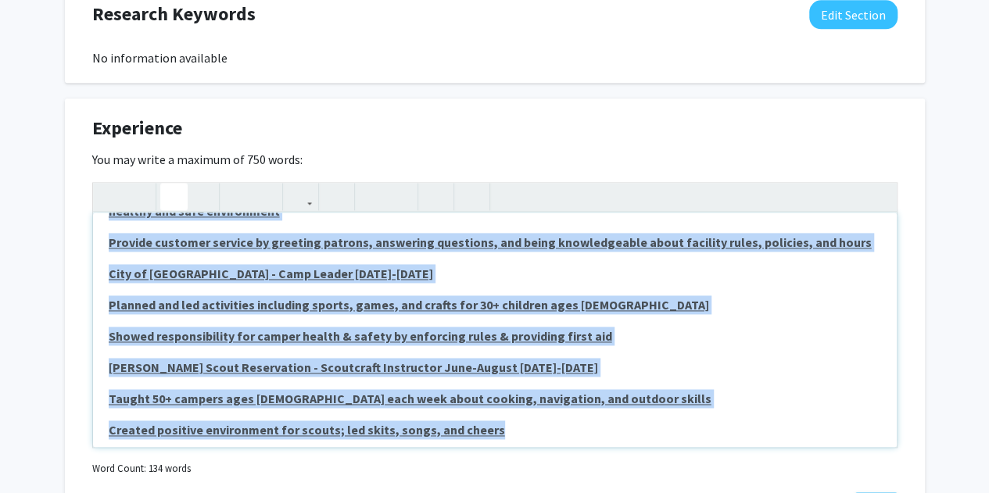
scroll to position [1115, 0]
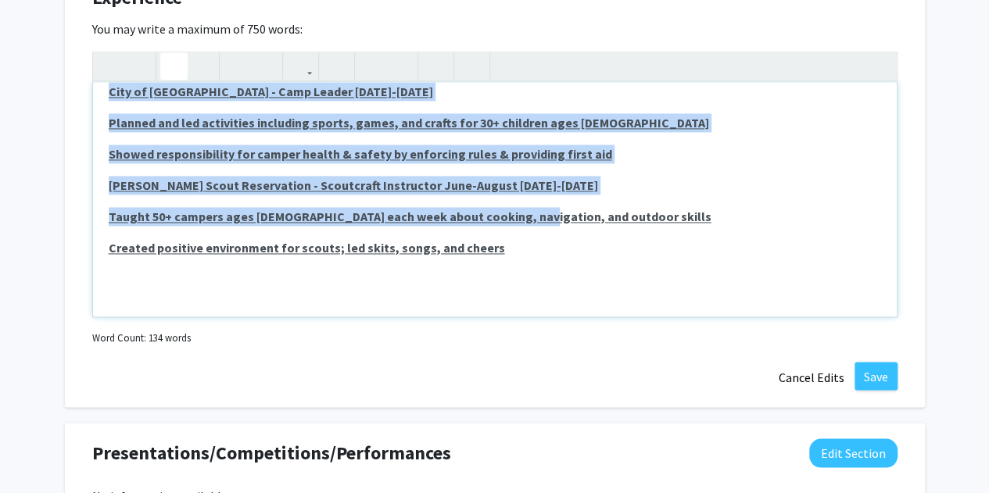
drag, startPoint x: 109, startPoint y: 340, endPoint x: 515, endPoint y: 197, distance: 429.6
click at [515, 197] on div "Rockville Swim and Fitness Center - Senior Lifeguard October 2021 to Present M…" at bounding box center [495, 199] width 804 height 235
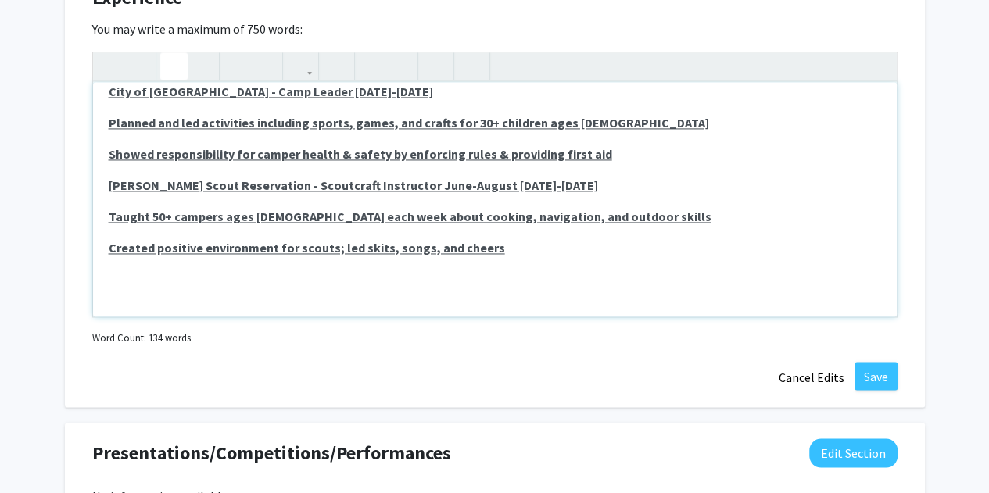
drag, startPoint x: 501, startPoint y: 251, endPoint x: 81, endPoint y: 260, distance: 419.3
click at [81, 260] on div "Experience Edit Section You may write a maximum of 750 words: Rockville Swim an…" at bounding box center [495, 188] width 860 height 440
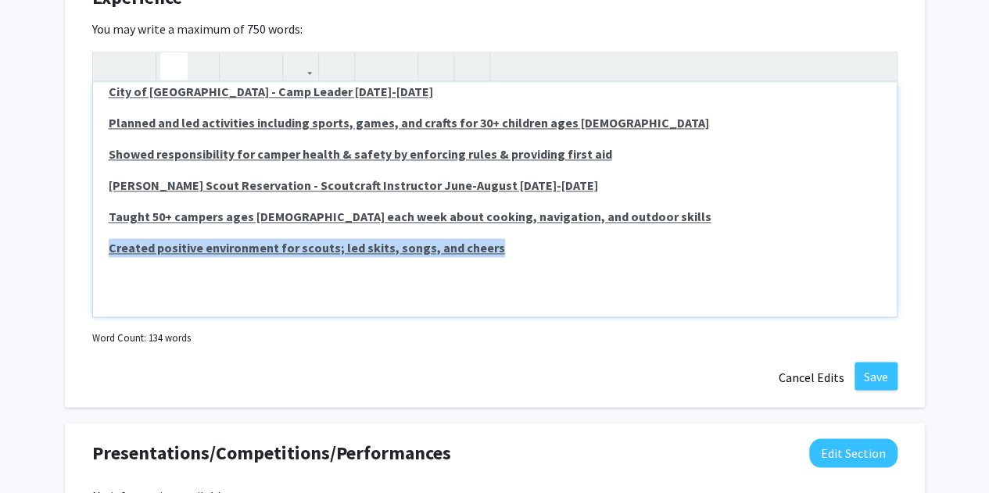
drag, startPoint x: 109, startPoint y: 246, endPoint x: 522, endPoint y: 241, distance: 413.0
click at [522, 241] on p "Created positive environment for scouts; led skits, songs, and cheers" at bounding box center [495, 248] width 773 height 19
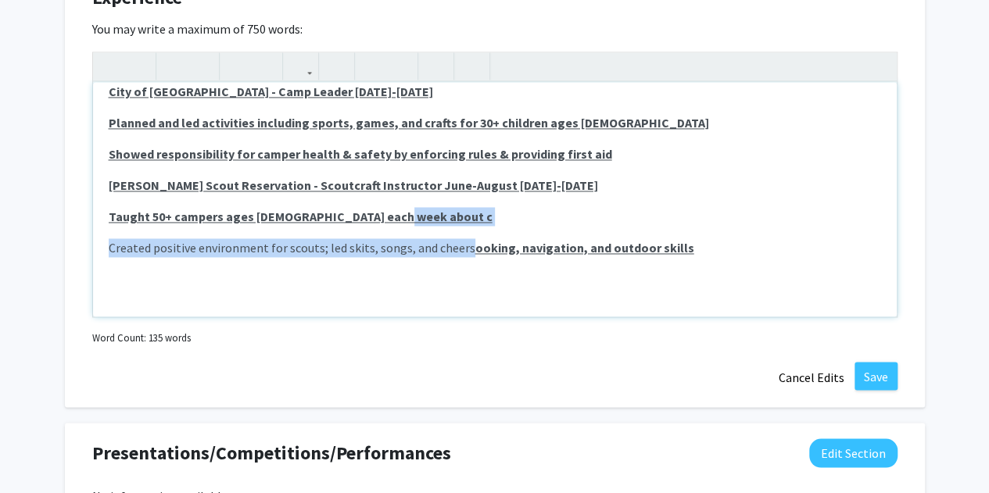
click at [386, 203] on div "Rockville Swim and Fitness Center - Senior Lifeguard October 2021 to Present M…" at bounding box center [495, 199] width 804 height 235
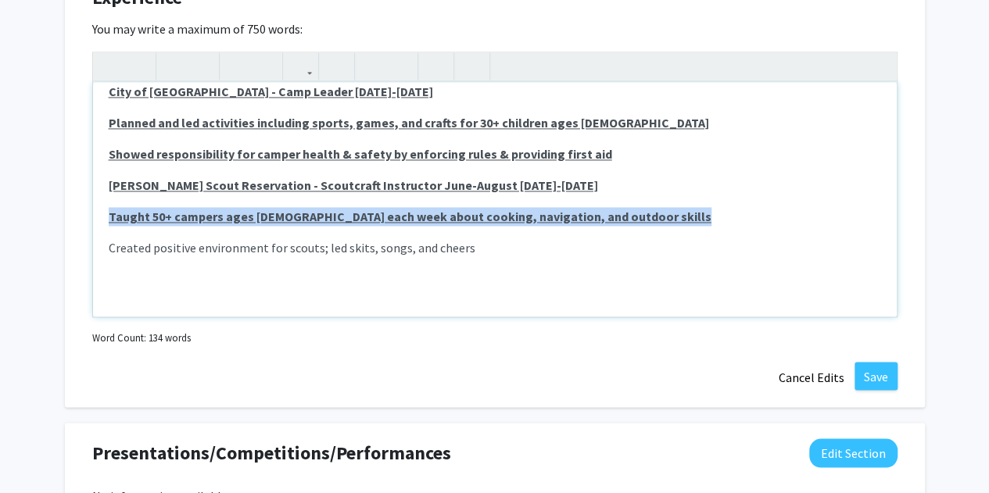
click at [597, 211] on p "Taught 50+ campers ages 11-17 each week about cooking, navigation, and outdoor …" at bounding box center [495, 216] width 773 height 19
drag, startPoint x: 601, startPoint y: 220, endPoint x: 93, endPoint y: 218, distance: 507.6
click at [93, 218] on div "Rockville Swim and Fitness Center - Senior Lifeguard October 2021 to Present M…" at bounding box center [495, 199] width 804 height 235
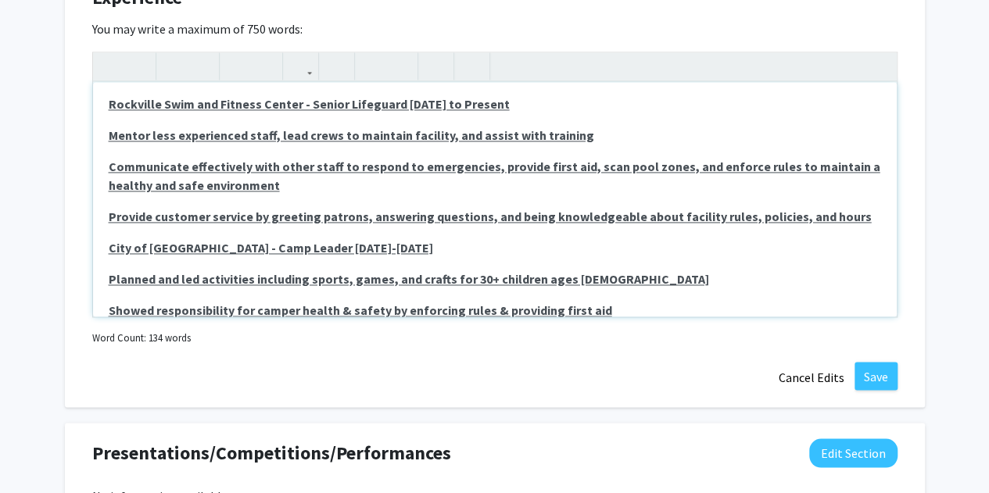
scroll to position [0, 0]
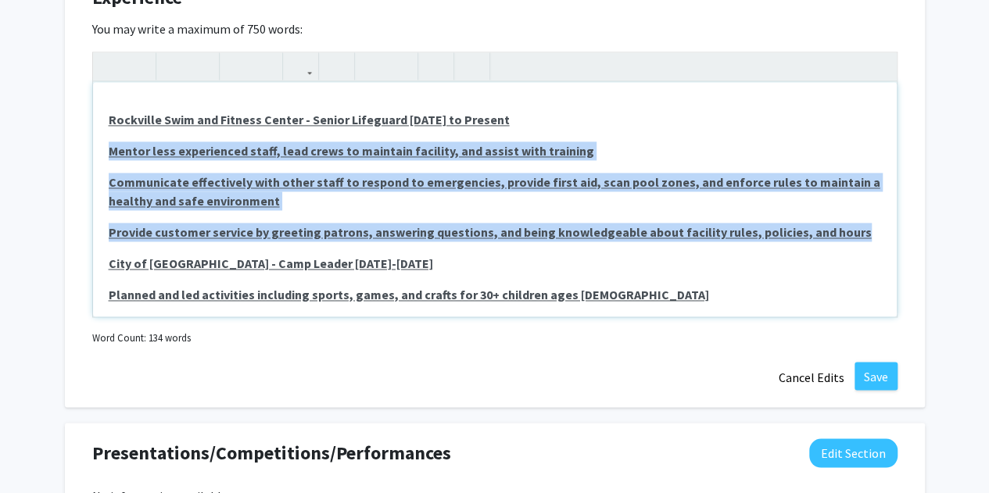
drag, startPoint x: 109, startPoint y: 151, endPoint x: 842, endPoint y: 232, distance: 738.1
click at [842, 232] on div "Rockville Swim and Fitness Center - Senior Lifeguard October 2021 to Present M…" at bounding box center [495, 199] width 804 height 235
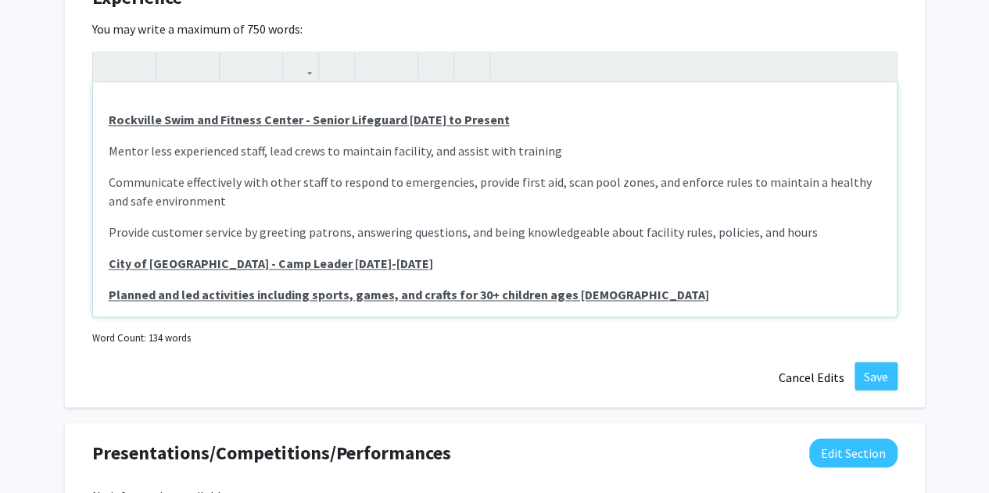
click at [401, 117] on u "Rockville Swim and Fitness Center - Senior Lifeguard October 2021 to Present" at bounding box center [309, 120] width 401 height 16
click at [584, 120] on p "Rockville Swim and Fitness Center - Senior Lifeguard (October 2021 to Present" at bounding box center [495, 119] width 773 height 19
drag, startPoint x: 584, startPoint y: 120, endPoint x: 400, endPoint y: 119, distance: 184.6
click at [400, 119] on p "Rockville Swim and Fitness Center - Senior Lifeguard (October 2021 to Present)" at bounding box center [495, 119] width 773 height 19
click at [504, 120] on u "Rockville Swim and Fitness Center - Senior Lifeguard (October 2021 to Present)" at bounding box center [311, 120] width 405 height 16
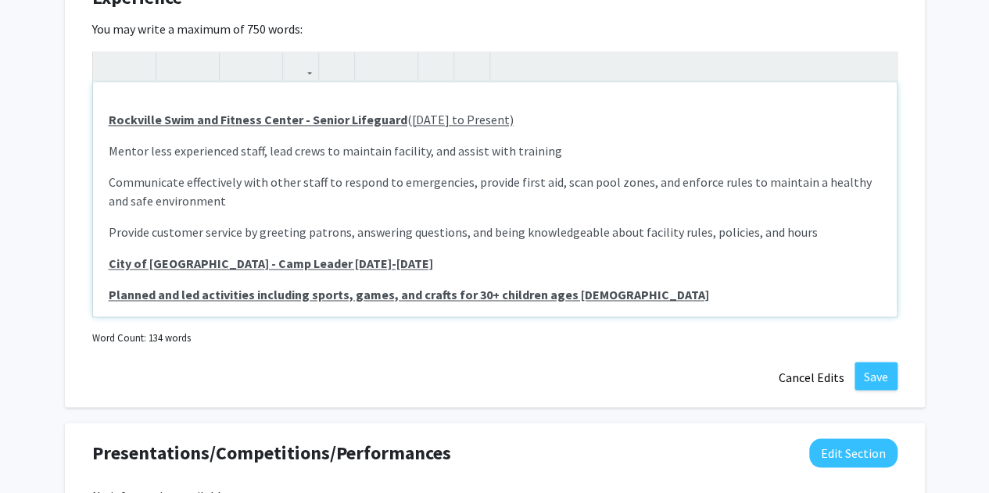
click at [280, 265] on u "City of Rockville - Camp Leader June-August 2025" at bounding box center [271, 264] width 325 height 16
click at [385, 270] on p "City of Rockville - Camp Leader (June-August 2025" at bounding box center [495, 263] width 773 height 19
drag, startPoint x: 395, startPoint y: 267, endPoint x: 284, endPoint y: 263, distance: 111.1
click at [284, 263] on p "City of Rockville - Camp Leader (June-August 2025)" at bounding box center [495, 263] width 773 height 19
click at [284, 263] on u "City of Rockville - Camp Leader (June-August 2025)" at bounding box center [275, 264] width 332 height 16
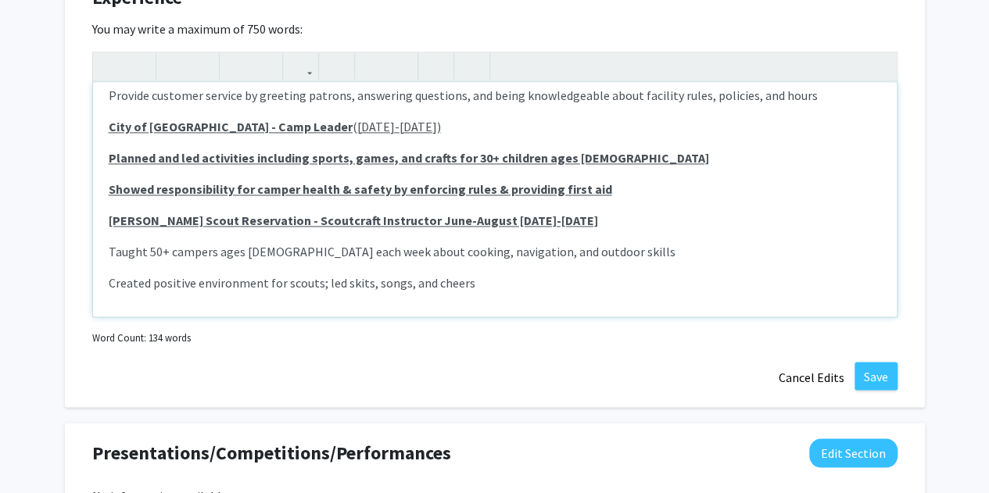
scroll to position [143, 0]
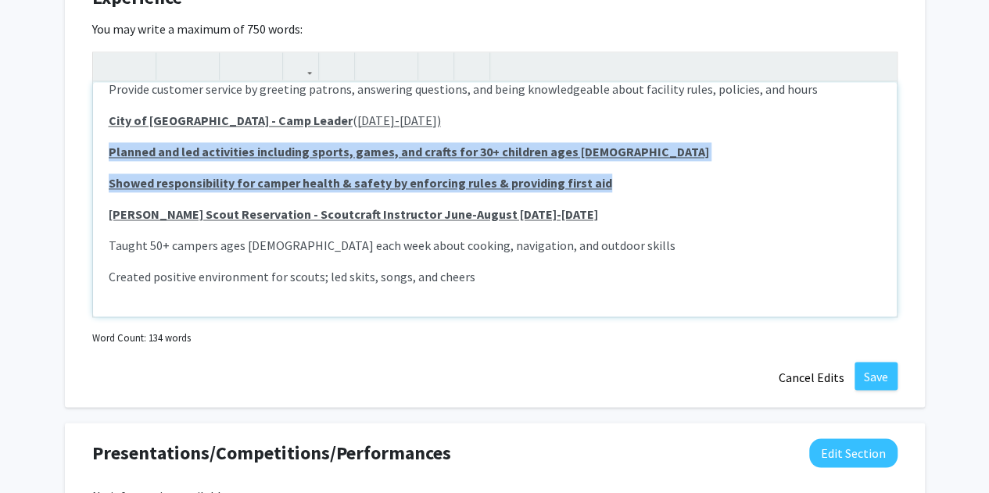
drag, startPoint x: 109, startPoint y: 151, endPoint x: 615, endPoint y: 178, distance: 505.9
click at [615, 178] on div "Rockville Swim and Fitness Center - Senior Lifeguard (October 2021 to Present) …" at bounding box center [495, 199] width 804 height 235
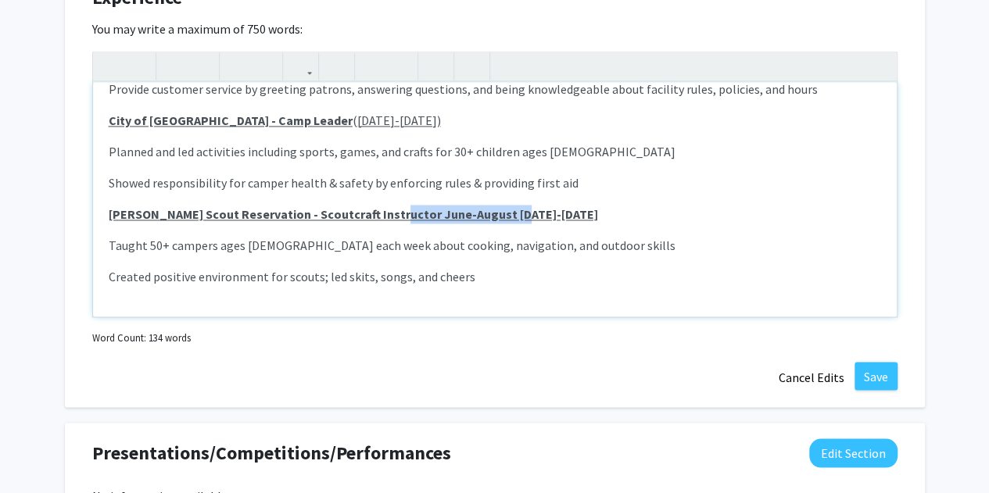
drag, startPoint x: 515, startPoint y: 212, endPoint x: 382, endPoint y: 215, distance: 133.0
click at [382, 215] on p "Rodney Scout Reservation - Scoutcraft Instructor June-August 2021-2023" at bounding box center [495, 214] width 773 height 19
click at [382, 215] on u "Rodney Scout Reservation - Scoutcraft Instructor June-August 2021-2023" at bounding box center [350, 214] width 483 height 16
click at [548, 221] on p "Rodney Scout Reservation - Scoutcraft Instructor ( June-August 2021-2023" at bounding box center [495, 214] width 773 height 19
click at [382, 212] on u "Rodney Scout Reservation - Scoutcraft Instructor ( June-August 2021-2023)" at bounding box center [356, 214] width 494 height 16
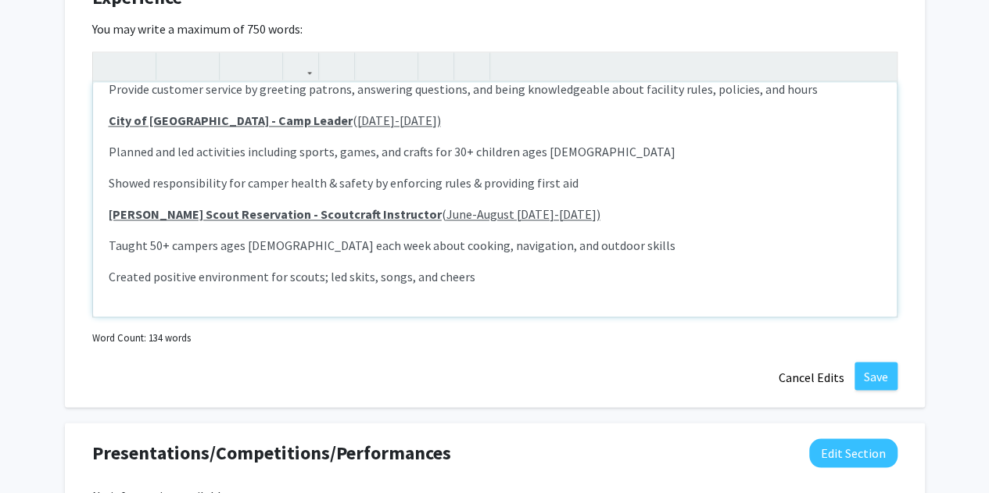
click at [382, 212] on u "Rodney Scout Reservation - Scoutcraft Instructor ( June-August 2021-2023)" at bounding box center [355, 214] width 492 height 16
drag, startPoint x: 375, startPoint y: 212, endPoint x: 546, endPoint y: 221, distance: 170.7
click at [546, 221] on p "Rodney Scout Reservation - Scoutcraft Instructor ( June-August 2021-2023)" at bounding box center [495, 214] width 773 height 19
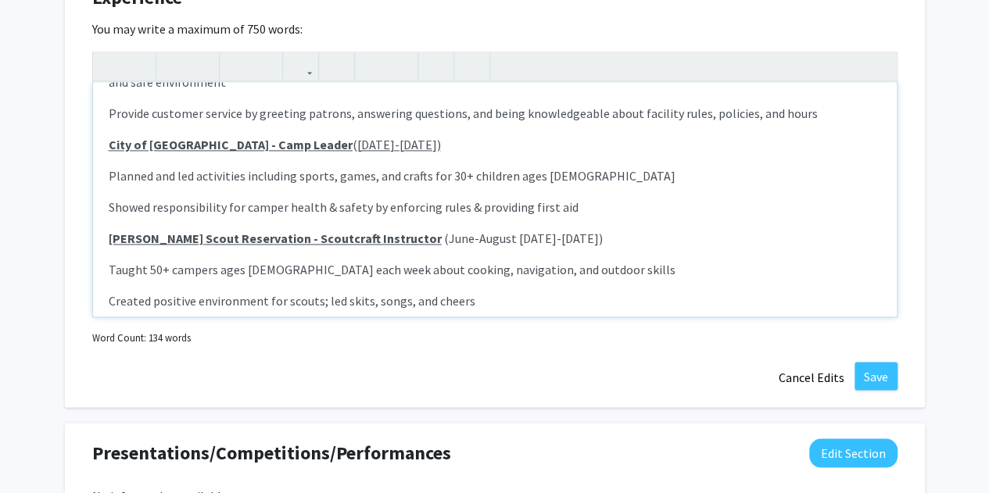
scroll to position [118, 0]
click at [546, 221] on div "Rockville Swim and Fitness Center - Senior Lifeguard (October 2021 to Present) …" at bounding box center [495, 199] width 804 height 235
drag, startPoint x: 407, startPoint y: 145, endPoint x: 278, endPoint y: 152, distance: 128.5
click at [278, 152] on p "City of Rockville - Camp Leader (June-August 2025)" at bounding box center [495, 145] width 773 height 19
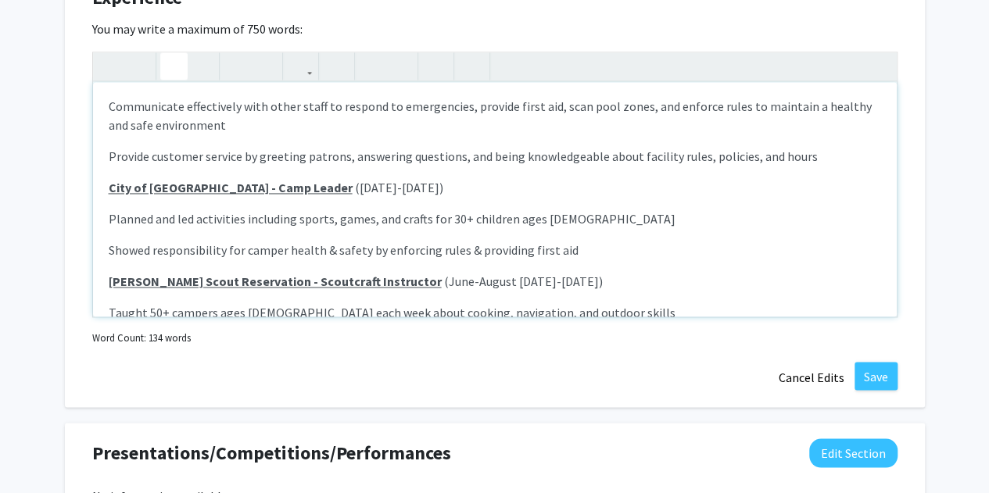
scroll to position [0, 0]
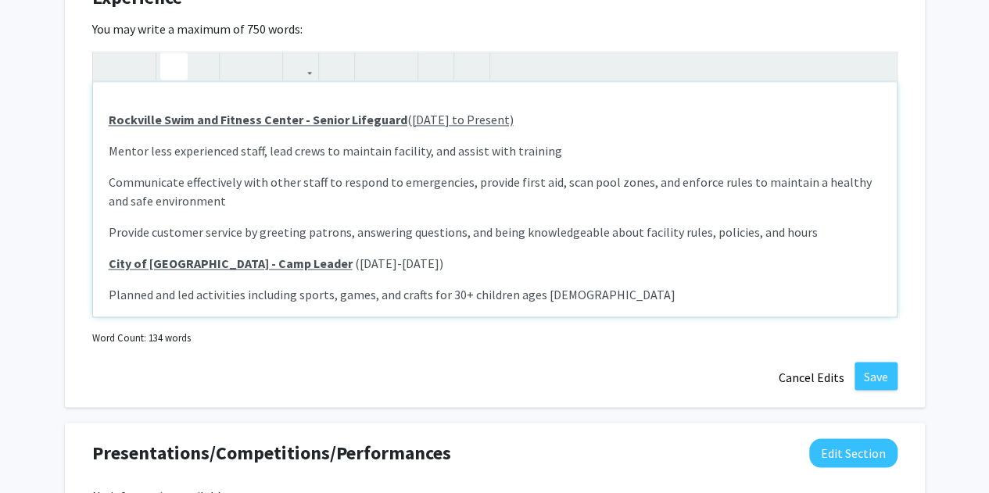
click at [400, 117] on u "Rockville Swim and Fitness Center - Senior Lifeguard (October 2021 to Present)" at bounding box center [311, 120] width 405 height 16
drag, startPoint x: 396, startPoint y: 120, endPoint x: 580, endPoint y: 112, distance: 184.7
click at [580, 112] on p "Rockville Swim and Fitness Center - Senior Lifeguard (October 2021 to Present)" at bounding box center [495, 119] width 773 height 19
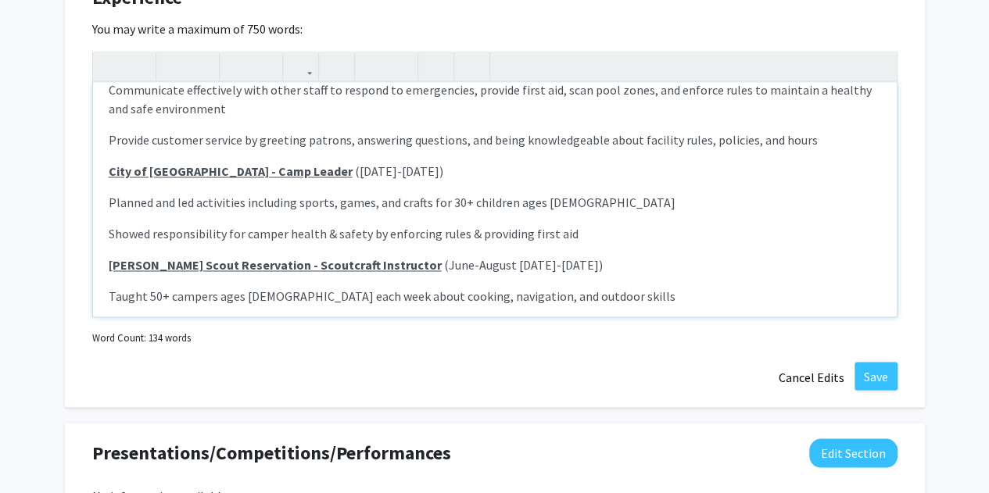
scroll to position [172, 0]
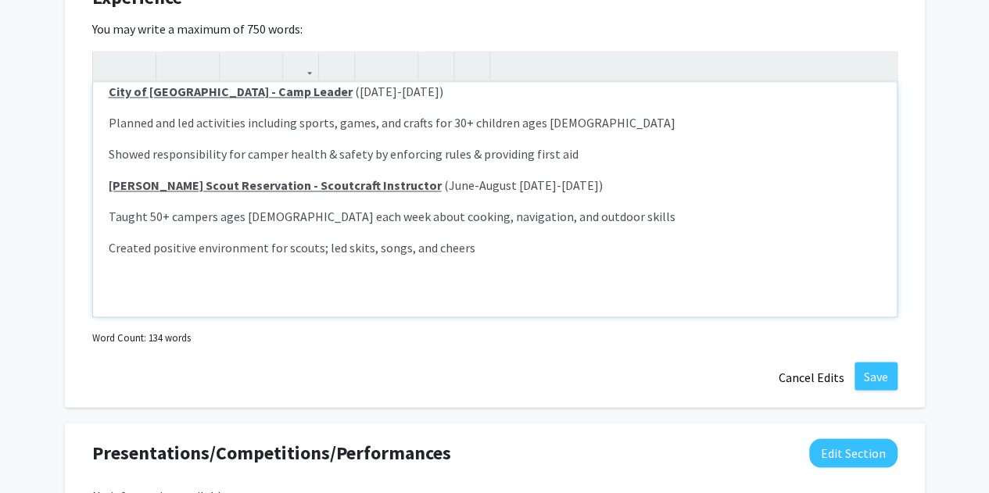
click at [504, 264] on div "Rockville Swim and Fitness Center - Senior Lifeguard (October 2021 to Present) …" at bounding box center [495, 199] width 804 height 235
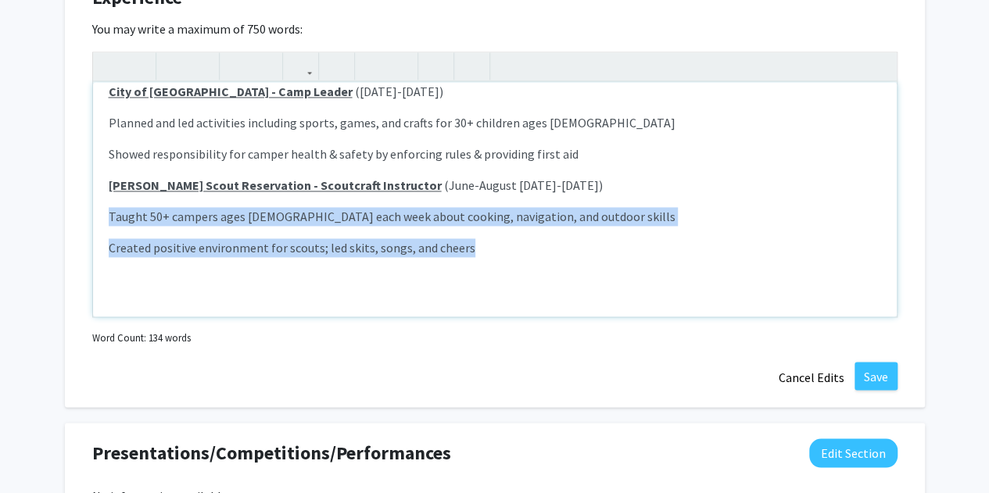
drag, startPoint x: 497, startPoint y: 251, endPoint x: 67, endPoint y: 208, distance: 431.5
click at [67, 208] on div "Experience Edit Section You may write a maximum of 750 words: Rockville Swim an…" at bounding box center [495, 188] width 860 height 440
click at [375, 60] on icon "button" at bounding box center [372, 66] width 13 height 26
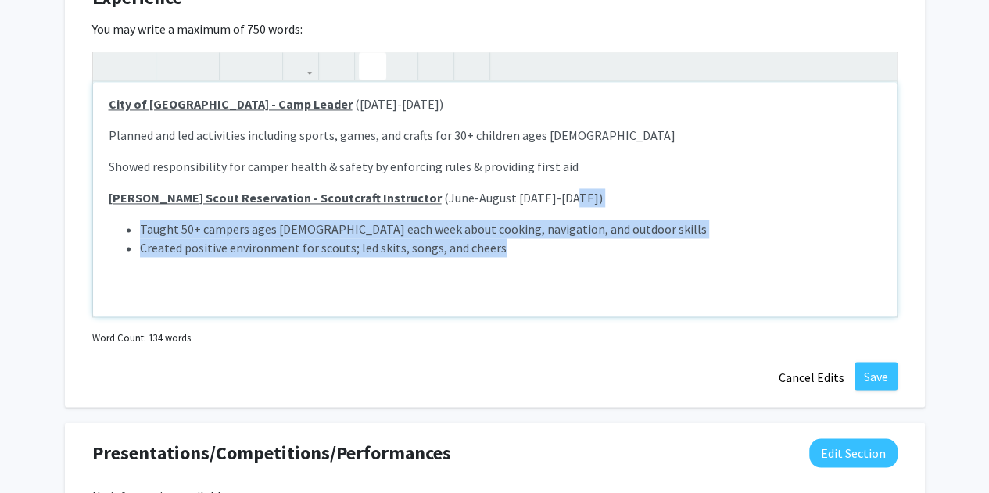
scroll to position [160, 0]
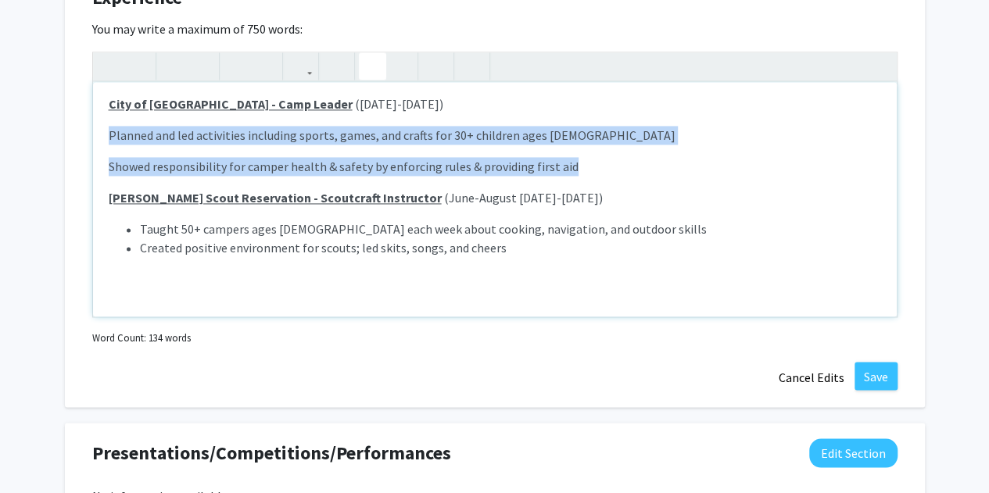
drag, startPoint x: 577, startPoint y: 162, endPoint x: 95, endPoint y: 127, distance: 483.0
click at [95, 127] on div "Rockville Swim and Fitness Center - Senior Lifeguard (October 2021 to Present) …" at bounding box center [495, 199] width 804 height 235
click at [376, 59] on icon "button" at bounding box center [372, 66] width 13 height 26
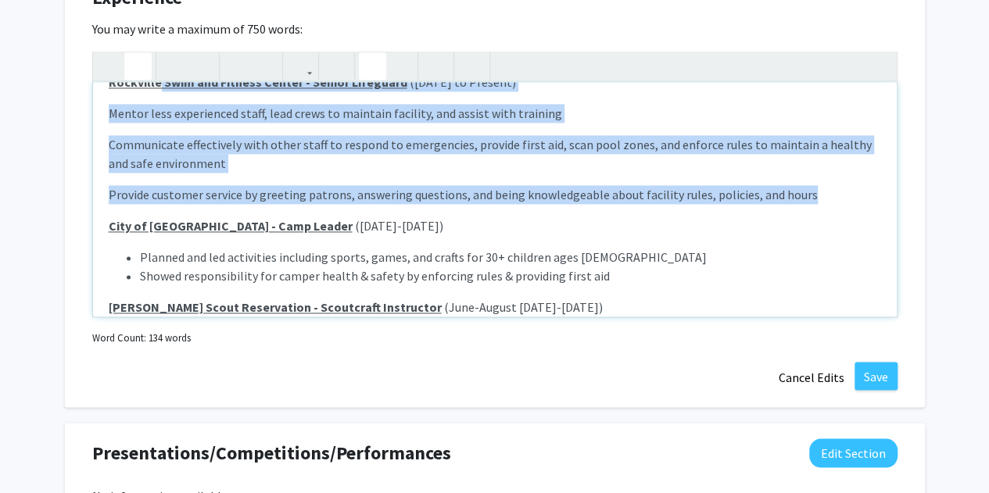
scroll to position [0, 0]
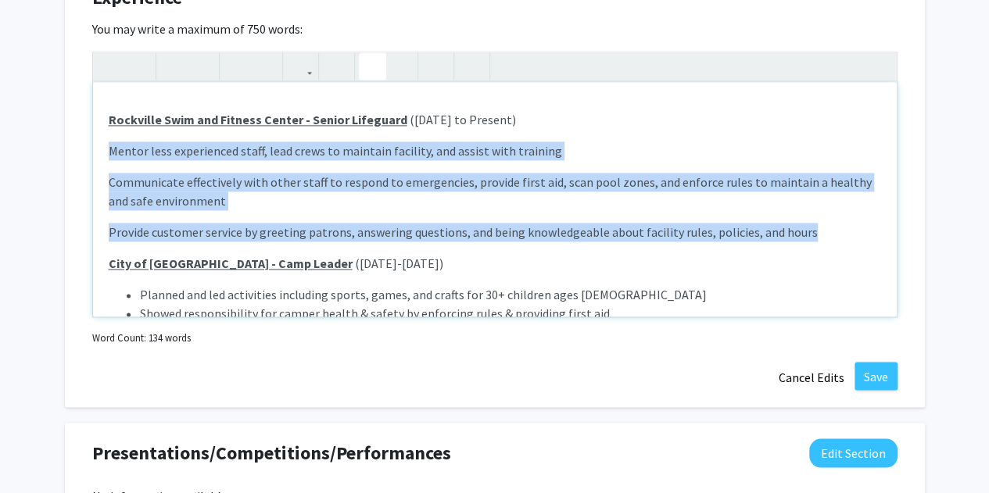
drag, startPoint x: 824, startPoint y: 192, endPoint x: 88, endPoint y: 148, distance: 737.2
click at [88, 148] on div "Experience Edit Section You may write a maximum of 750 words: Rockville Swim an…" at bounding box center [495, 188] width 860 height 440
click at [379, 63] on button "button" at bounding box center [372, 65] width 27 height 27
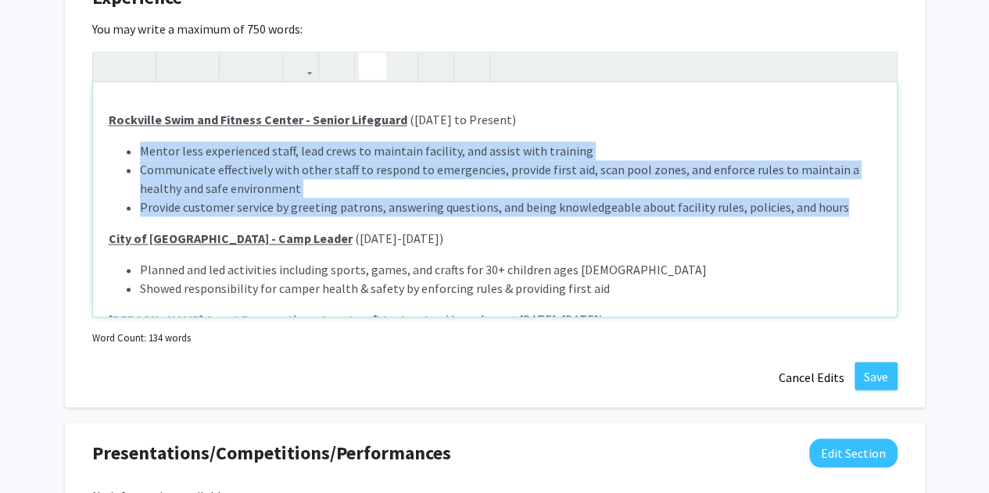
scroll to position [122, 0]
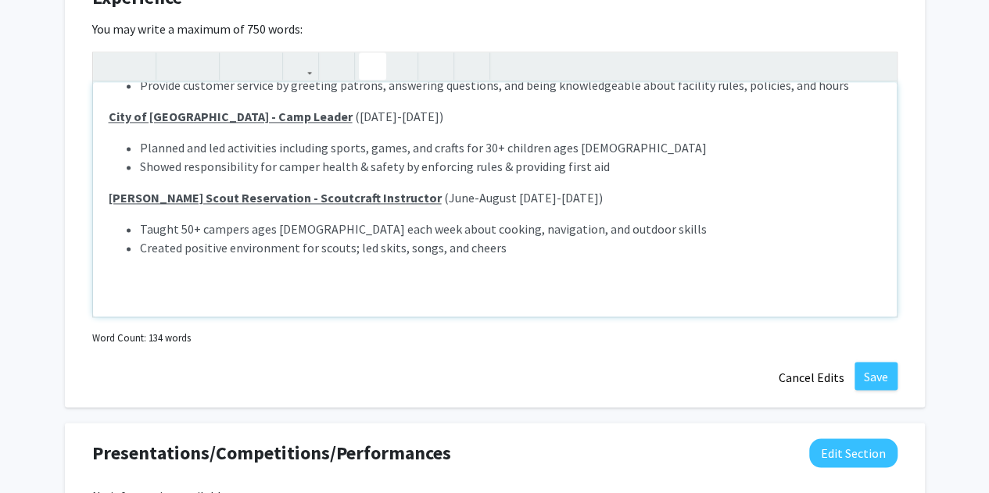
click at [523, 259] on div "Rockville Swim and Fitness Center - Senior Lifeguard (October 2021 to Present) …" at bounding box center [495, 199] width 804 height 235
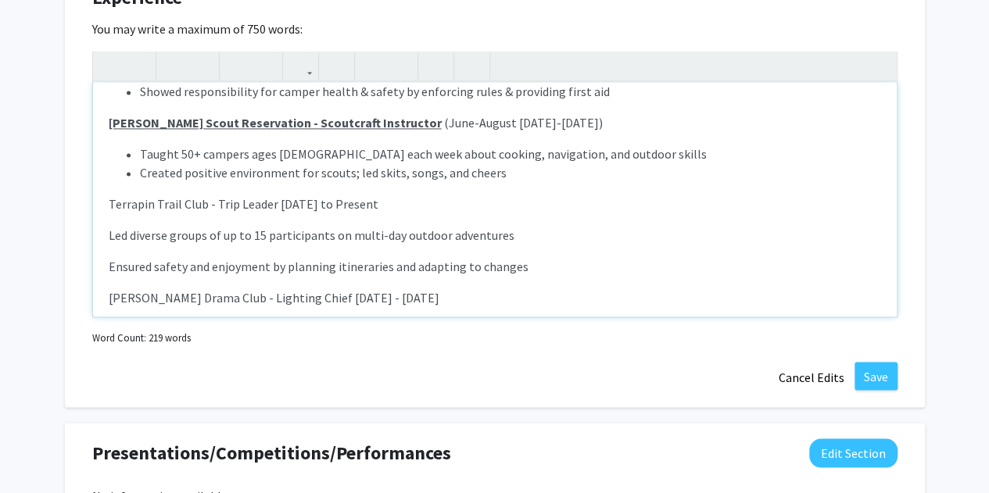
scroll to position [220, 0]
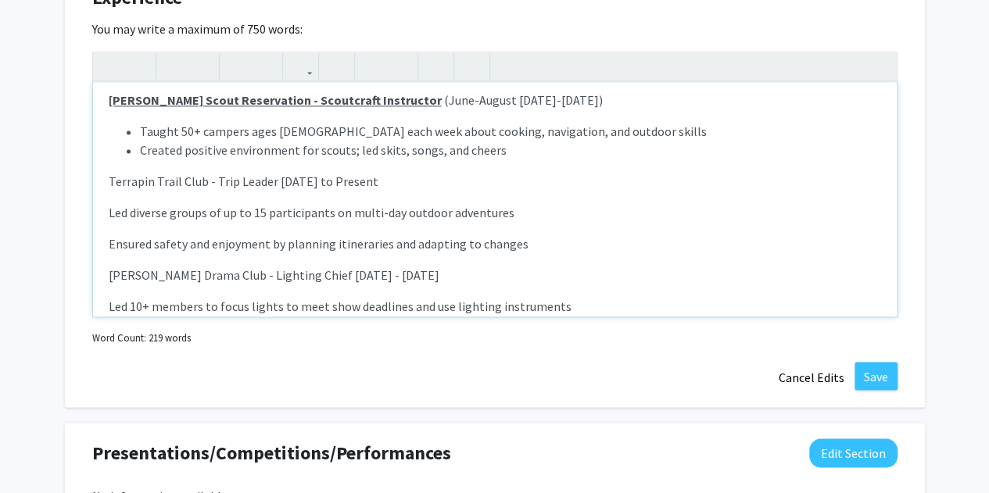
click at [414, 179] on p "Terrapin Trail Club - Trip Leader December 2024 to Present" at bounding box center [495, 181] width 773 height 19
click at [272, 178] on p "Terrapin Trail Club - Trip Leader December 2024 to Present)" at bounding box center [495, 181] width 773 height 19
drag, startPoint x: 270, startPoint y: 181, endPoint x: 75, endPoint y: 188, distance: 194.9
click at [75, 188] on div "Experience Edit Section You may write a maximum of 750 words: Rockville Swim an…" at bounding box center [495, 188] width 860 height 440
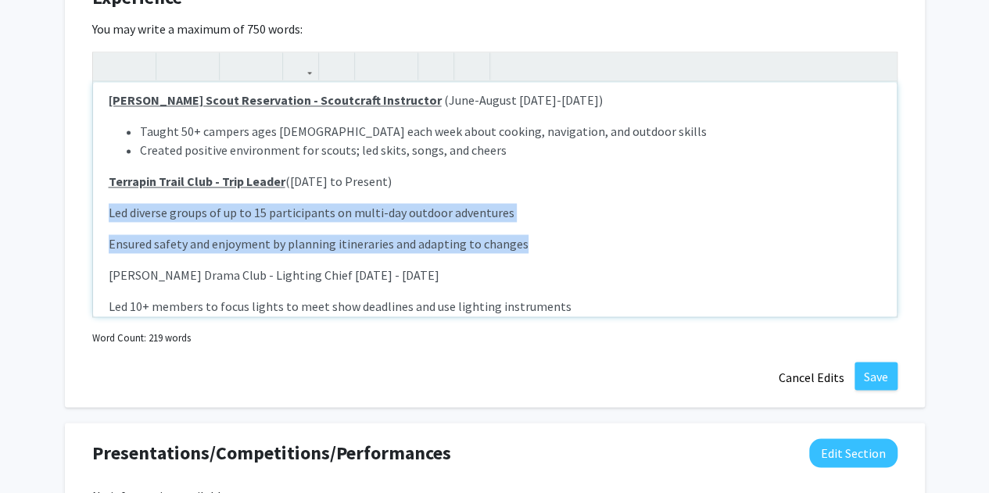
drag, startPoint x: 549, startPoint y: 246, endPoint x: 88, endPoint y: 209, distance: 462.2
click at [88, 209] on div "Experience Edit Section You may write a maximum of 750 words: Rockville Swim an…" at bounding box center [495, 188] width 860 height 440
click at [366, 53] on use "button" at bounding box center [366, 53] width 0 height 0
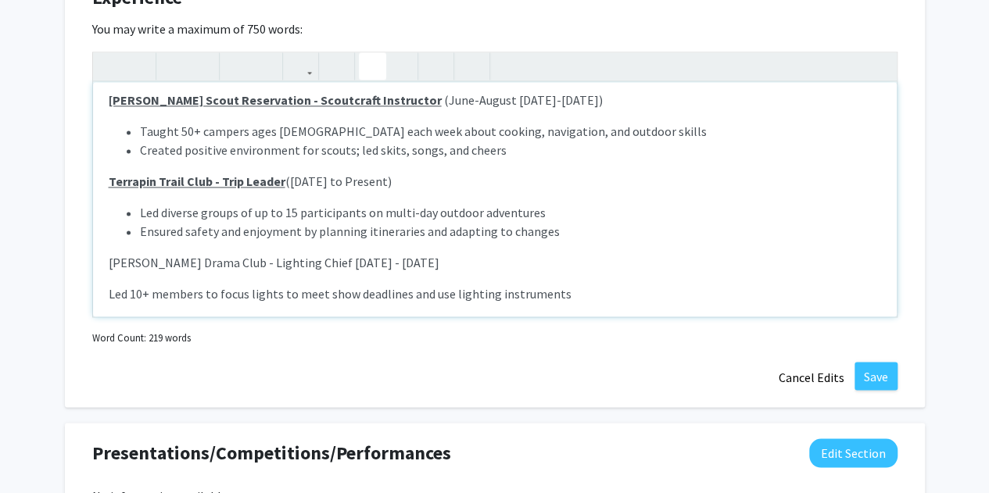
click at [163, 224] on li "Ensured safety and enjoyment by planning itineraries and adapting to changes" at bounding box center [510, 231] width 741 height 19
click at [151, 212] on li "Led diverse groups of up to 15 participants on multi-day outdoor adventures" at bounding box center [510, 212] width 741 height 19
click at [182, 228] on li "Ensured safety and enjoyment by planning itineraries and adapting to changes" at bounding box center [510, 231] width 741 height 19
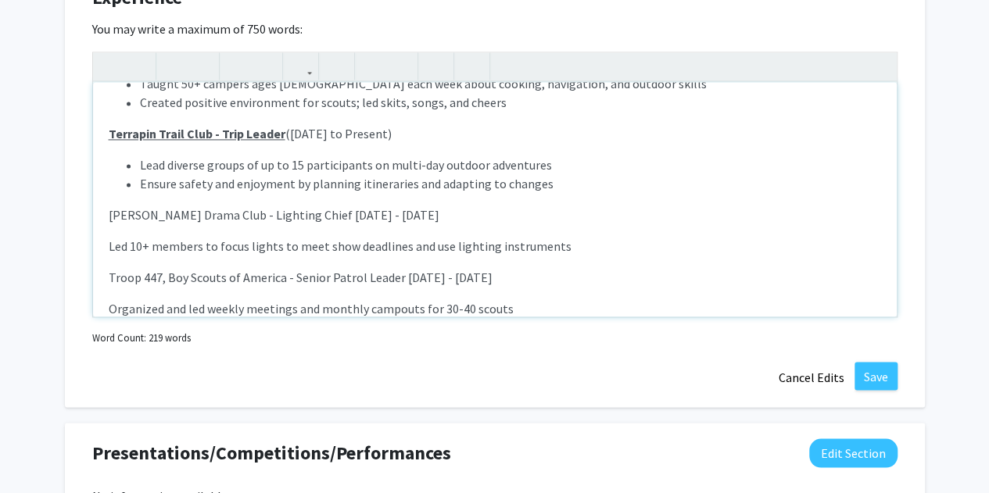
click at [361, 211] on p "Richard Montgomery Drama Club - Lighting Chief September 2022 - March 2024" at bounding box center [495, 215] width 773 height 19
click at [364, 213] on p "Richard Montgomery Drama Club - Lighting Chief September 2022 - March 2024" at bounding box center [495, 215] width 773 height 19
click at [525, 216] on p "Richard Montgomery Drama Club - Lighting Chief (September 2022 - March 2024" at bounding box center [495, 215] width 773 height 19
drag, startPoint x: 363, startPoint y: 217, endPoint x: 88, endPoint y: 213, distance: 274.5
click at [88, 213] on div "Experience Edit Section You may write a maximum of 750 words: Rockville Swim an…" at bounding box center [495, 188] width 860 height 440
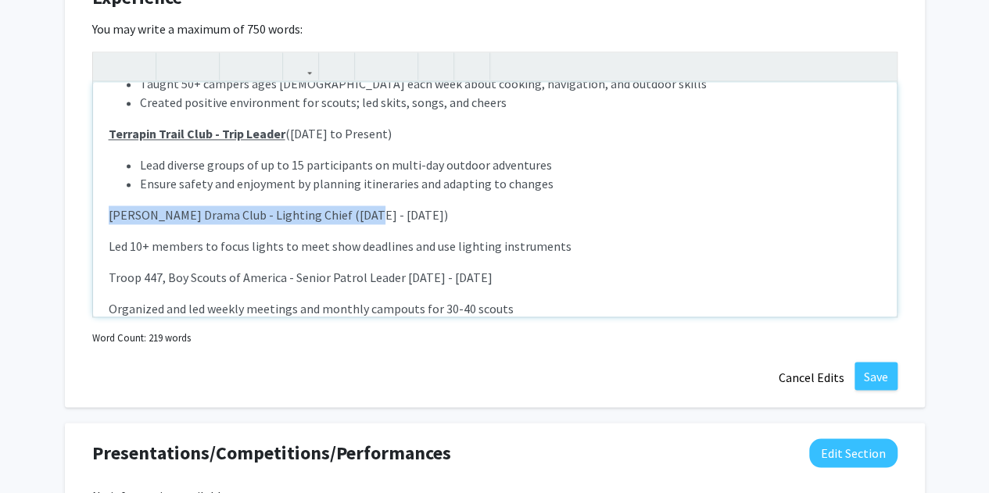
drag, startPoint x: 365, startPoint y: 215, endPoint x: 78, endPoint y: 199, distance: 287.5
click at [78, 199] on div "Experience Edit Section You may write a maximum of 750 words: Rockville Swim an…" at bounding box center [495, 188] width 860 height 440
click at [394, 258] on div "Rockville Swim and Fitness Center - Senior Lifeguard (October 2021 to Present) …" at bounding box center [495, 199] width 804 height 235
click at [109, 245] on p "Led 10+ members to focus lights to meet show deadlines and use lighting instrum…" at bounding box center [495, 246] width 773 height 19
click at [366, 53] on use "button" at bounding box center [366, 53] width 0 height 0
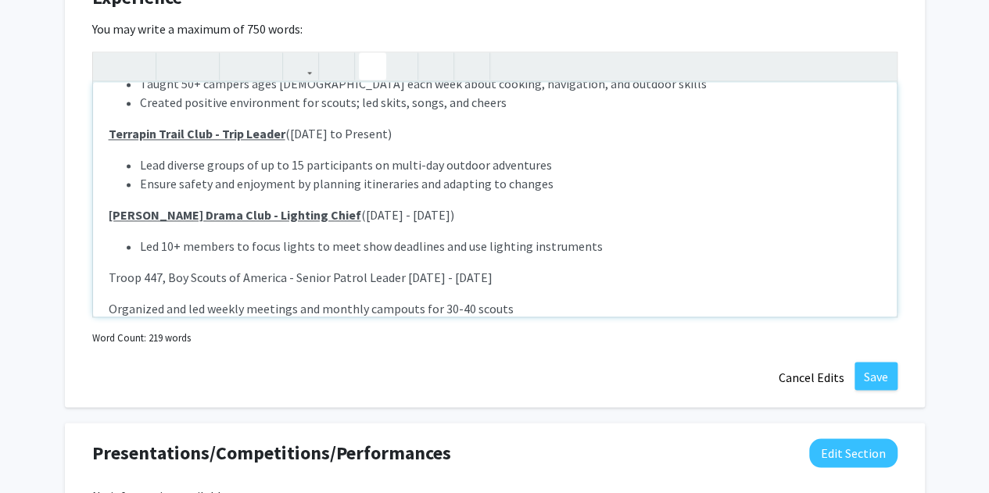
scroll to position [316, 0]
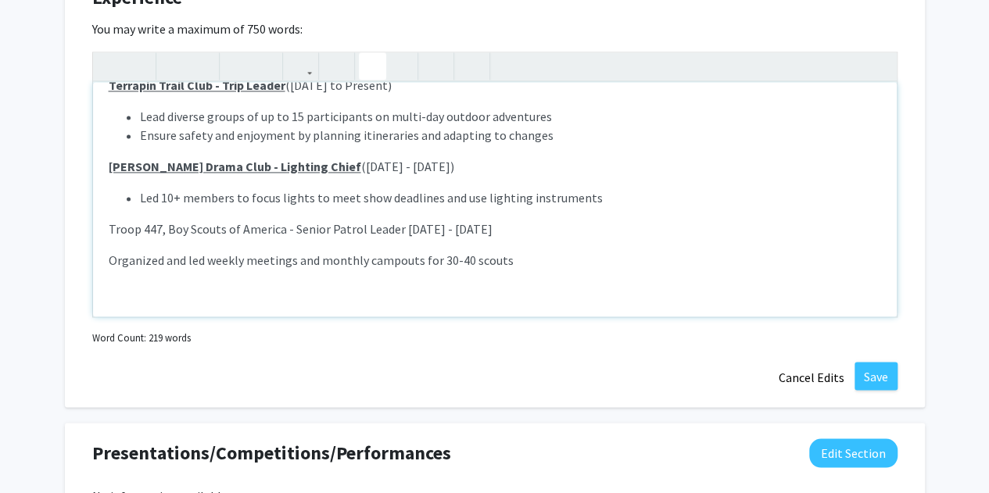
click at [399, 227] on p "Troop 447, Boy Scouts of America - Senior Patrol Leader April 2021 - May 2022" at bounding box center [495, 229] width 773 height 19
click at [515, 227] on p "Troop 447, Boy Scouts of America - Senior Patrol Leader (April 2021 - May 2022" at bounding box center [495, 229] width 773 height 19
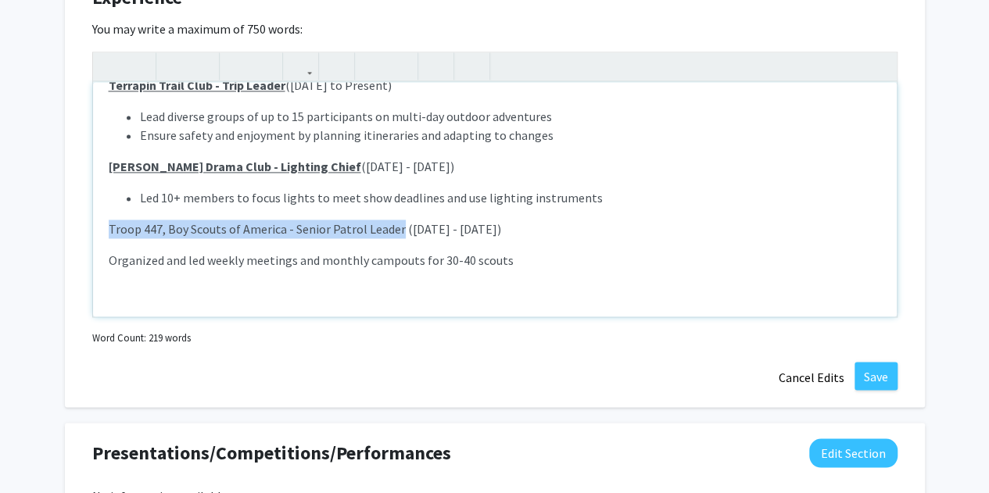
drag, startPoint x: 396, startPoint y: 228, endPoint x: 99, endPoint y: 213, distance: 297.6
click at [99, 213] on div "Rockville Swim and Fitness Center - Senior Lifeguard (October 2021 to Present) …" at bounding box center [495, 199] width 804 height 235
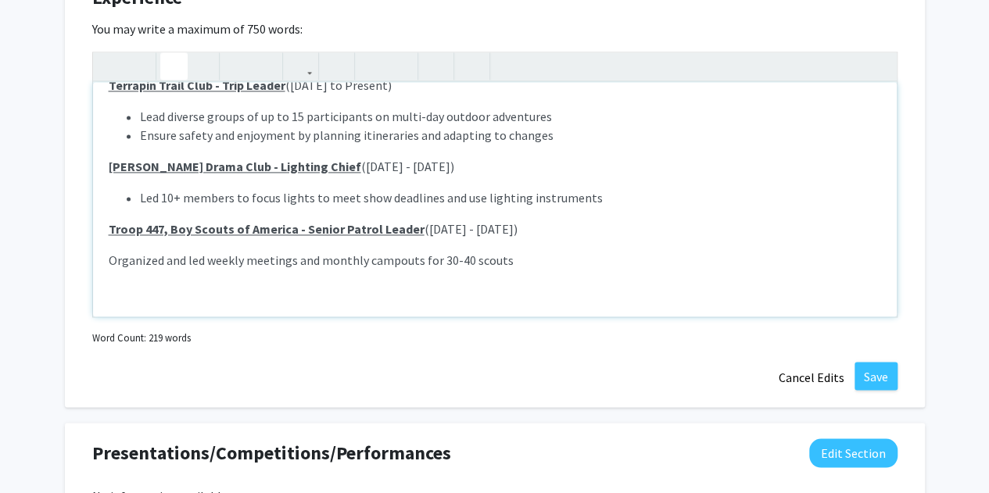
click at [530, 257] on p "Organized and led weekly meetings and monthly campouts for 30-40 scouts" at bounding box center [495, 260] width 773 height 19
click at [377, 65] on icon "button" at bounding box center [372, 66] width 13 height 26
click at [145, 199] on li "Led 10+ members to focus lights to meet show deadlines and use lighting instrum…" at bounding box center [510, 197] width 741 height 19
click at [142, 198] on li "Led 10+ members to focus lights to meet show deadlines and use lighting instrum…" at bounding box center [510, 197] width 741 height 19
type textarea "<p><strong><u></u></strong></p><p><strong style=""><u>Rockville Swim and Fitnes…"
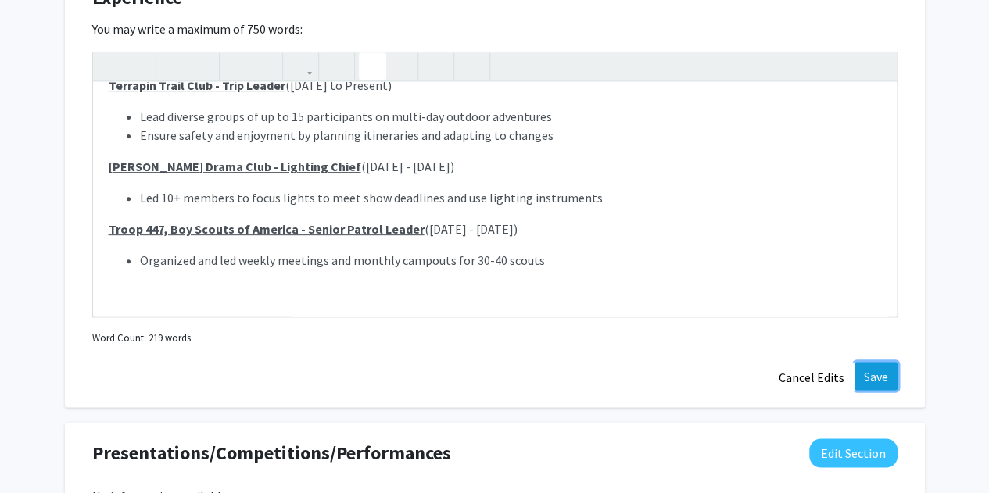
click at [880, 372] on button "Save" at bounding box center [876, 376] width 43 height 28
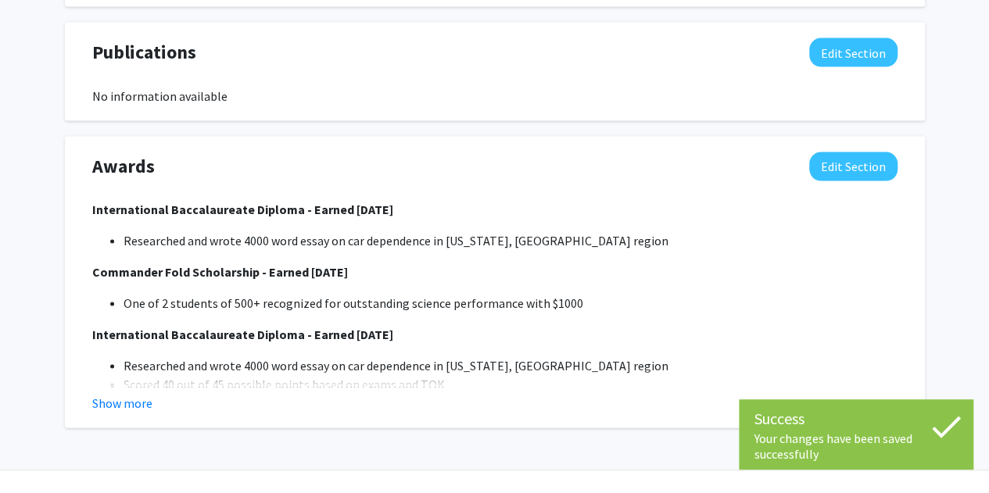
scroll to position [1514, 0]
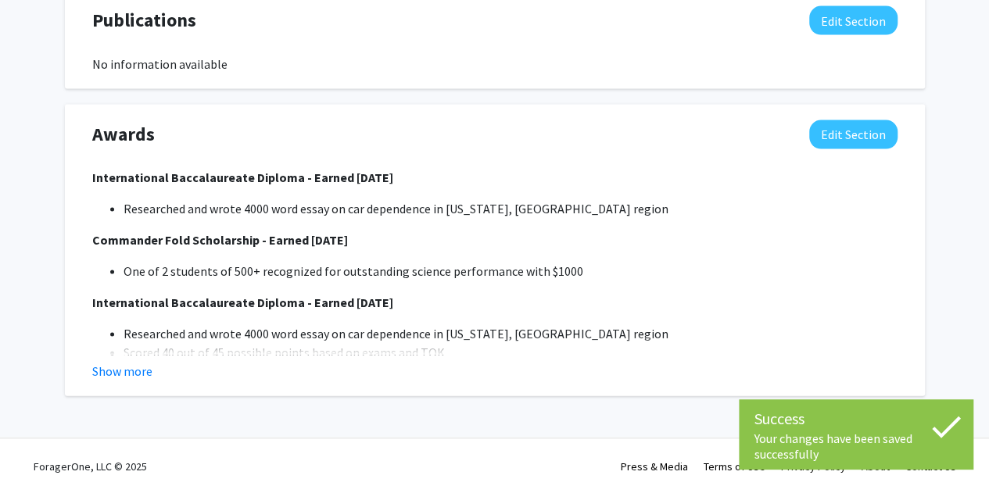
click at [310, 257] on div "International Baccalaureate Diploma - Earned June 2024 Researched and wrote 400…" at bounding box center [495, 352] width 806 height 369
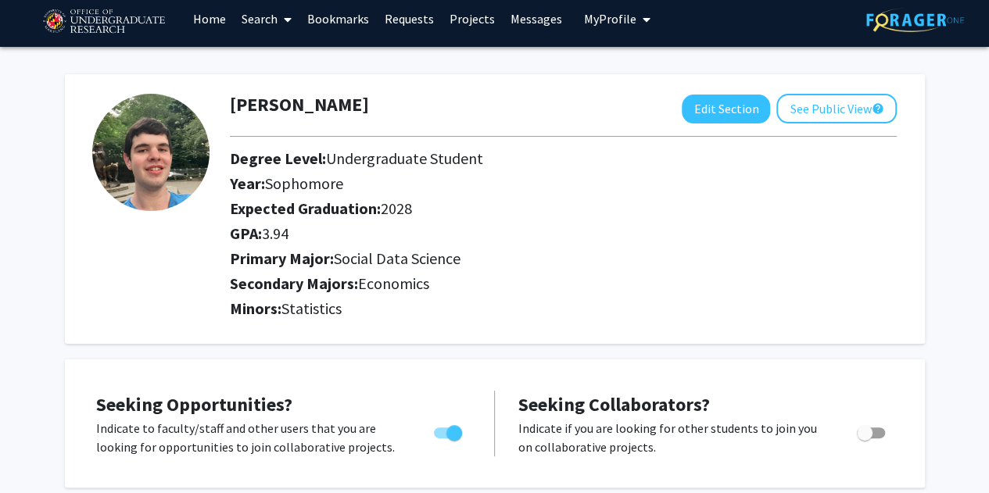
scroll to position [0, 0]
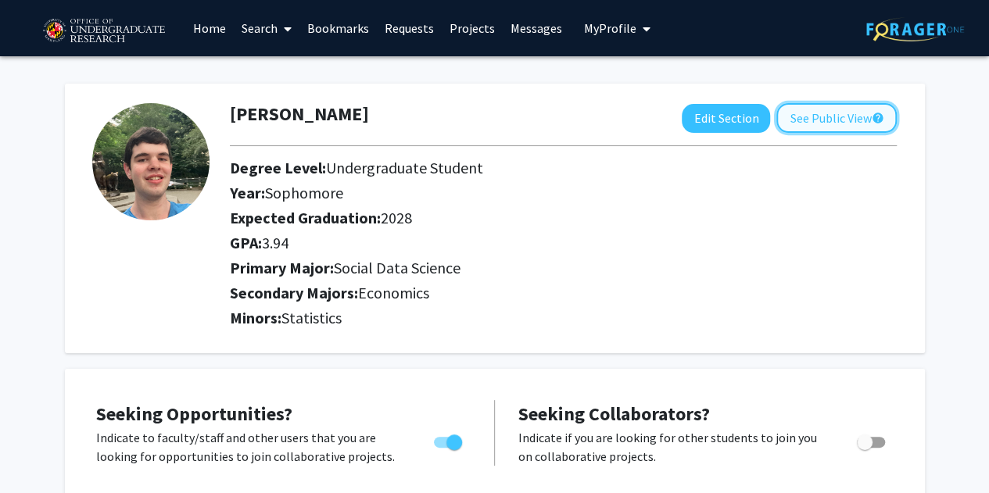
click at [826, 110] on button "See Public View help" at bounding box center [837, 118] width 120 height 30
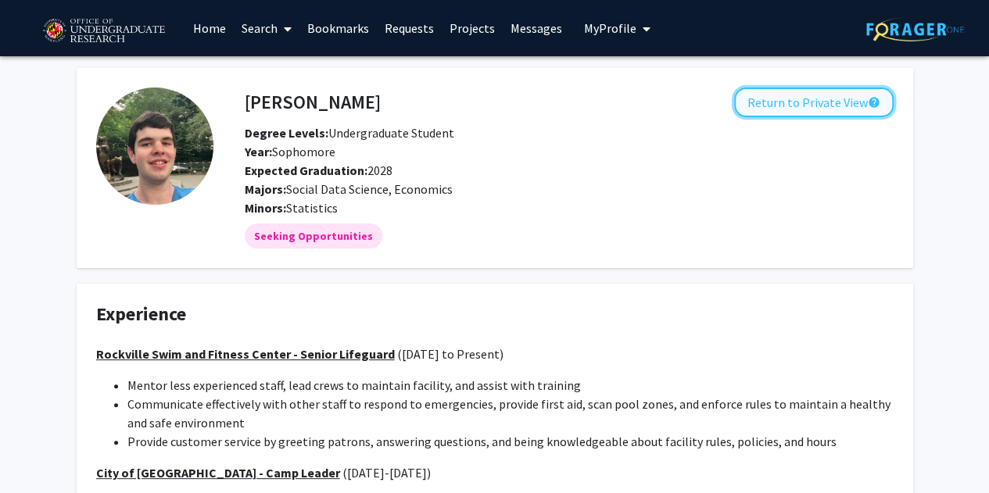
click at [818, 99] on button "Return to Private View help" at bounding box center [814, 103] width 160 height 30
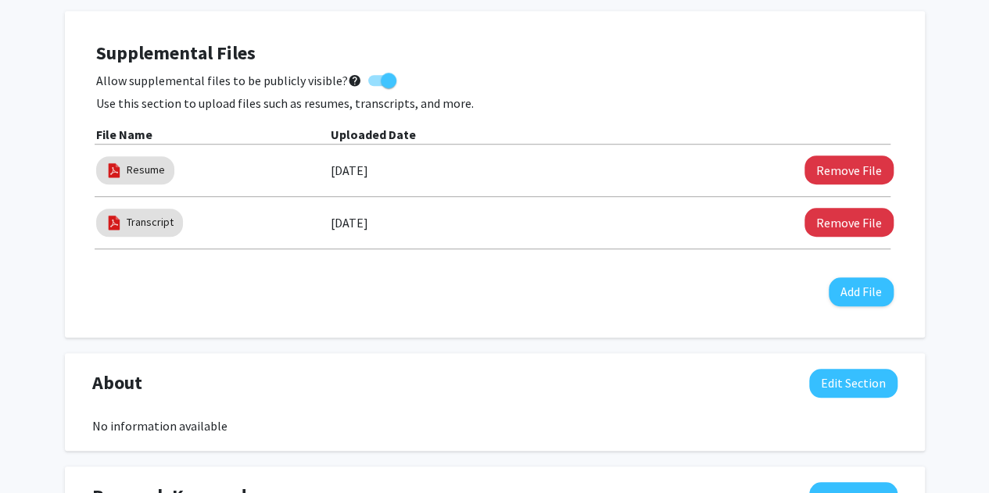
scroll to position [502, 0]
click at [823, 214] on button "Remove File" at bounding box center [849, 222] width 89 height 29
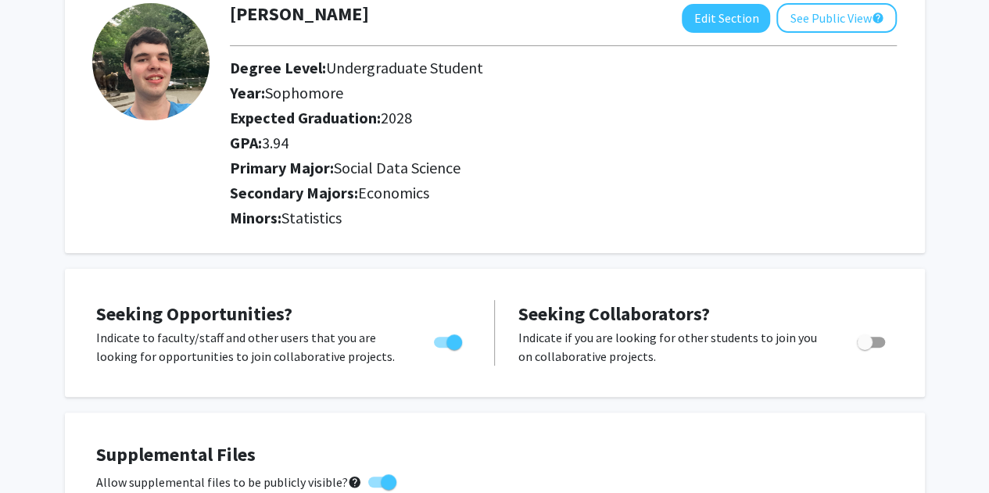
scroll to position [0, 0]
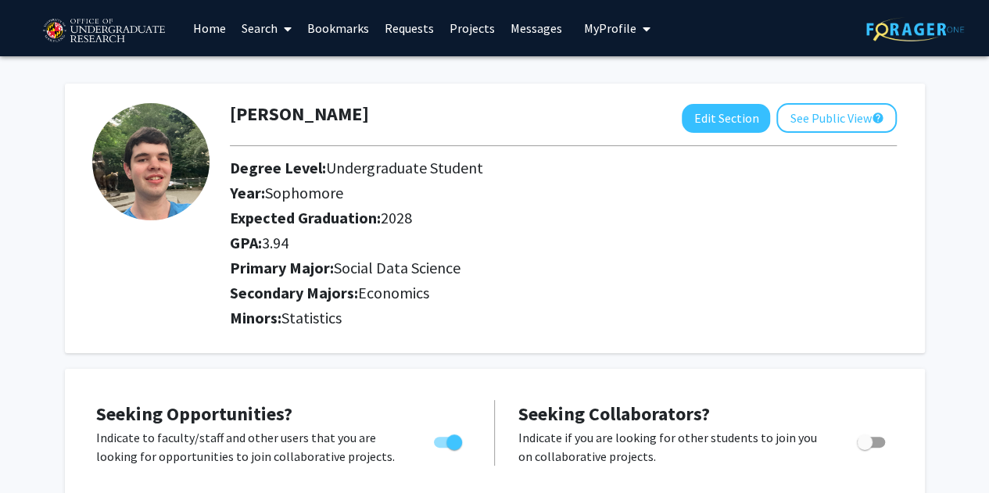
click at [210, 32] on link "Home" at bounding box center [209, 28] width 48 height 55
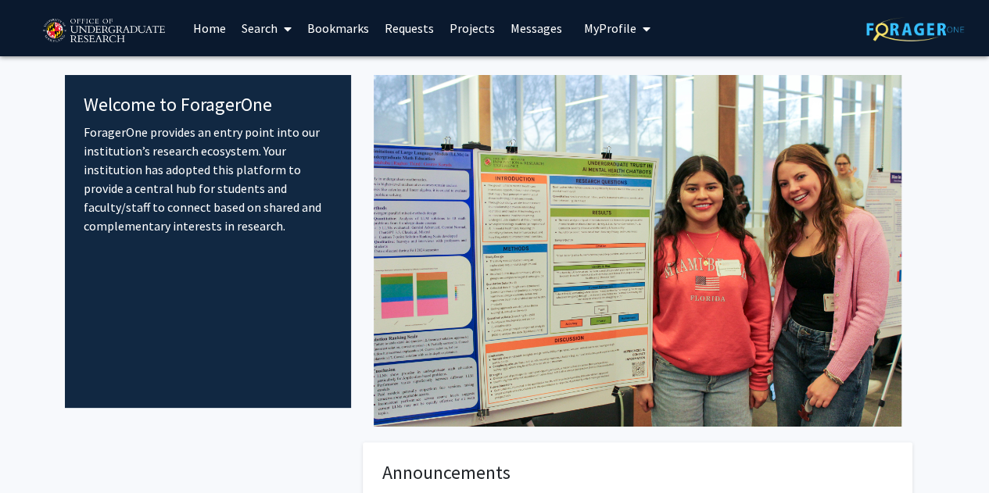
click at [584, 31] on span "My Profile" at bounding box center [610, 28] width 52 height 16
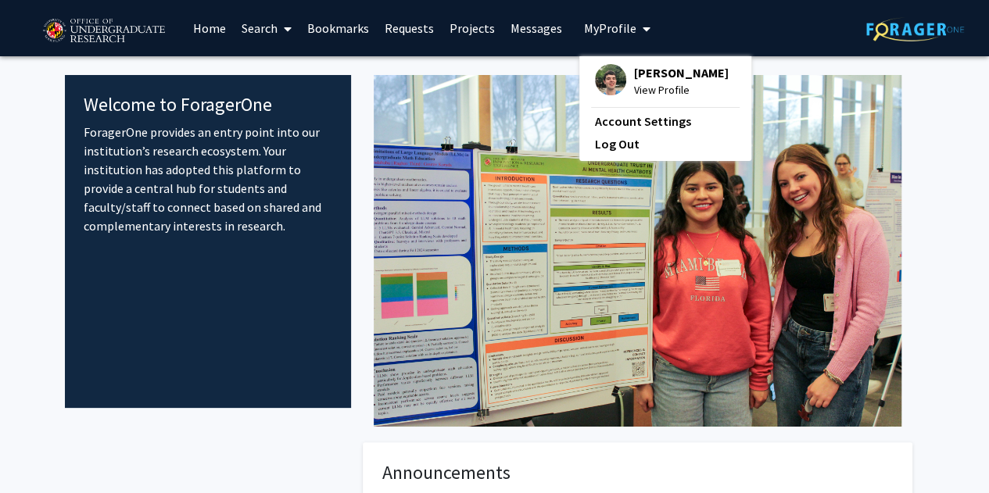
click at [584, 31] on span "My Profile" at bounding box center [610, 28] width 52 height 16
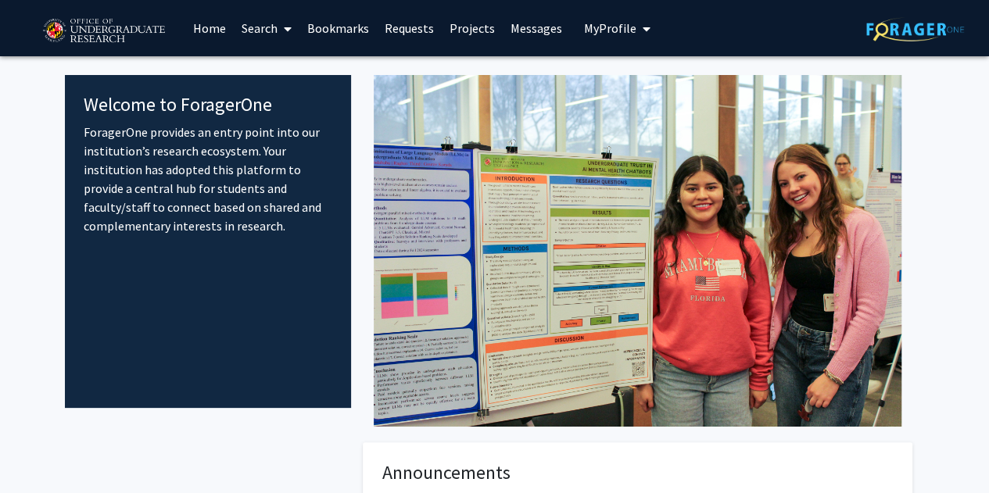
click at [643, 31] on icon "My profile dropdown to access profile and logout" at bounding box center [647, 29] width 8 height 13
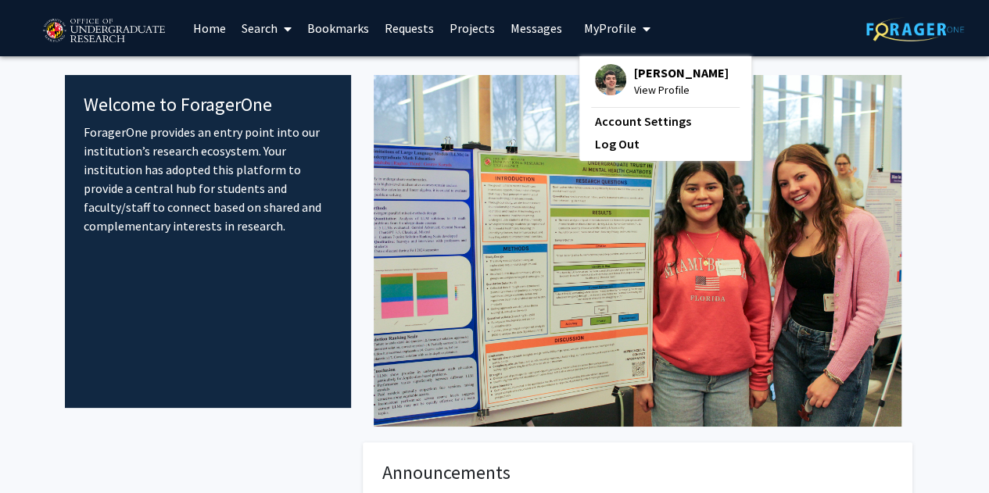
click at [637, 31] on span "My profile dropdown to access profile and logout" at bounding box center [644, 29] width 14 height 55
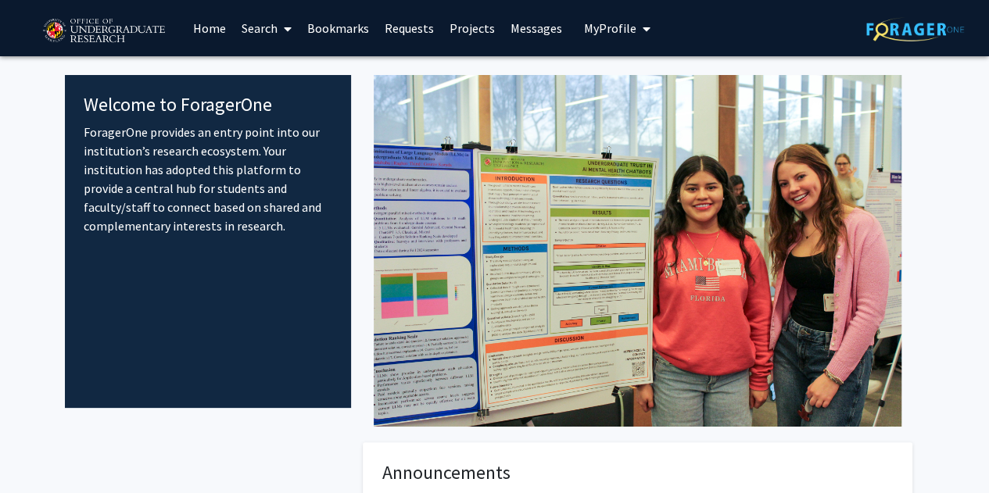
scroll to position [327, 0]
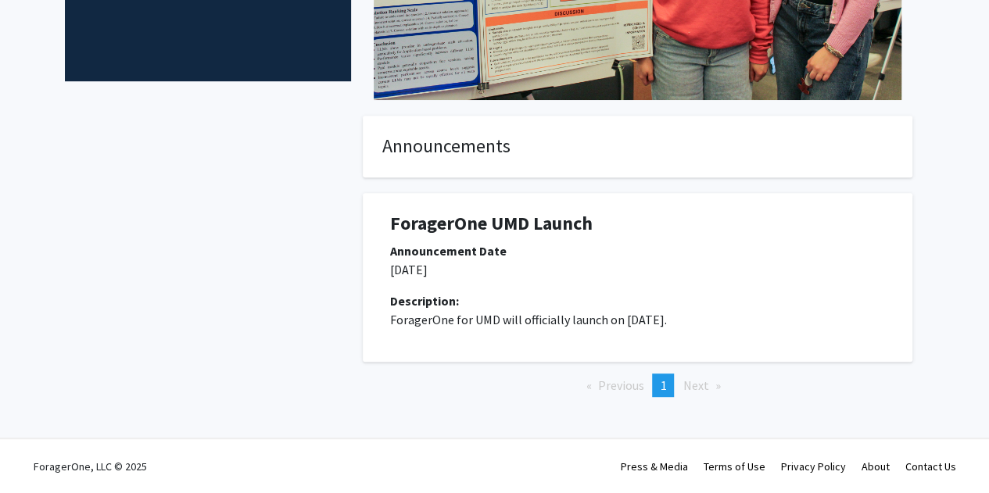
click at [461, 209] on div "ForagerOne UMD Launch Announcement Date 12/13/2024 Description: ForagerOne for …" at bounding box center [638, 277] width 526 height 169
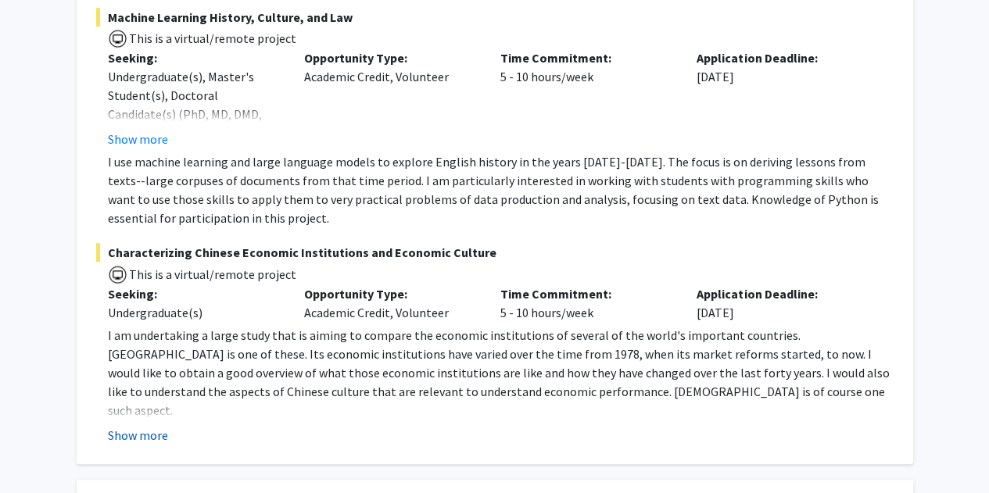
scroll to position [375, 0]
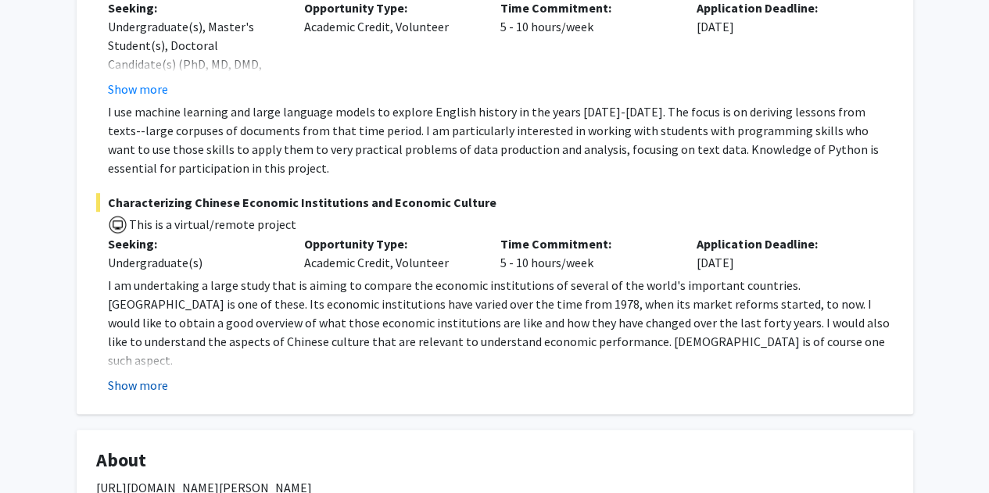
click at [142, 377] on button "Show more" at bounding box center [138, 385] width 60 height 19
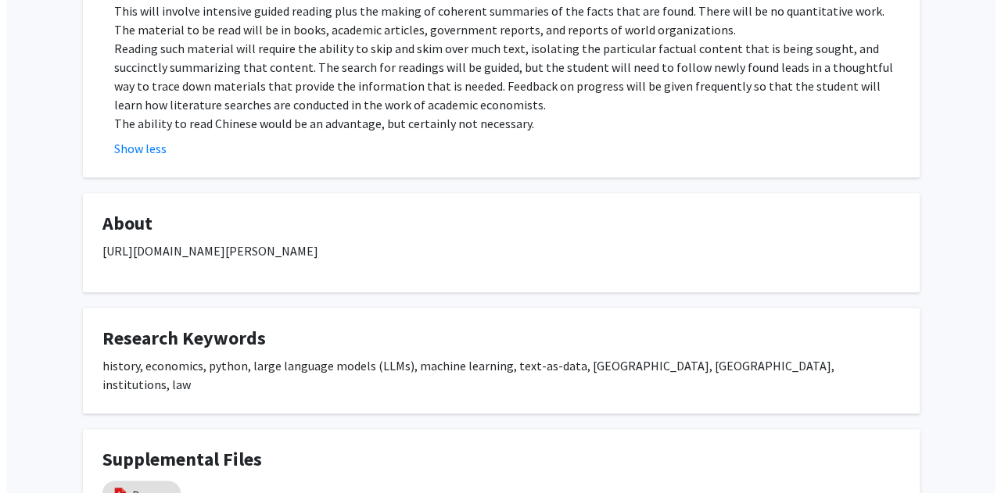
scroll to position [818, 0]
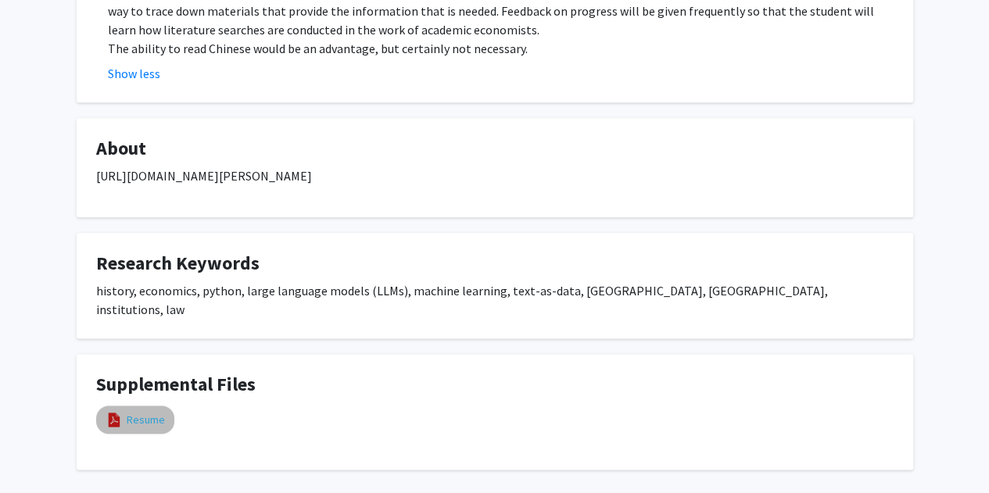
click at [139, 412] on link "Resume" at bounding box center [146, 420] width 38 height 16
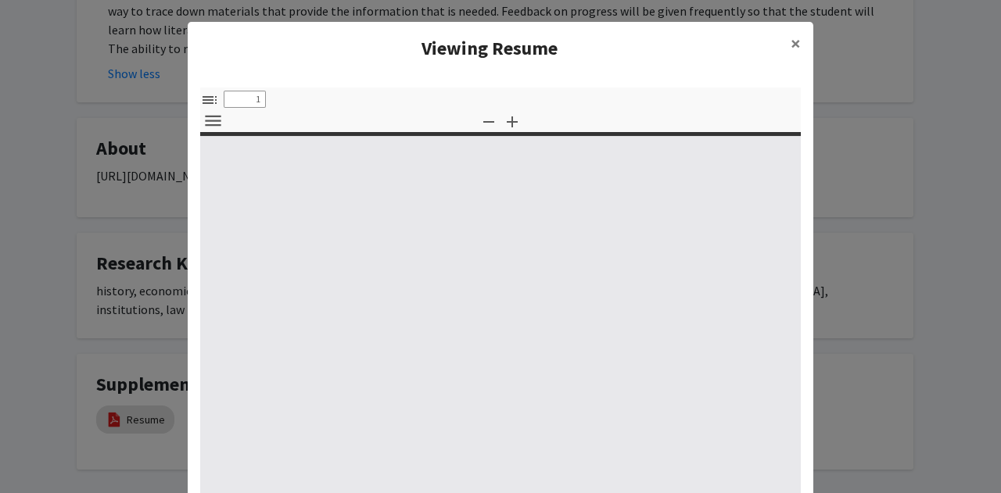
select select "custom"
type input "0"
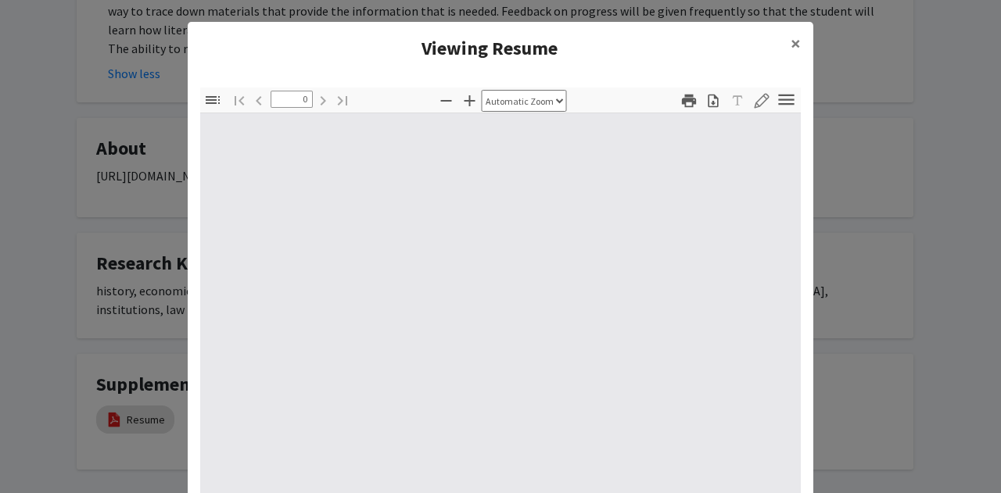
select select "custom"
type input "1"
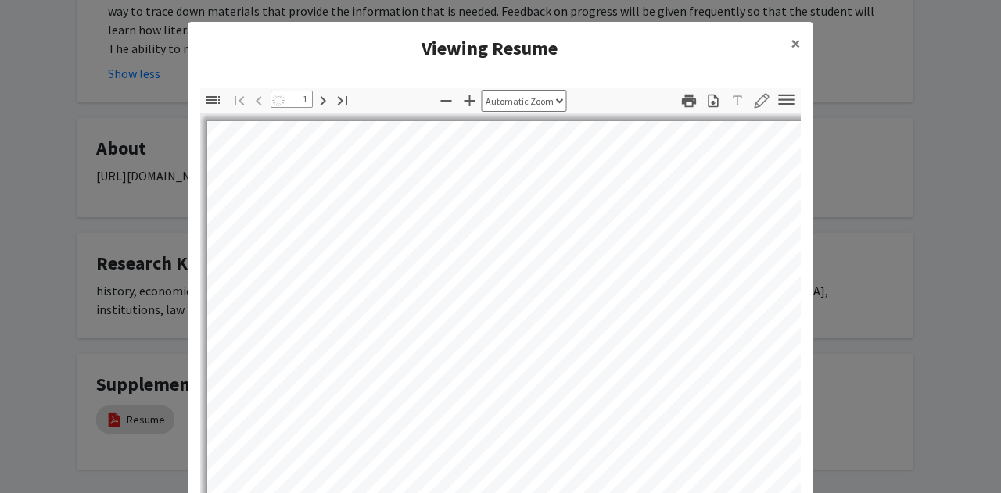
select select "auto"
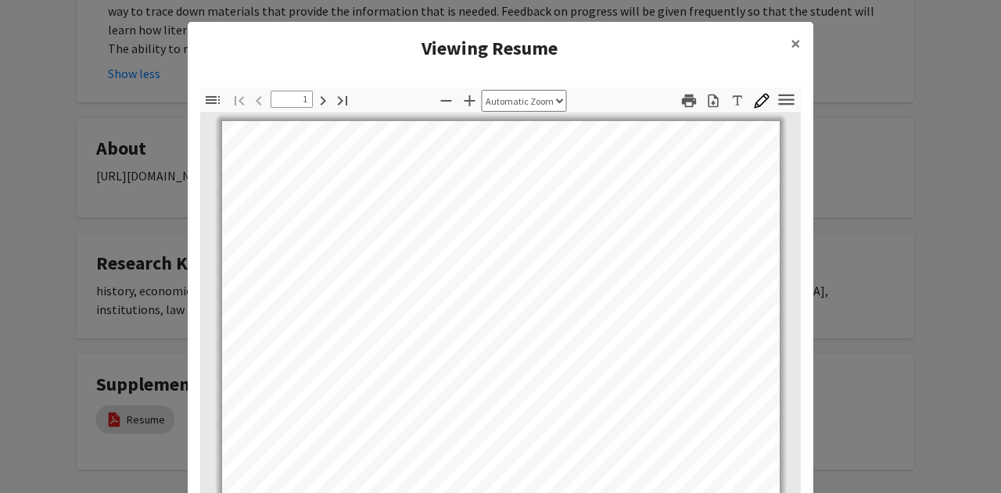
scroll to position [0, 0]
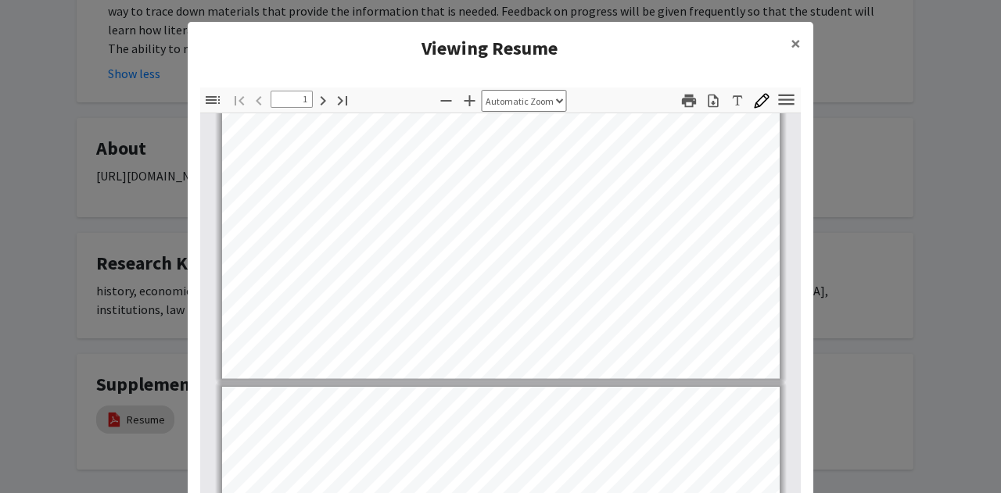
type input "2"
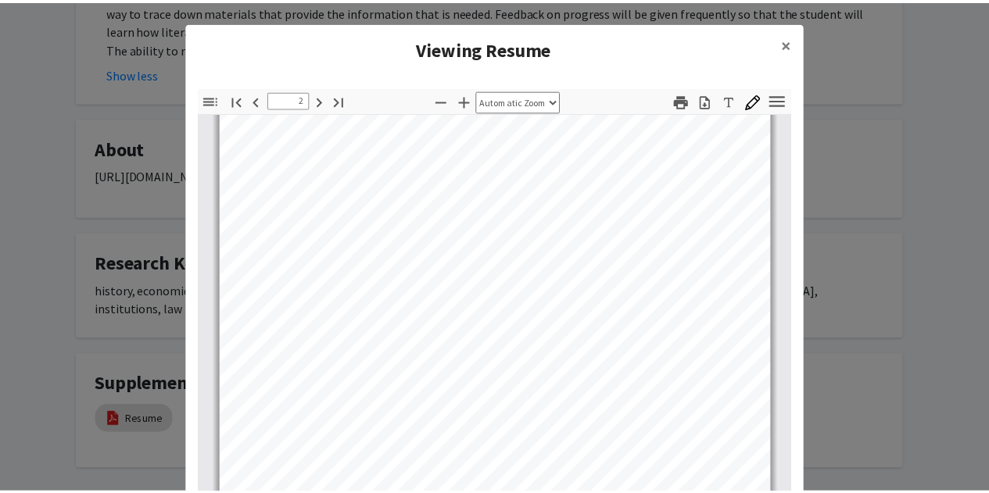
scroll to position [953, 0]
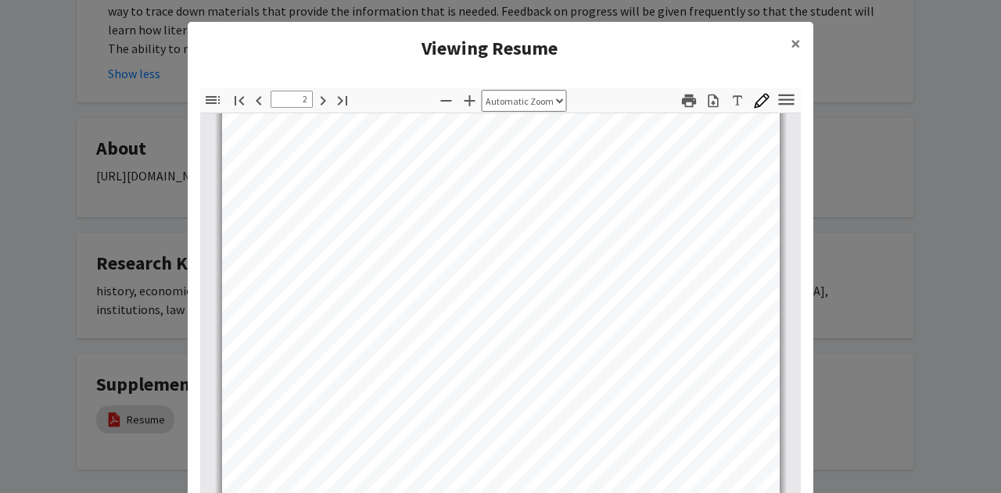
click at [128, 268] on modal-container "Viewing Resume × Thumbnails Document Outline Attachments Layers Current Outline…" at bounding box center [500, 246] width 1001 height 493
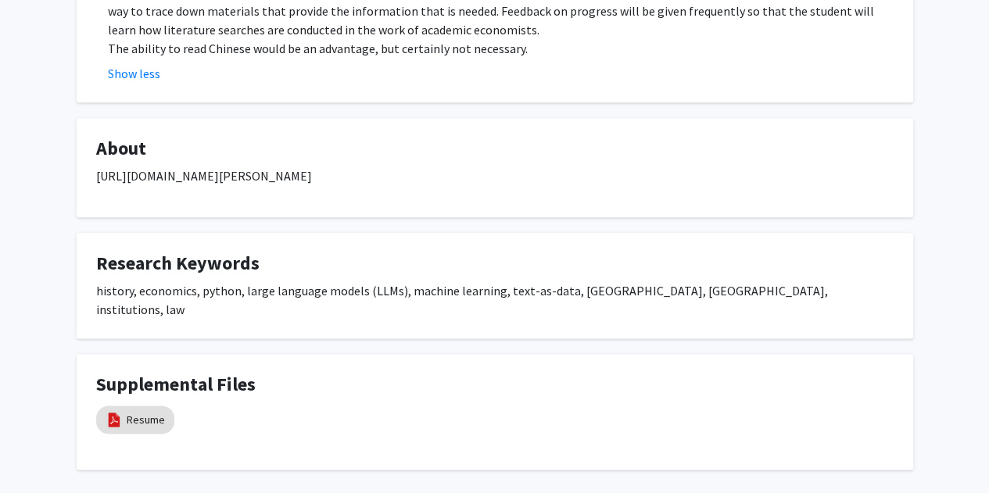
scroll to position [741, 0]
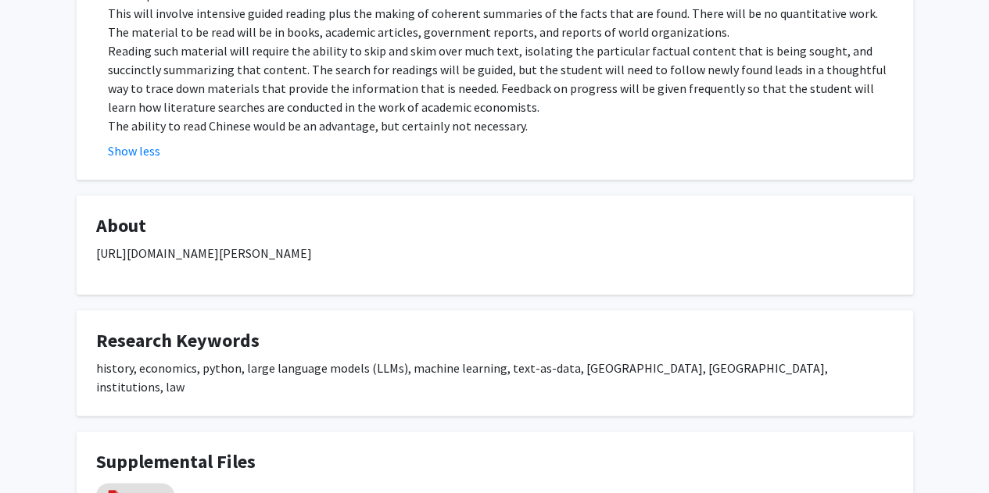
drag, startPoint x: 320, startPoint y: 232, endPoint x: 70, endPoint y: 243, distance: 249.7
copy p "[URL][DOMAIN_NAME][PERSON_NAME]"
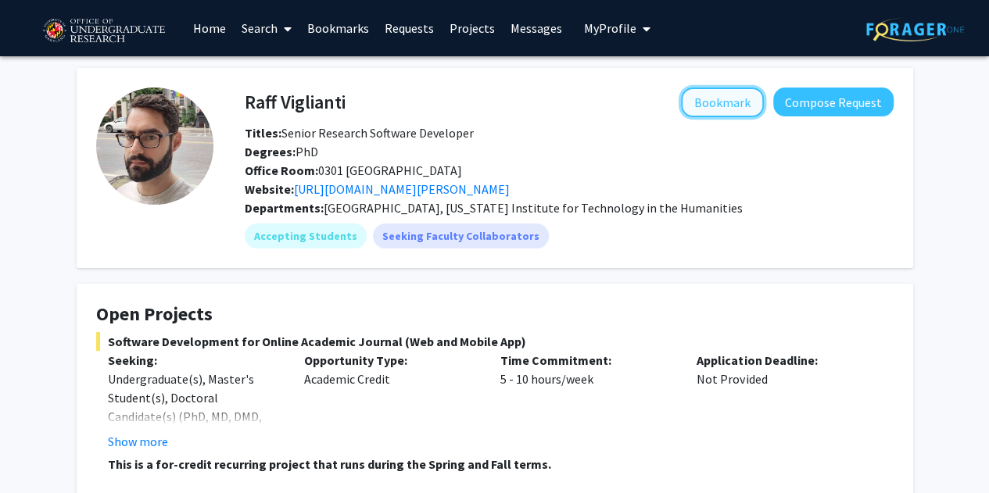
click at [725, 96] on button "Bookmark" at bounding box center [722, 103] width 83 height 30
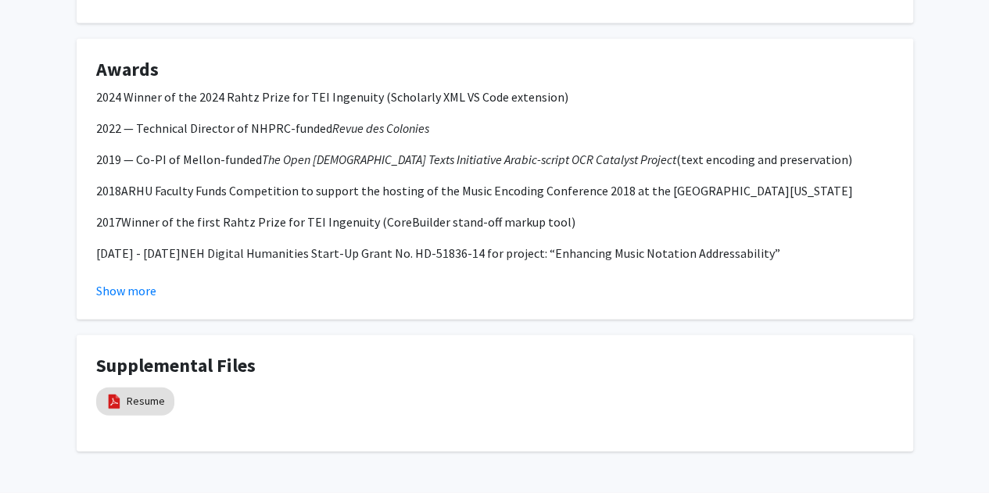
scroll to position [1600, 0]
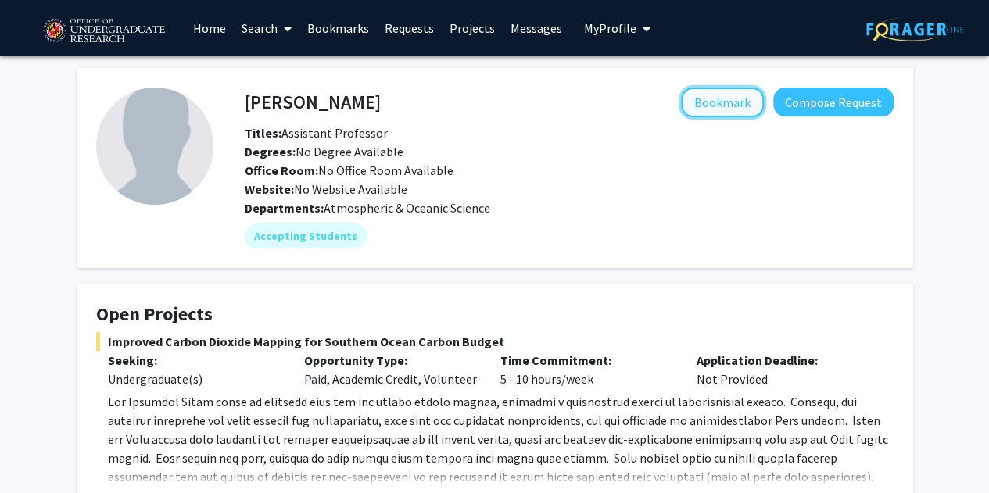
click at [723, 103] on button "Bookmark" at bounding box center [722, 103] width 83 height 30
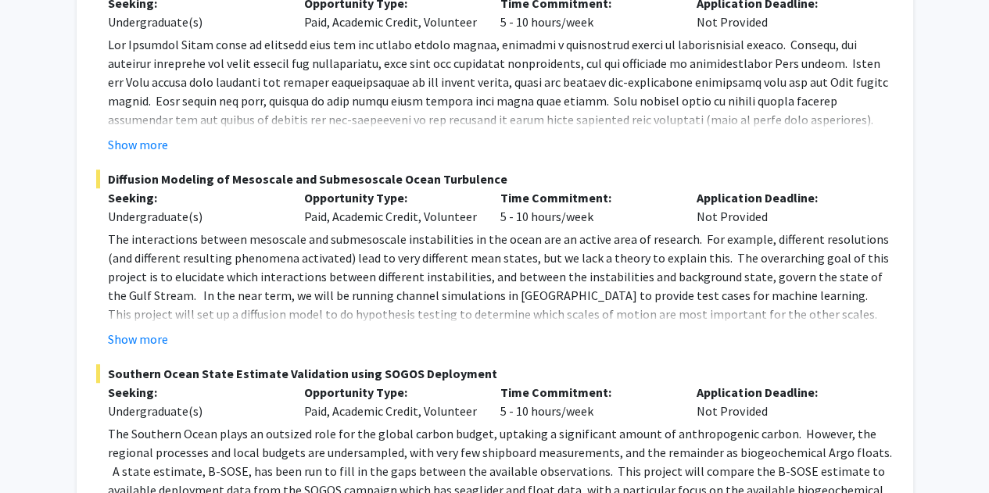
scroll to position [357, 0]
click at [153, 127] on span at bounding box center [500, 111] width 784 height 147
click at [155, 140] on button "Show more" at bounding box center [138, 145] width 60 height 19
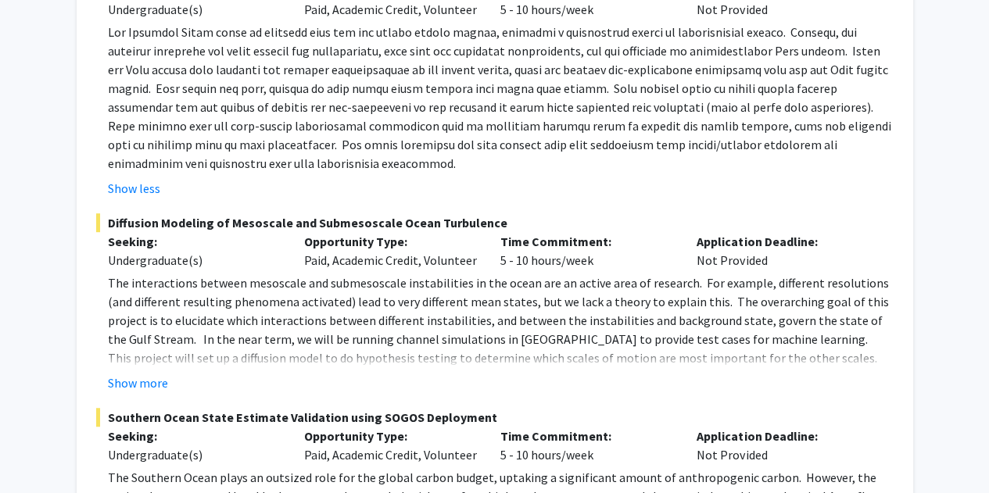
scroll to position [371, 0]
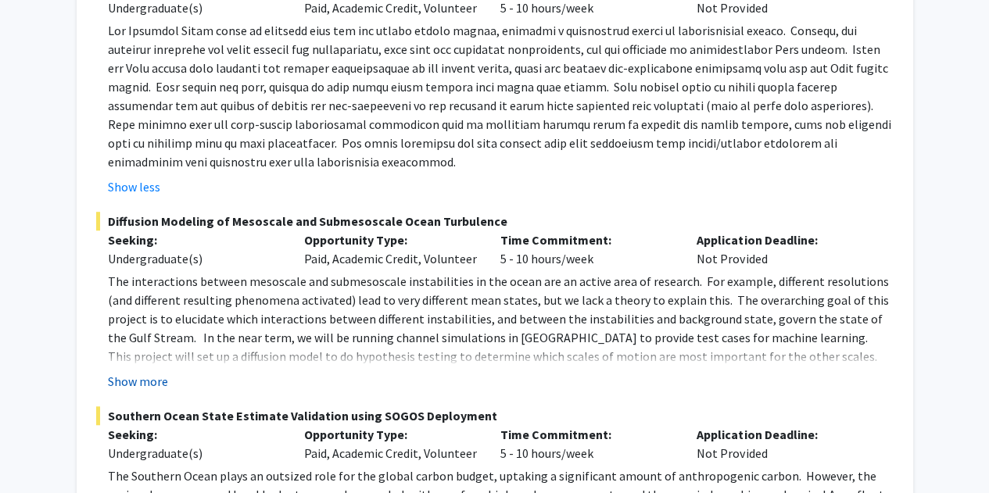
click at [142, 381] on button "Show more" at bounding box center [138, 381] width 60 height 19
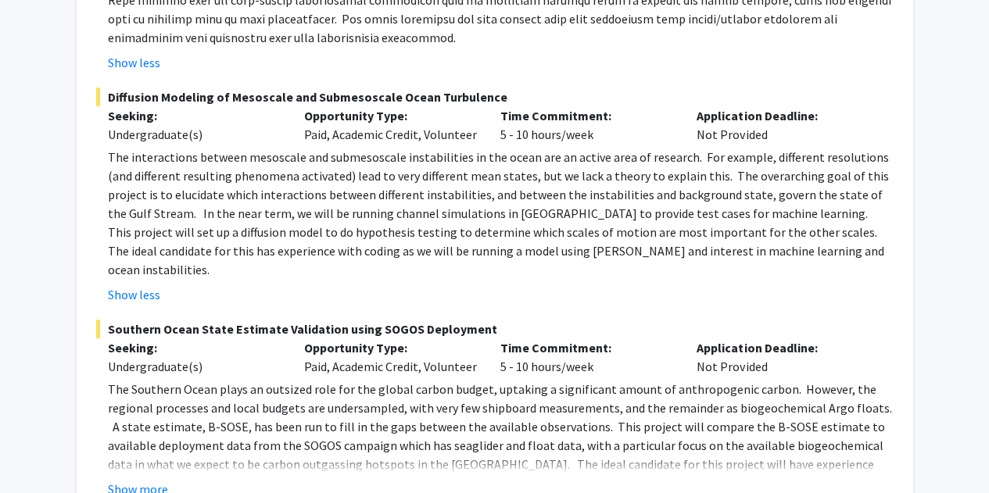
scroll to position [513, 0]
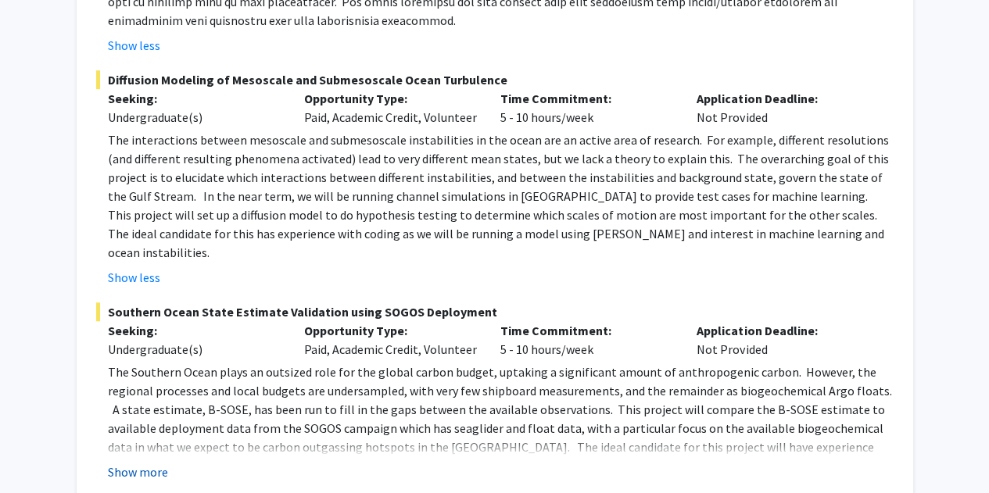
click at [156, 463] on button "Show more" at bounding box center [138, 472] width 60 height 19
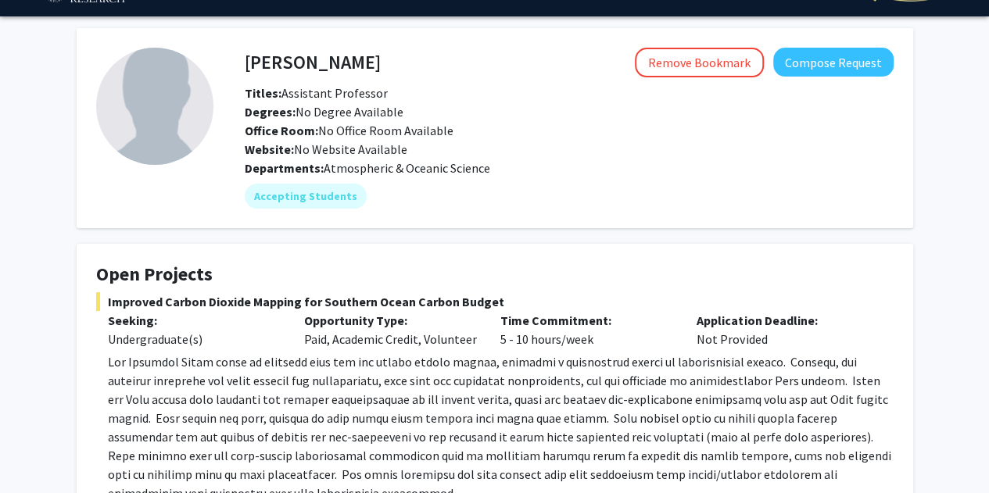
scroll to position [35, 0]
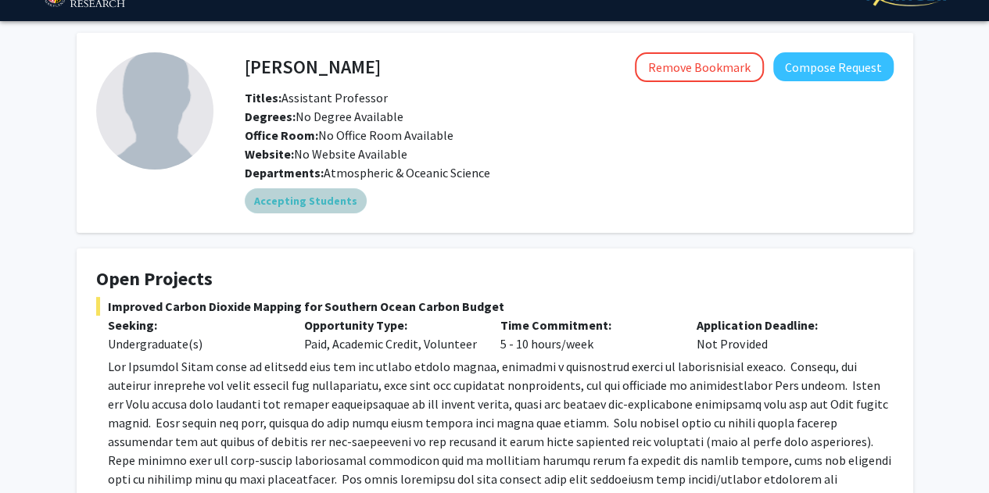
click at [314, 216] on div "Accepting Students" at bounding box center [569, 200] width 655 height 31
click at [363, 121] on span "Degrees: No Degree Available" at bounding box center [324, 117] width 159 height 16
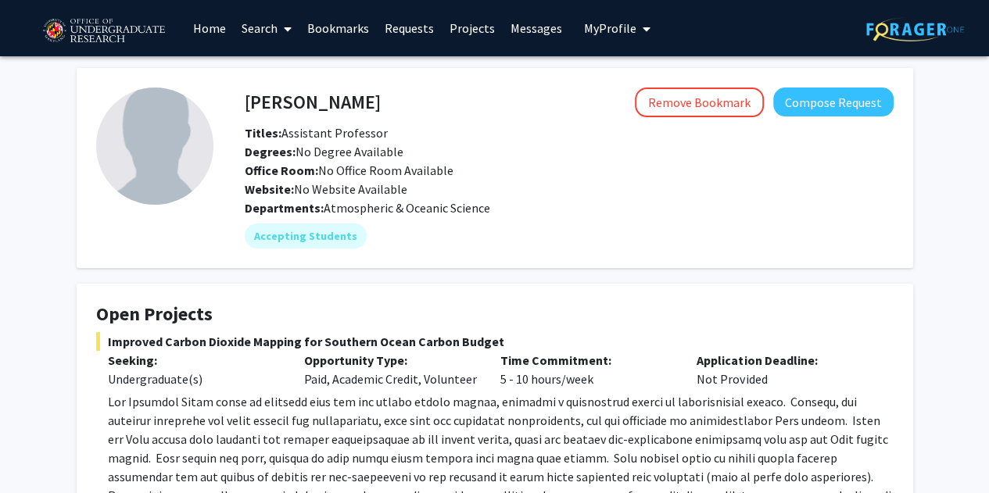
drag, startPoint x: 387, startPoint y: 103, endPoint x: 245, endPoint y: 102, distance: 142.3
click at [245, 102] on h4 "[PERSON_NAME]" at bounding box center [313, 102] width 136 height 29
copy h4 "[PERSON_NAME]"
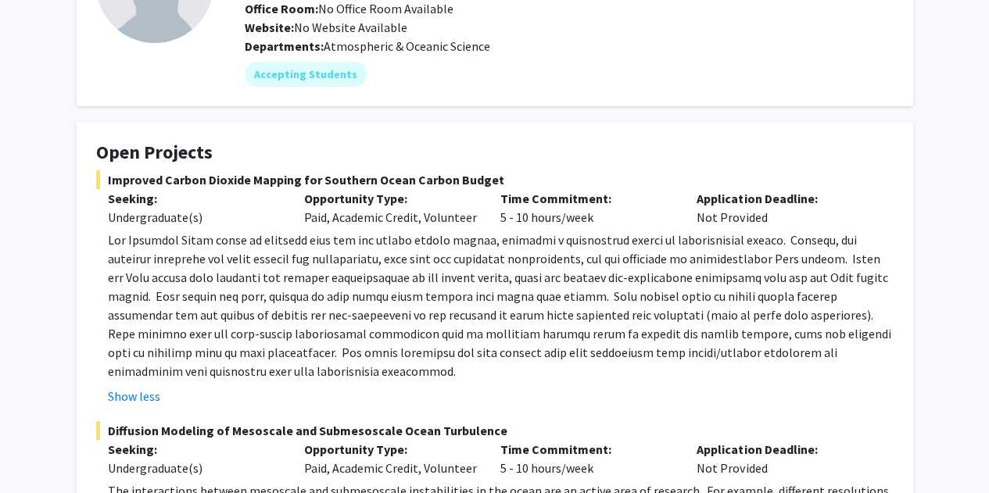
scroll to position [163, 0]
click at [357, 254] on span at bounding box center [500, 304] width 784 height 147
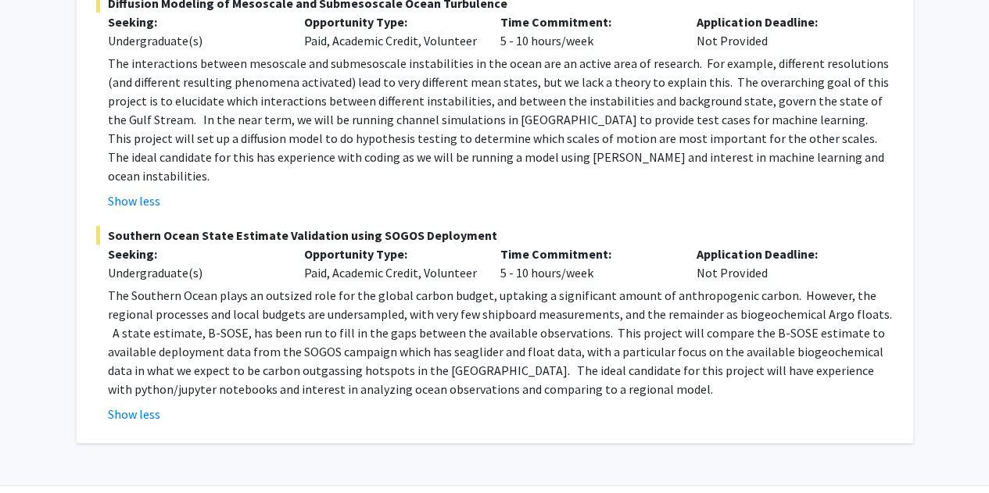
scroll to position [604, 0]
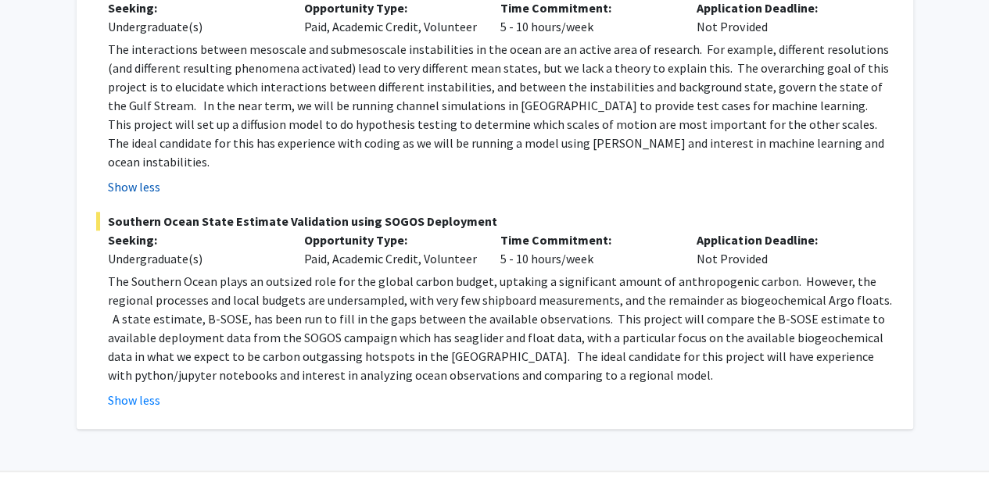
click at [142, 178] on button "Show less" at bounding box center [134, 187] width 52 height 19
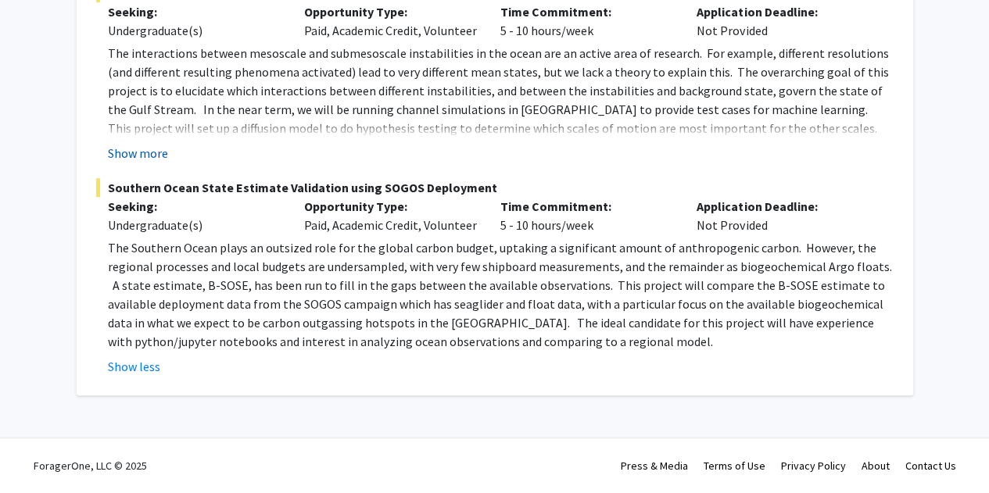
scroll to position [599, 0]
click at [147, 159] on button "Show more" at bounding box center [138, 154] width 60 height 19
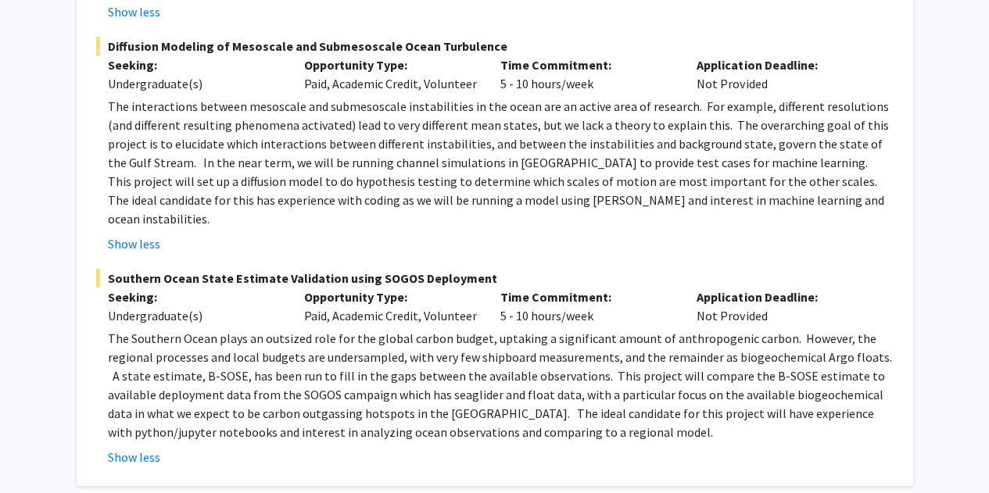
scroll to position [618, 0]
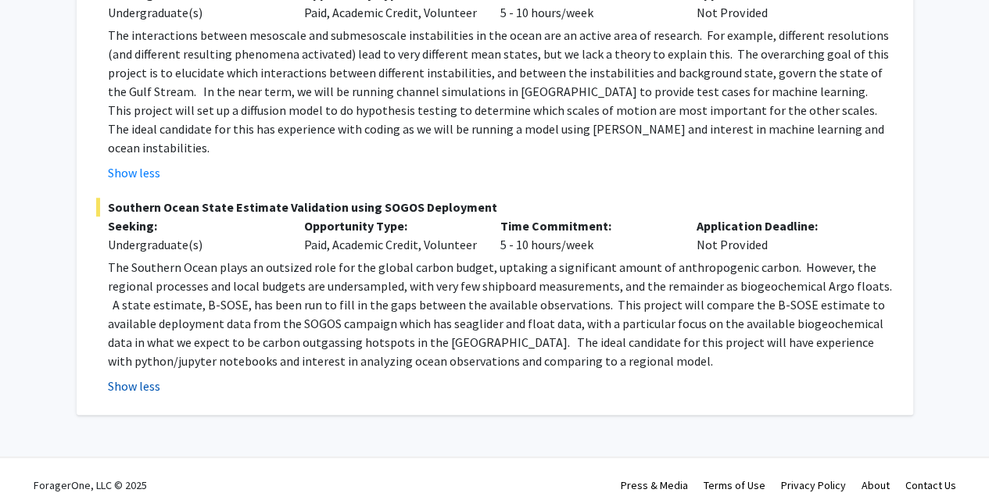
click at [141, 377] on button "Show less" at bounding box center [134, 386] width 52 height 19
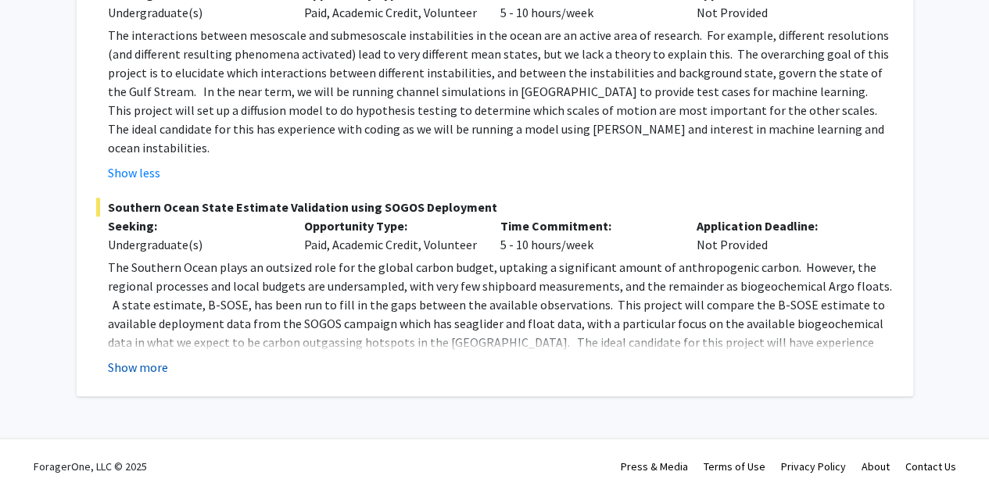
scroll to position [599, 0]
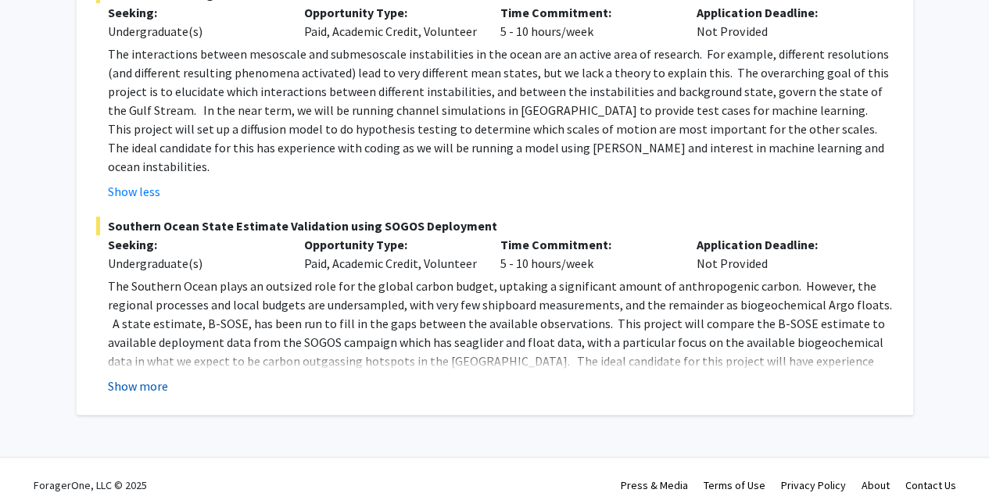
click at [162, 377] on button "Show more" at bounding box center [138, 386] width 60 height 19
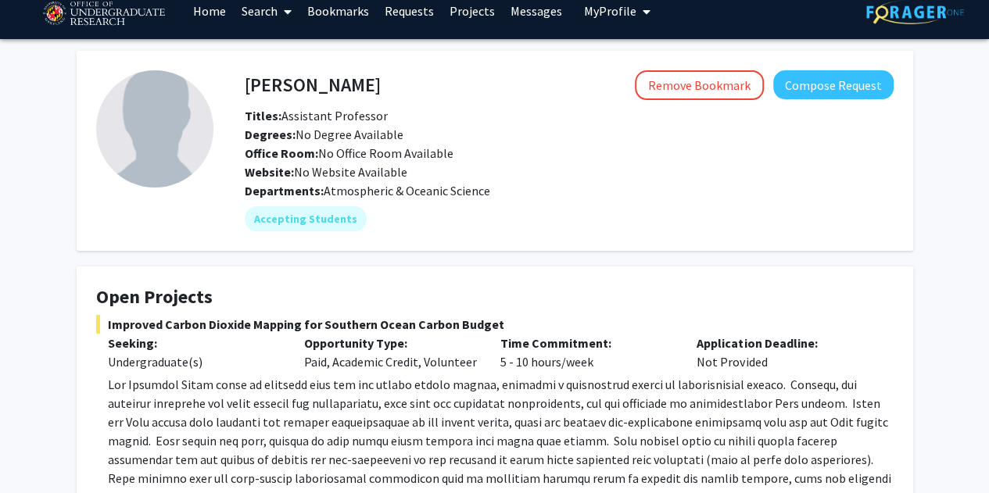
scroll to position [0, 0]
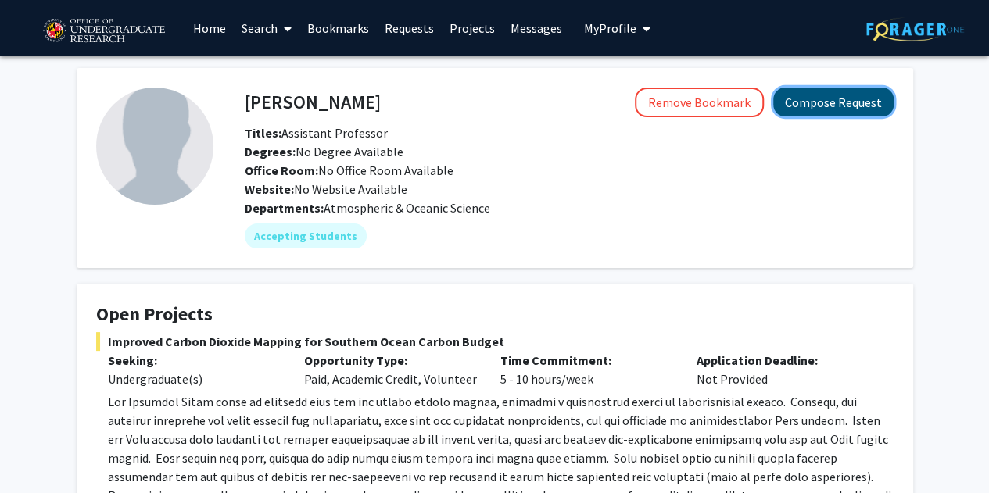
click at [851, 102] on button "Compose Request" at bounding box center [833, 102] width 120 height 29
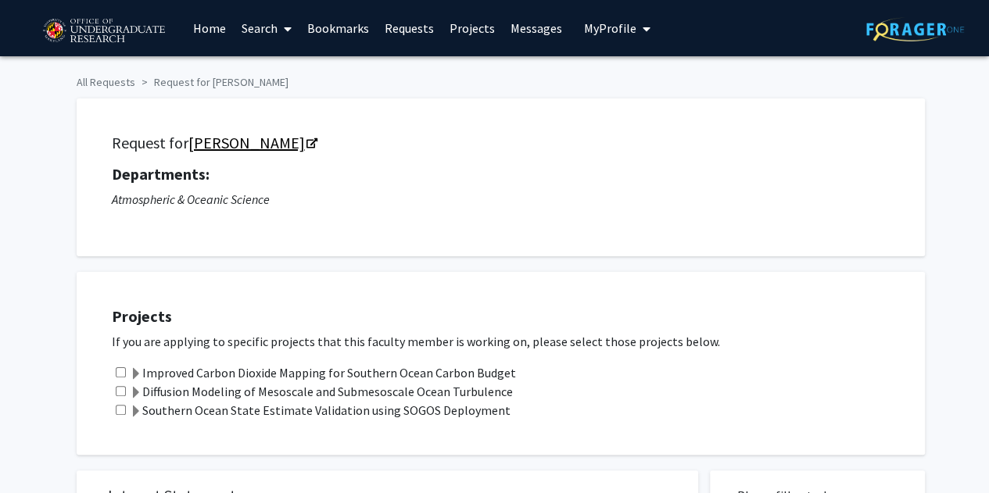
click at [291, 137] on link "[PERSON_NAME]" at bounding box center [251, 143] width 127 height 20
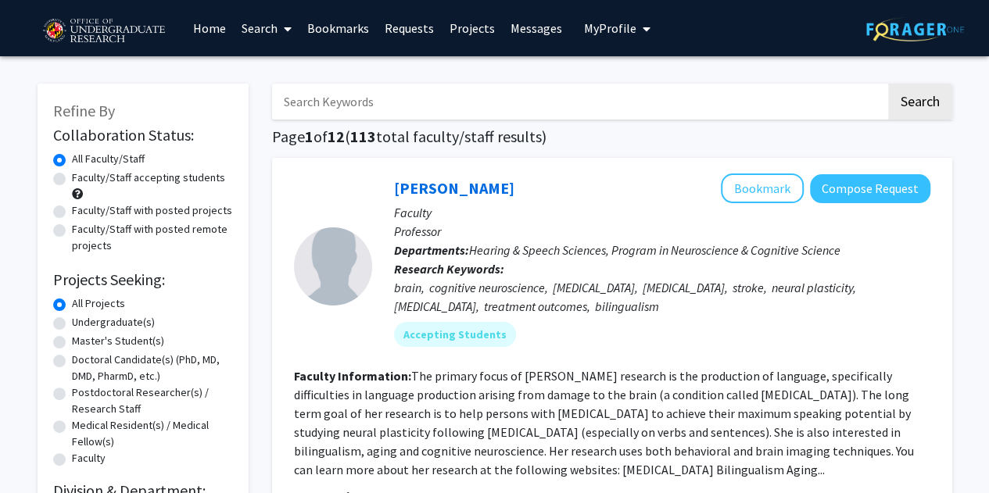
click at [366, 99] on input "Search Keywords" at bounding box center [579, 102] width 614 height 36
type input "[PERSON_NAME]"
click at [888, 84] on button "Search" at bounding box center [920, 102] width 64 height 36
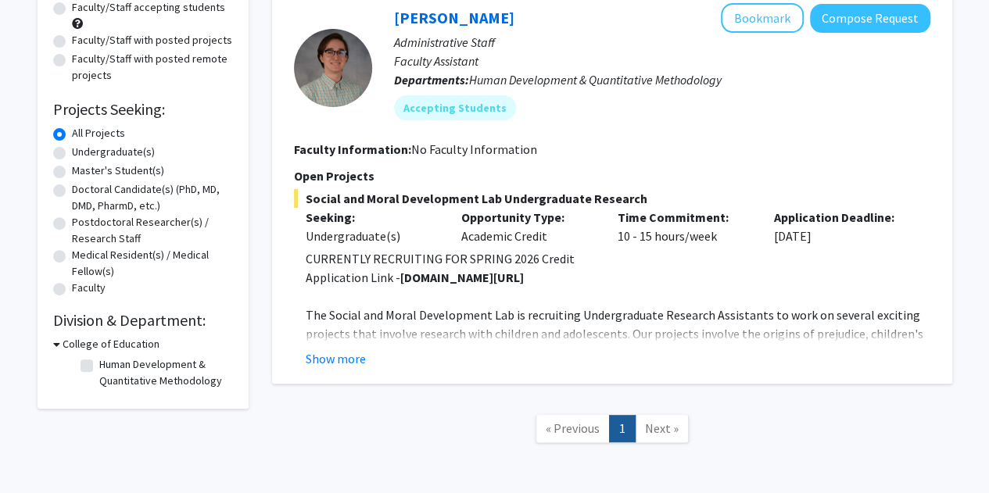
scroll to position [185, 0]
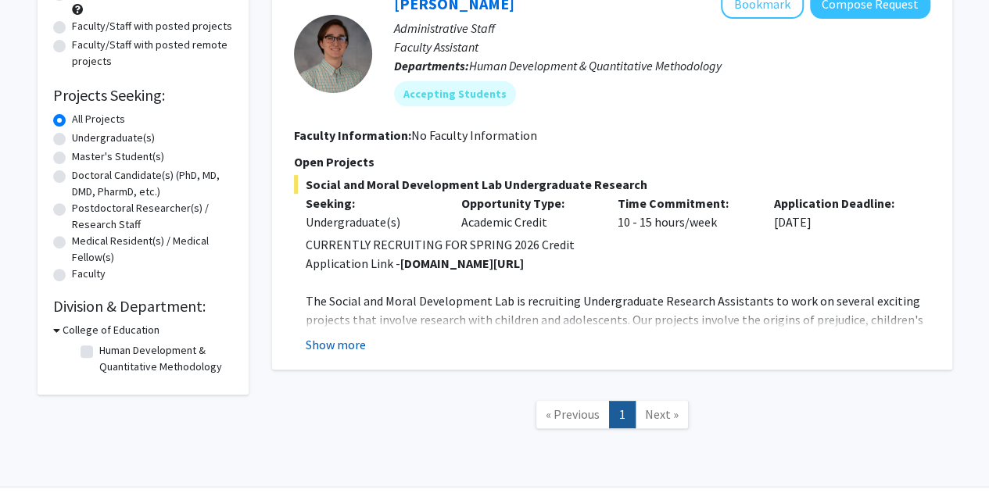
click at [343, 345] on button "Show more" at bounding box center [336, 345] width 60 height 19
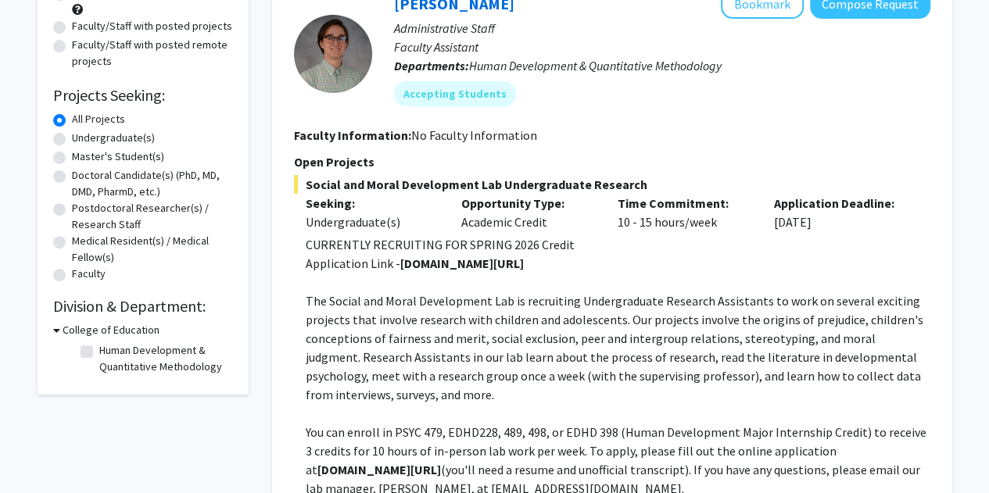
scroll to position [298, 0]
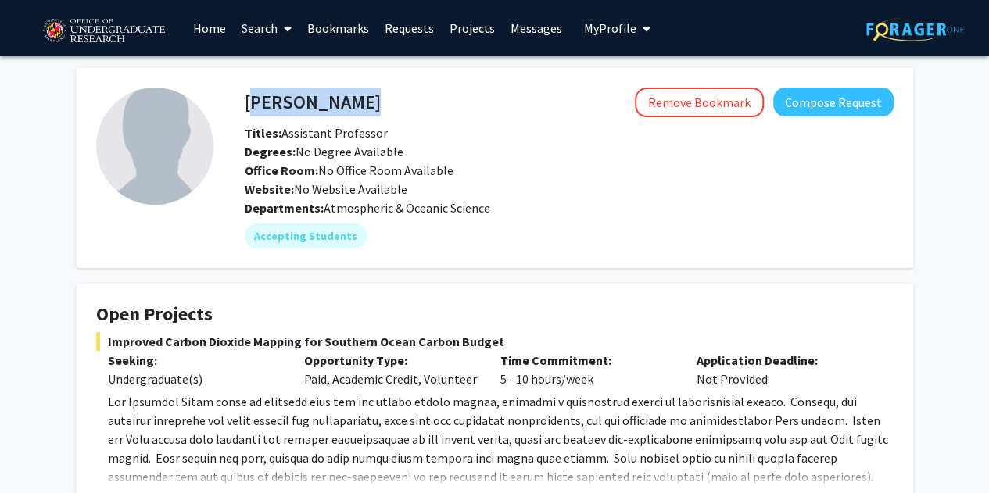
drag, startPoint x: 389, startPoint y: 102, endPoint x: 250, endPoint y: 95, distance: 138.6
click at [250, 95] on div "[PERSON_NAME] Remove Bookmark Compose Request" at bounding box center [569, 103] width 673 height 30
copy h4 "[PERSON_NAME]"
click at [504, 207] on div "Departments: Atmospheric & Oceanic Science" at bounding box center [569, 208] width 649 height 19
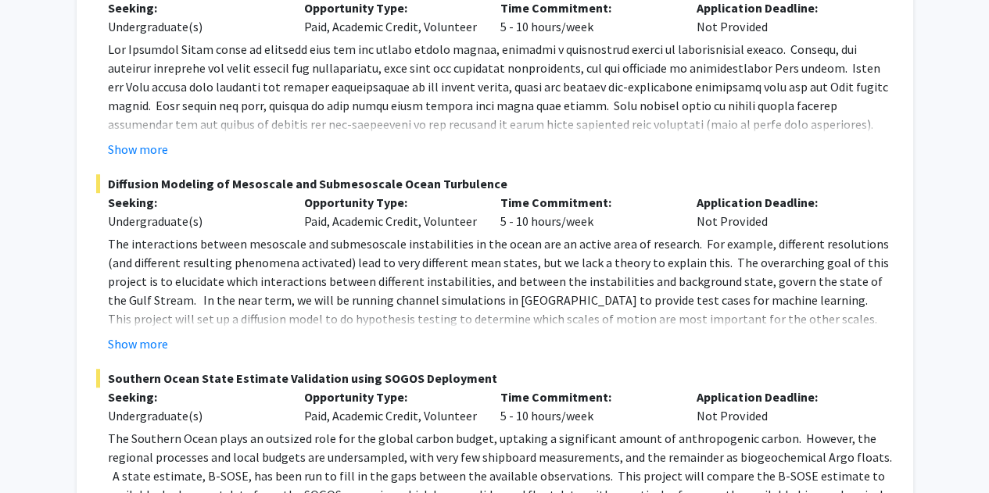
scroll to position [476, 0]
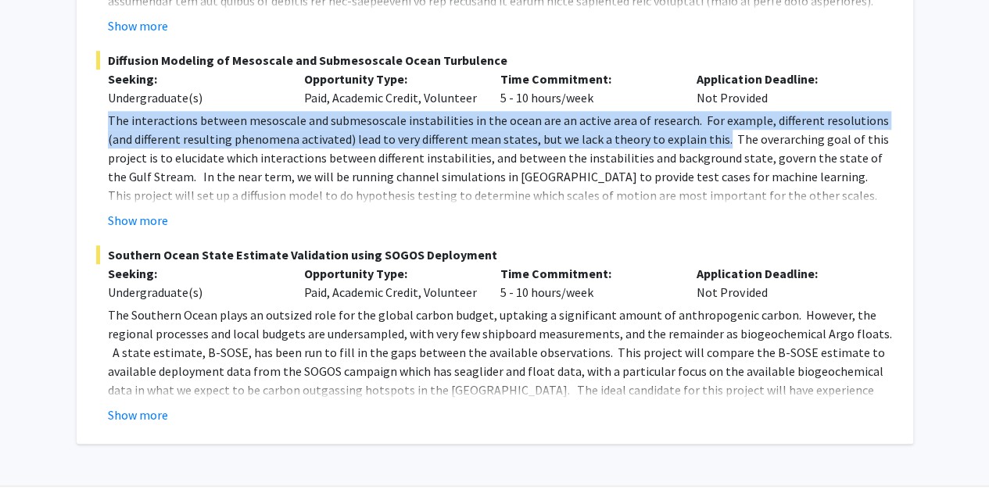
drag, startPoint x: 106, startPoint y: 119, endPoint x: 687, endPoint y: 138, distance: 580.6
click at [687, 138] on fg-read-more "The interactions between mesoscale and submesoscale instabilities in the ocean …" at bounding box center [495, 170] width 798 height 119
copy span "The interactions between mesoscale and submesoscale instabilities in the ocean …"
click at [452, 136] on span "The interactions between mesoscale and submesoscale instabilities in the ocean …" at bounding box center [498, 177] width 781 height 128
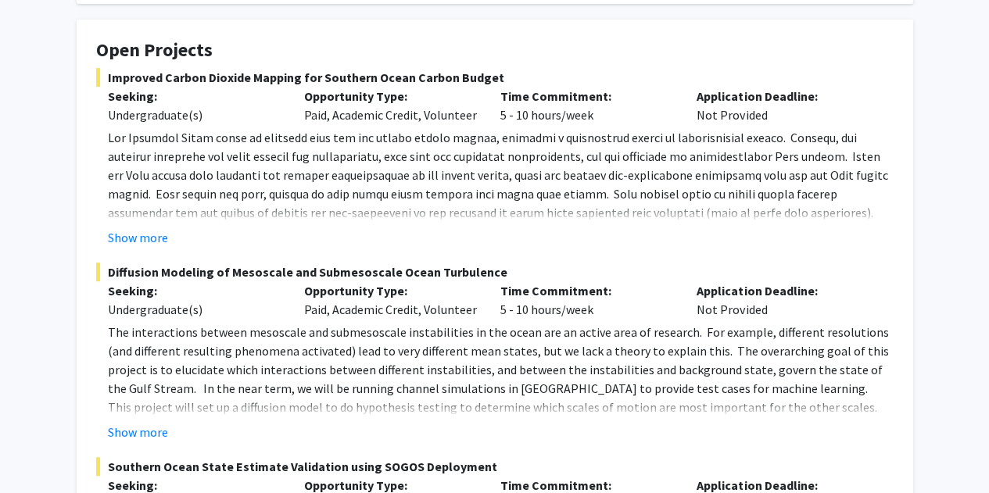
scroll to position [275, 0]
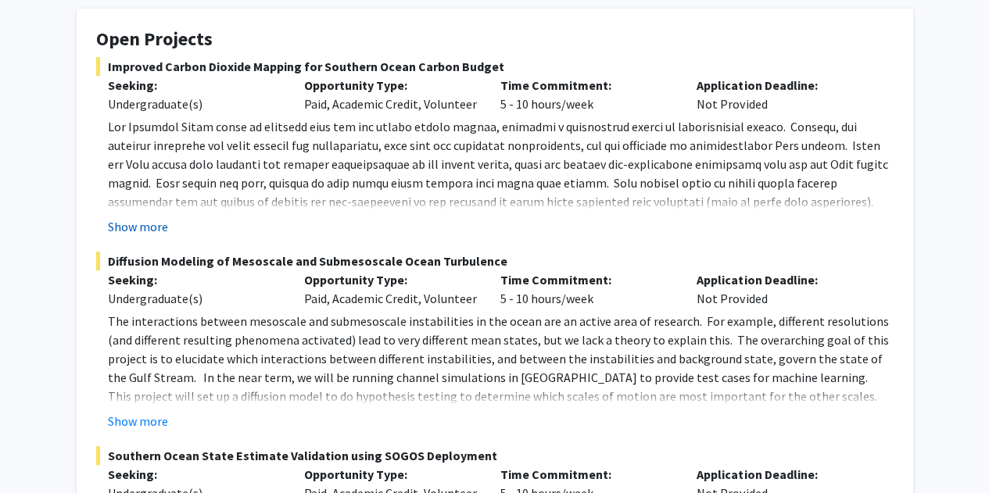
click at [153, 228] on button "Show more" at bounding box center [138, 226] width 60 height 19
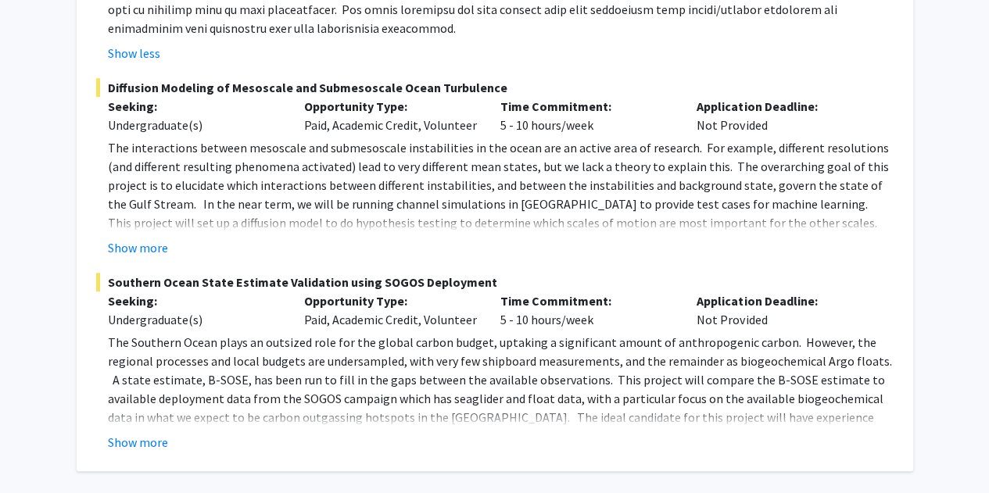
scroll to position [507, 0]
click at [147, 246] on button "Show more" at bounding box center [138, 246] width 60 height 19
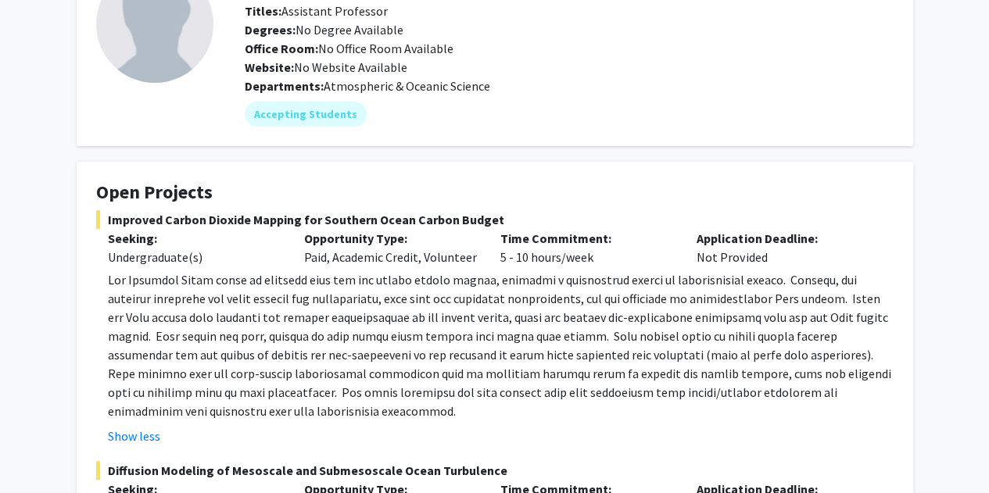
scroll to position [0, 0]
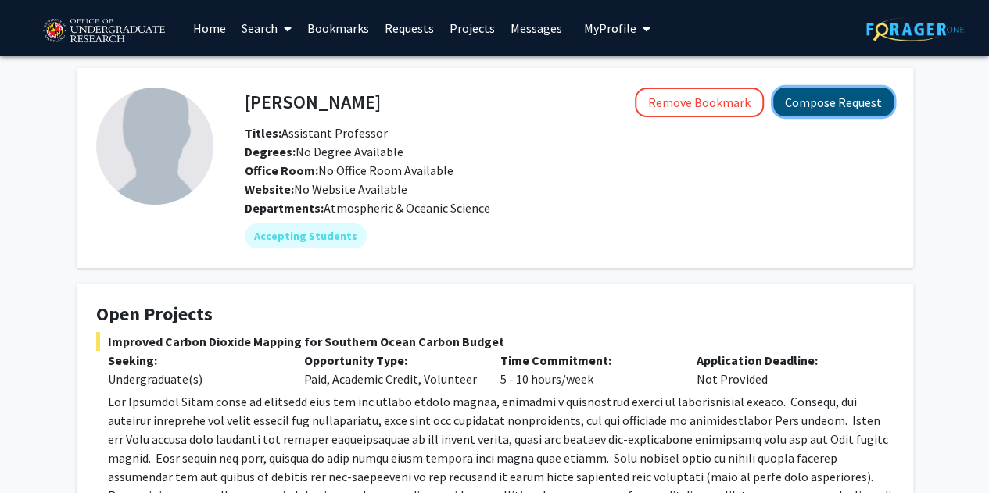
click at [816, 113] on button "Compose Request" at bounding box center [833, 102] width 120 height 29
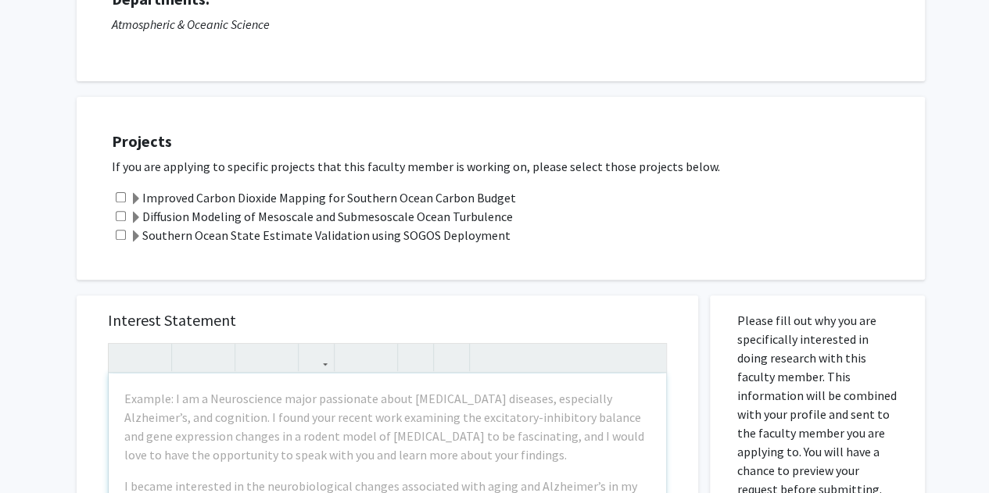
scroll to position [113, 0]
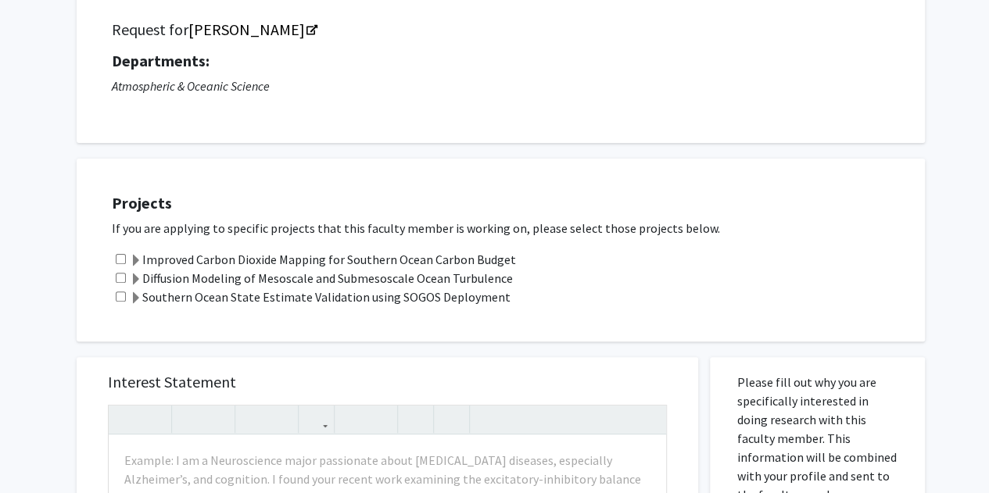
click at [139, 255] on span at bounding box center [136, 261] width 13 height 13
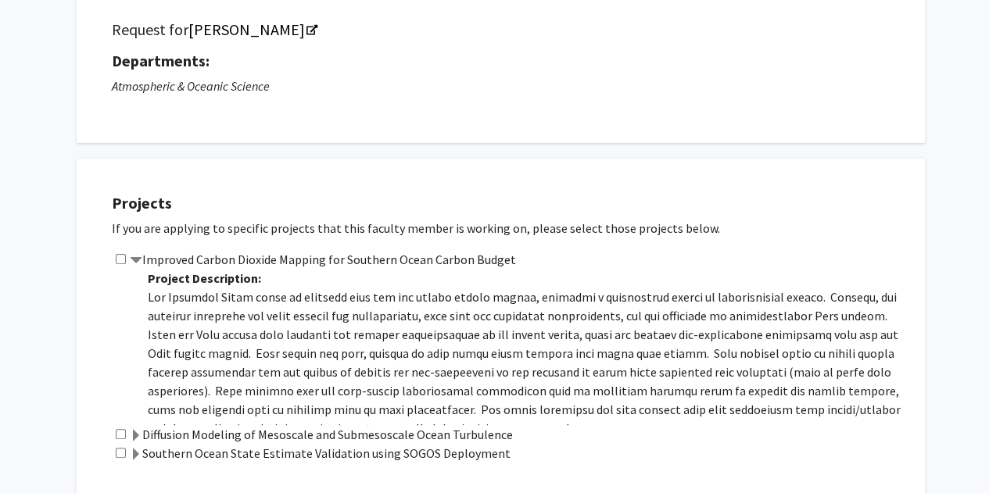
click at [139, 255] on span at bounding box center [136, 261] width 13 height 13
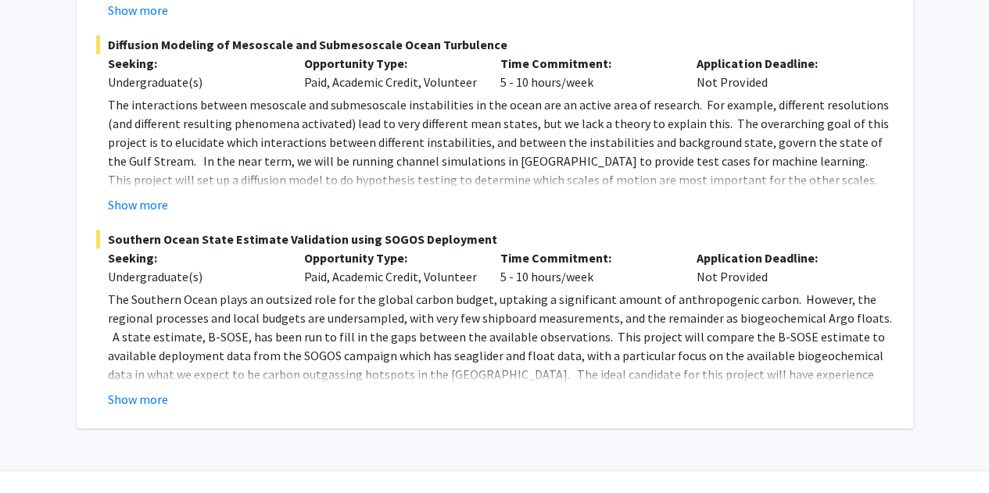
scroll to position [495, 0]
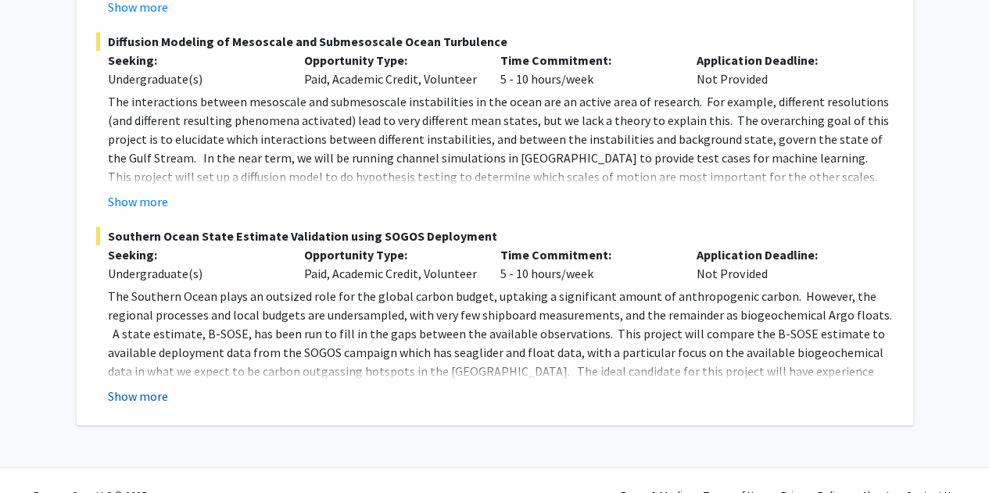
click at [137, 390] on button "Show more" at bounding box center [138, 396] width 60 height 19
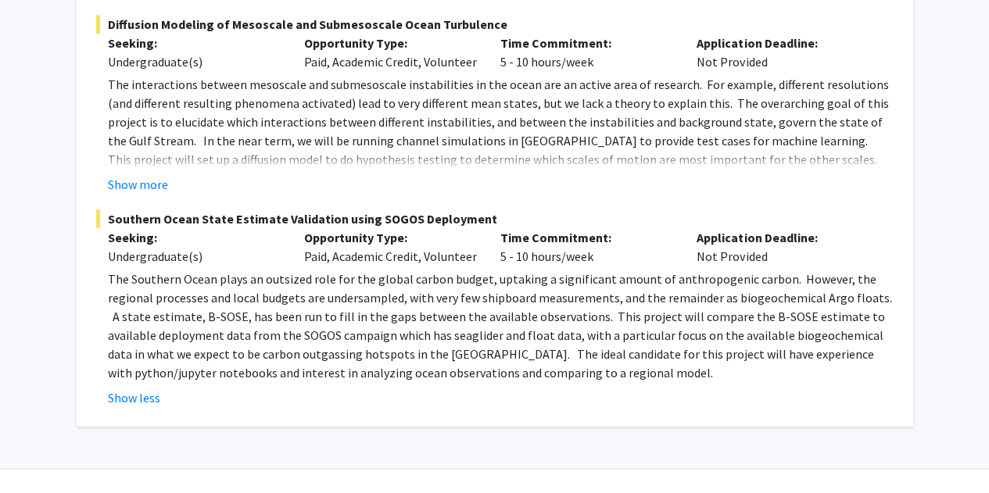
scroll to position [0, 0]
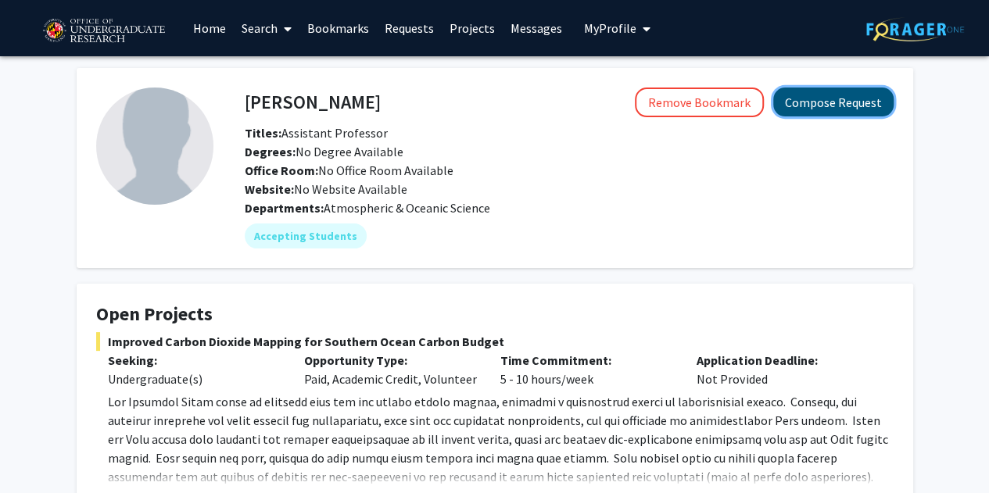
click at [834, 102] on button "Compose Request" at bounding box center [833, 102] width 120 height 29
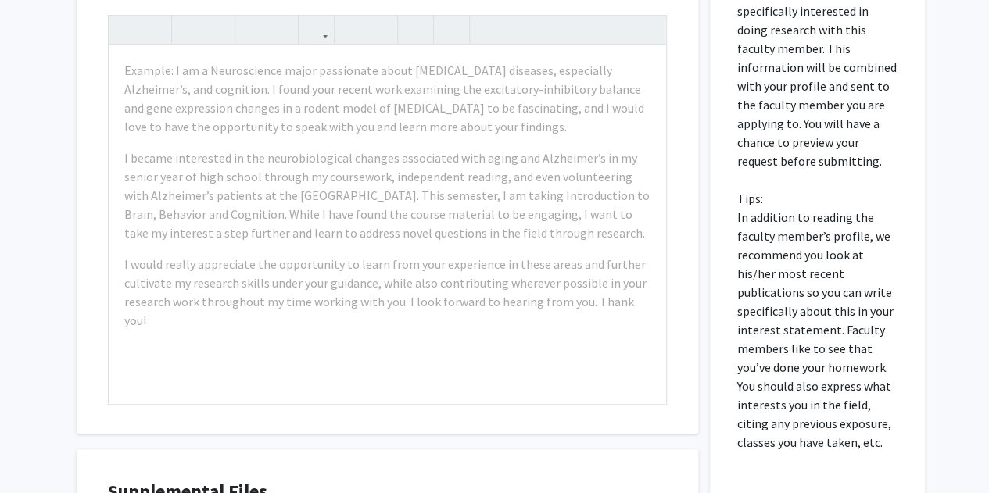
scroll to position [499, 0]
